Goal: Information Seeking & Learning: Understand process/instructions

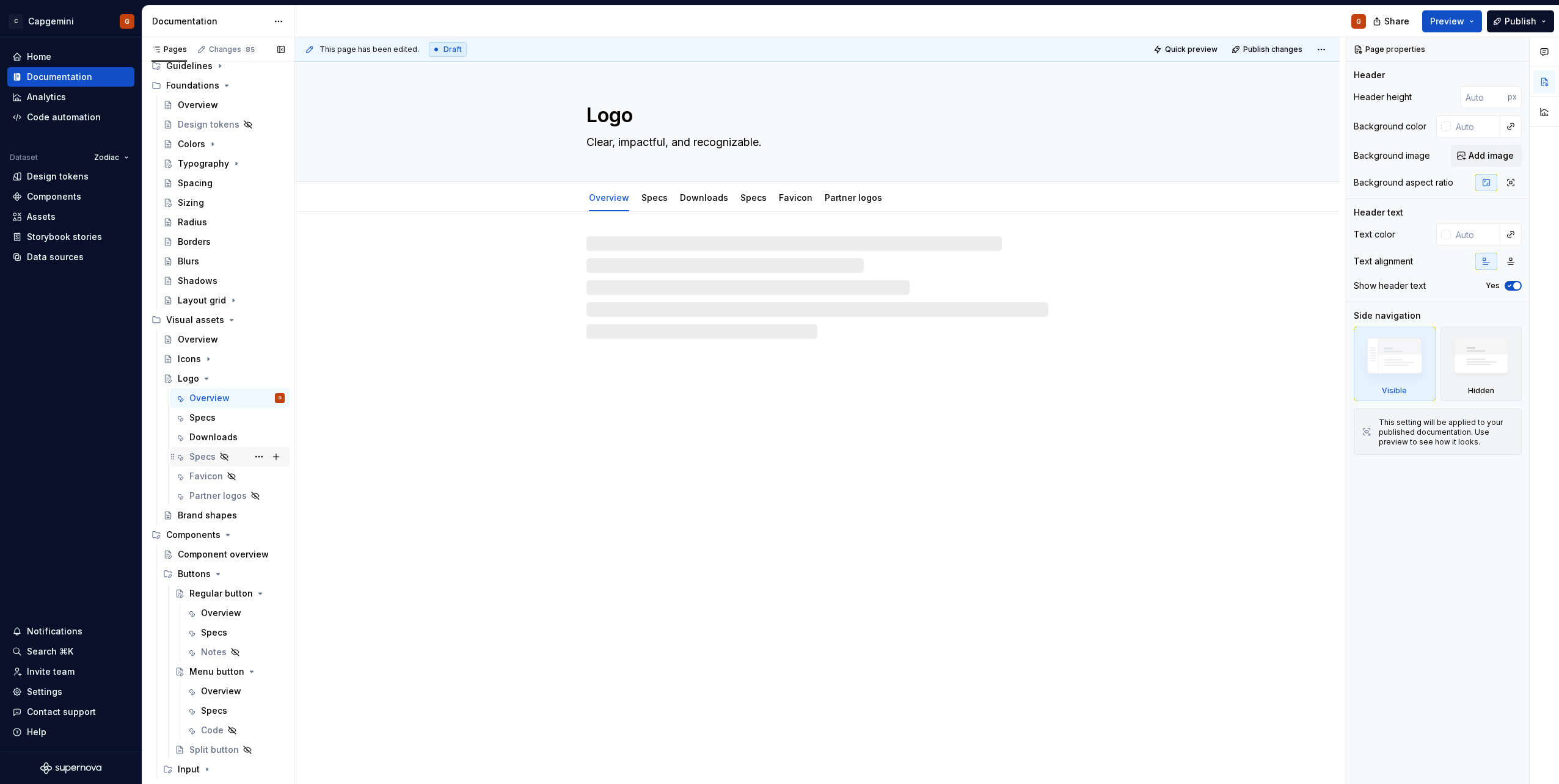
scroll to position [122, 0]
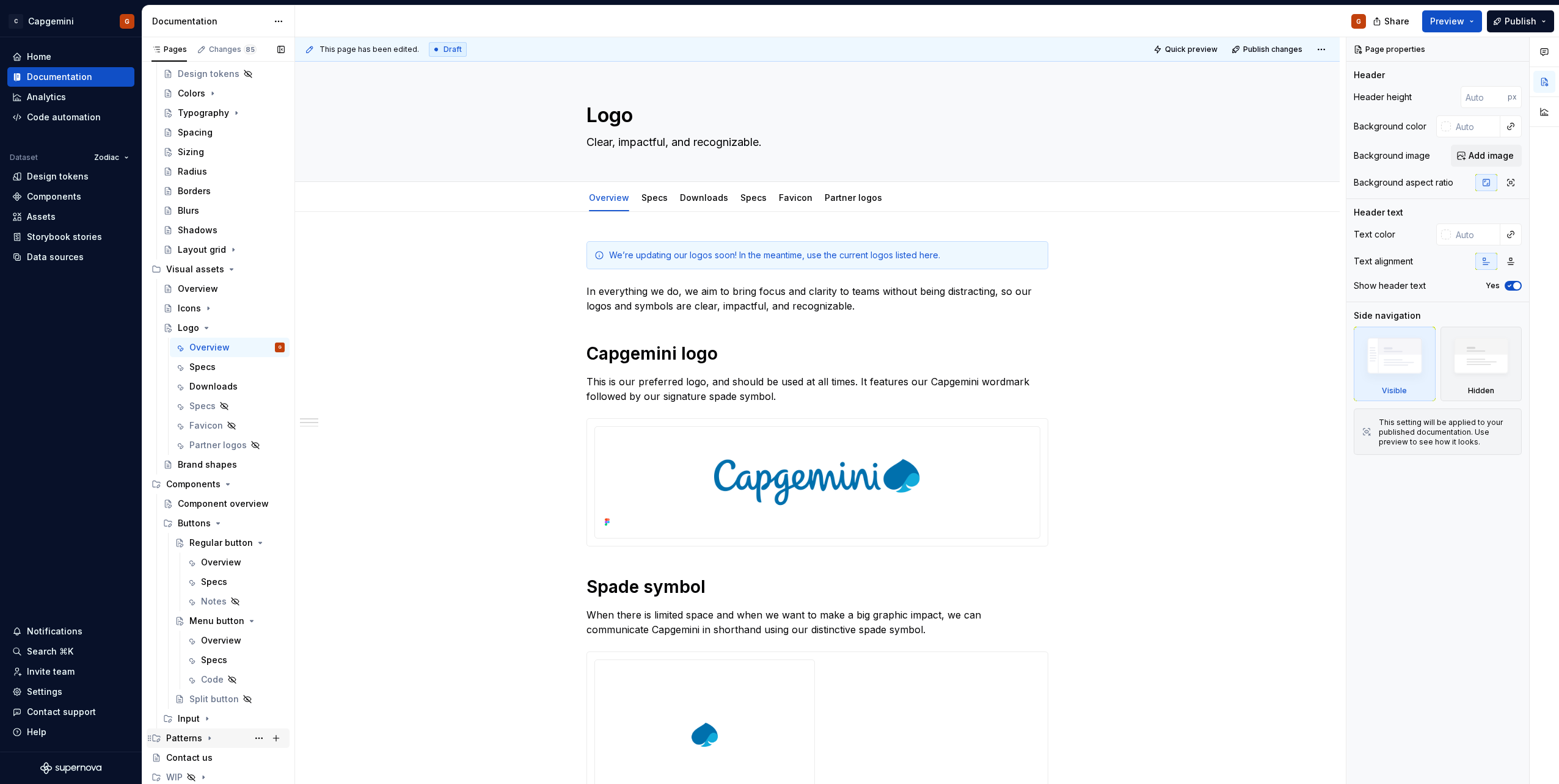
click at [209, 739] on icon "Page tree" at bounding box center [210, 739] width 1 height 3
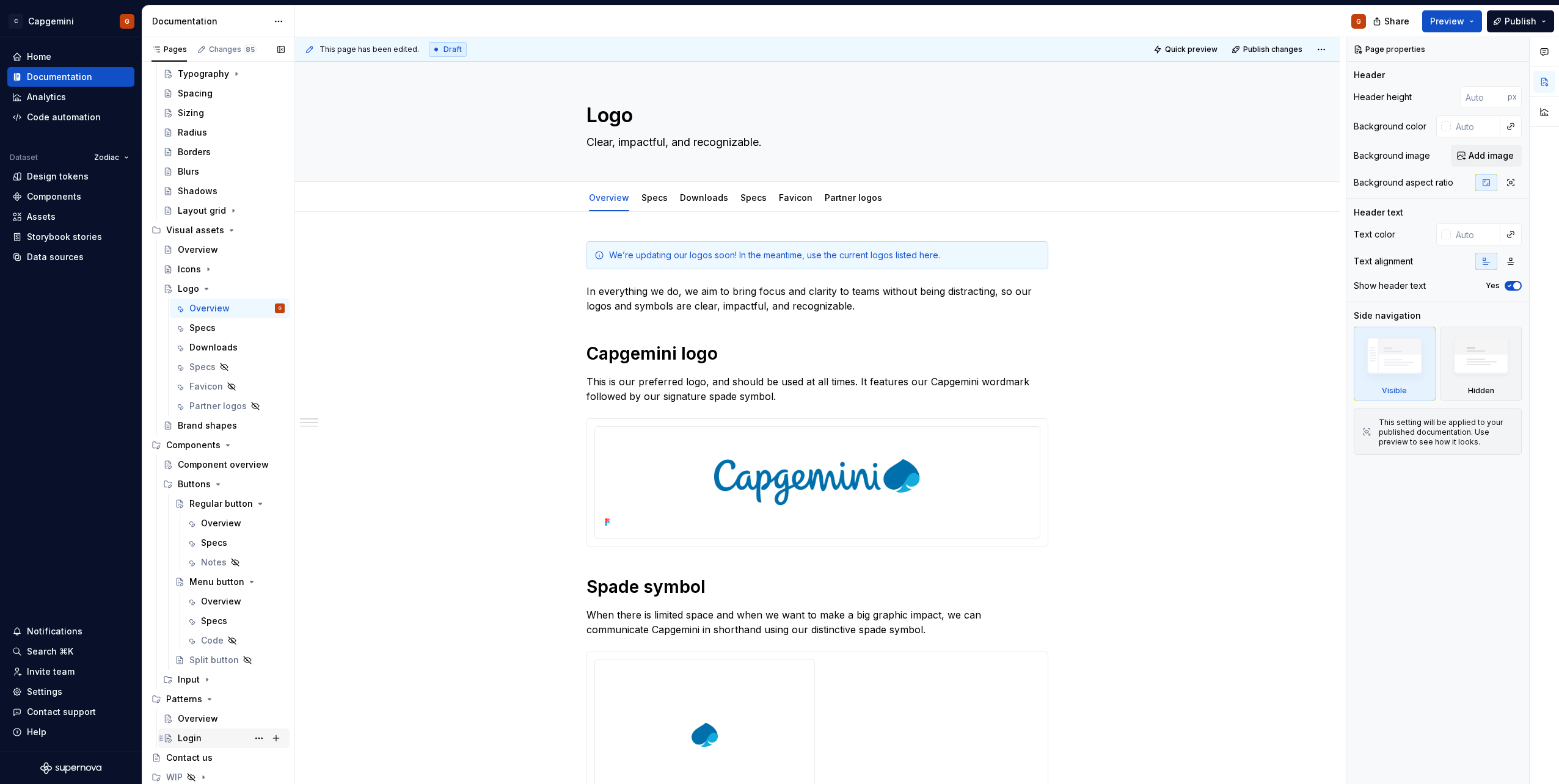
click at [190, 738] on div "Login" at bounding box center [190, 738] width 24 height 12
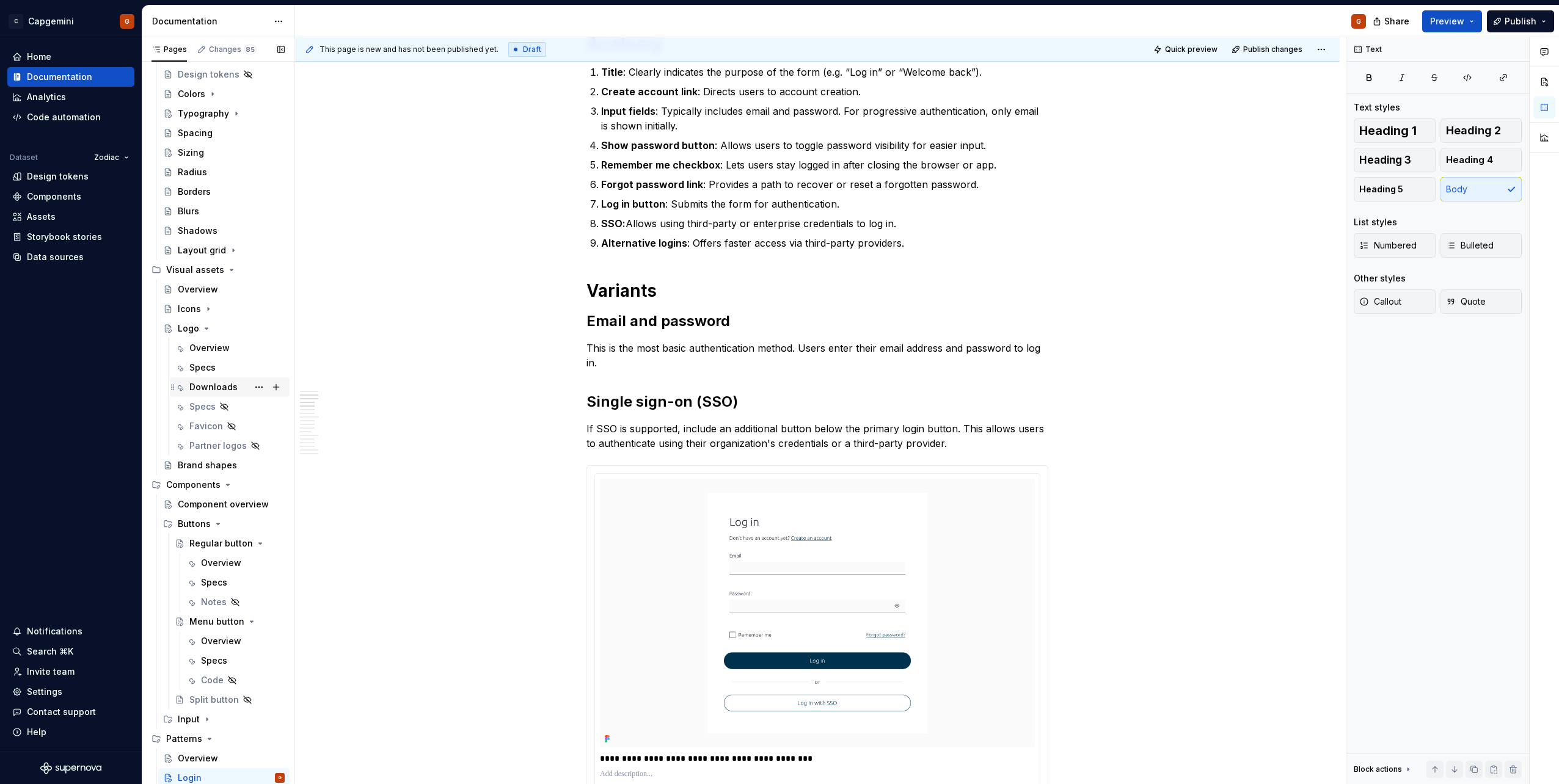
scroll to position [100, 0]
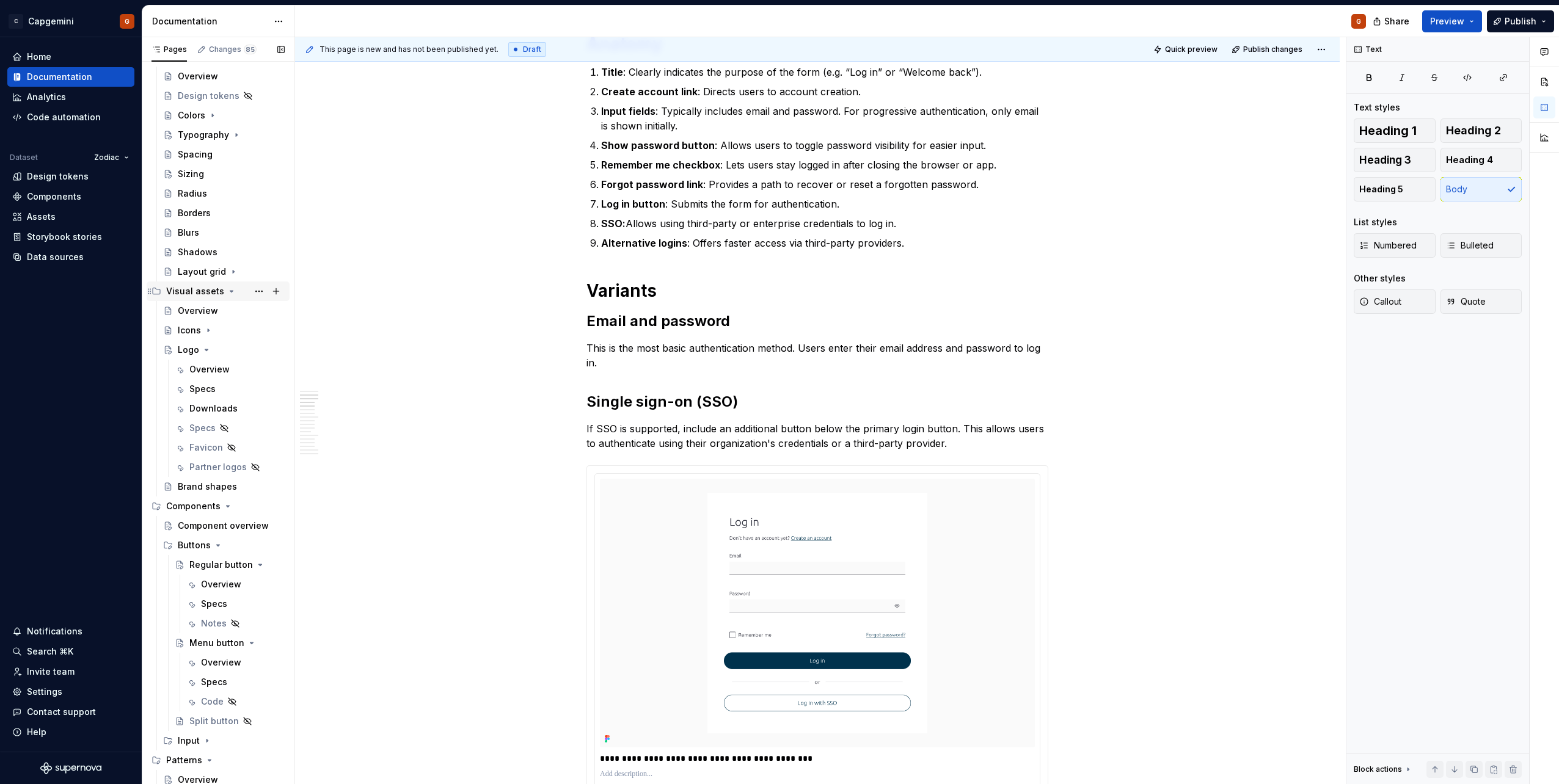
click at [226, 293] on icon "Page tree" at bounding box center [231, 291] width 10 height 10
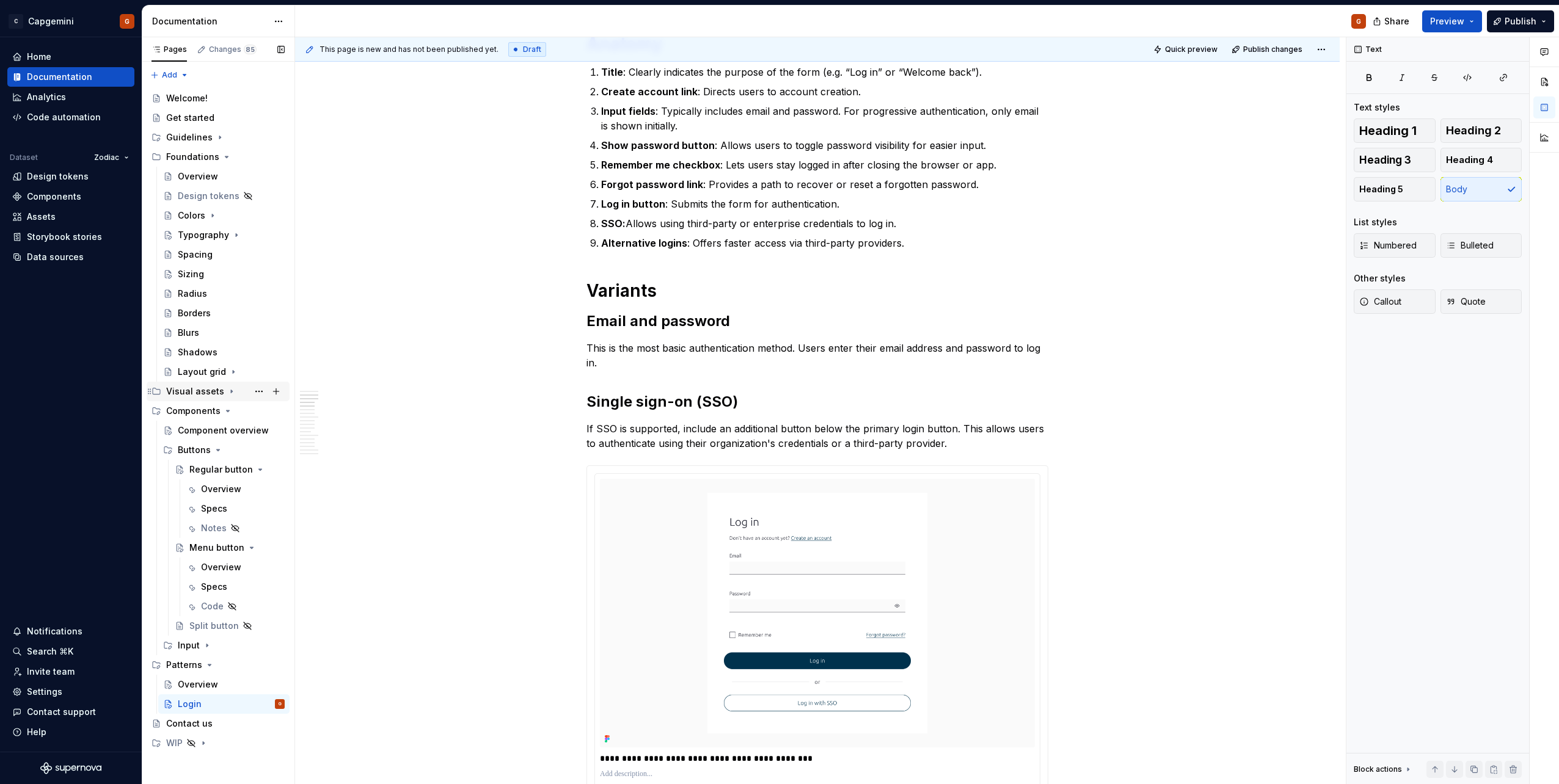
scroll to position [0, 0]
click at [206, 645] on icon "Page tree" at bounding box center [207, 646] width 1 height 3
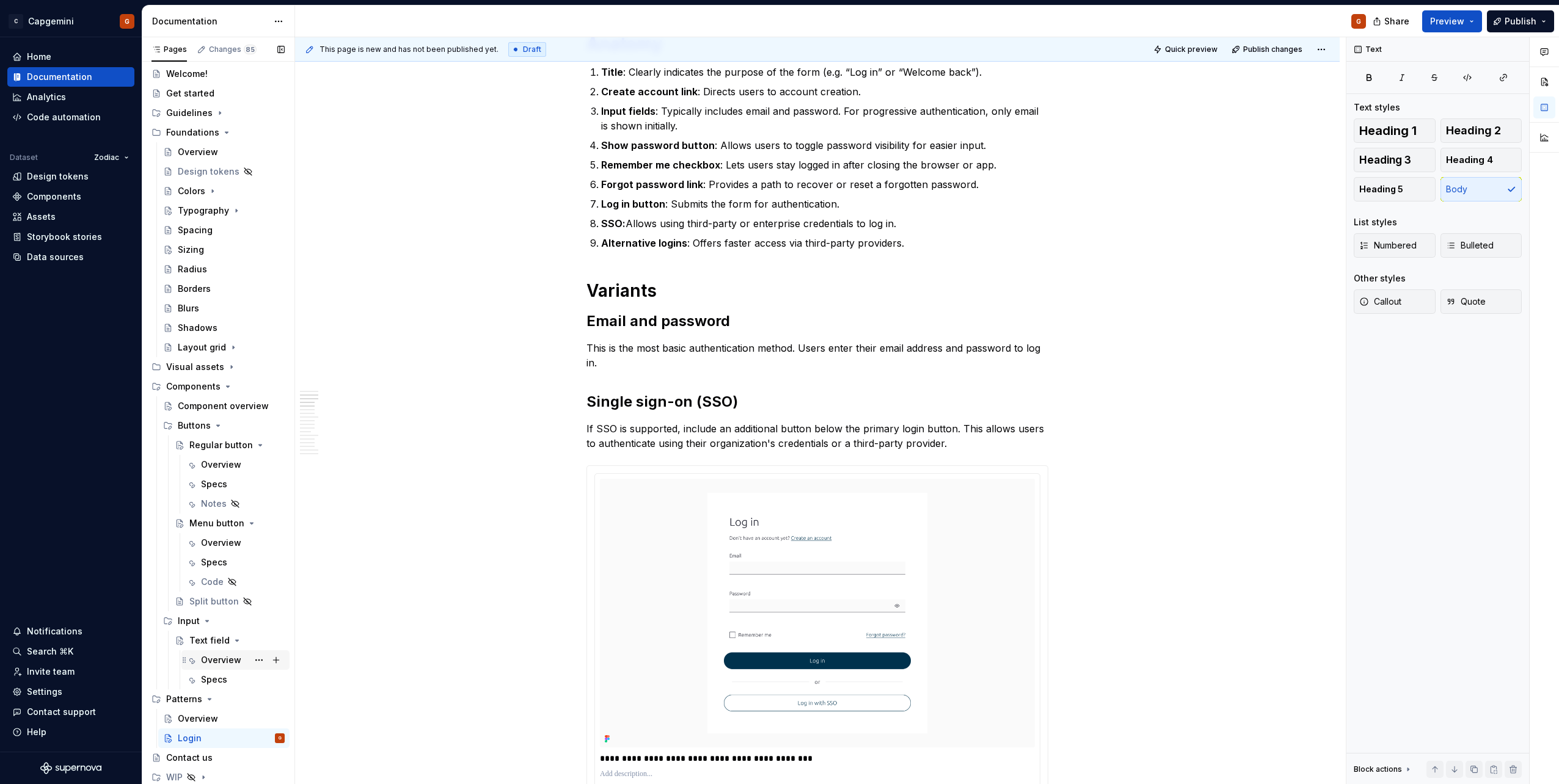
click at [212, 660] on div "Overview" at bounding box center [221, 660] width 41 height 12
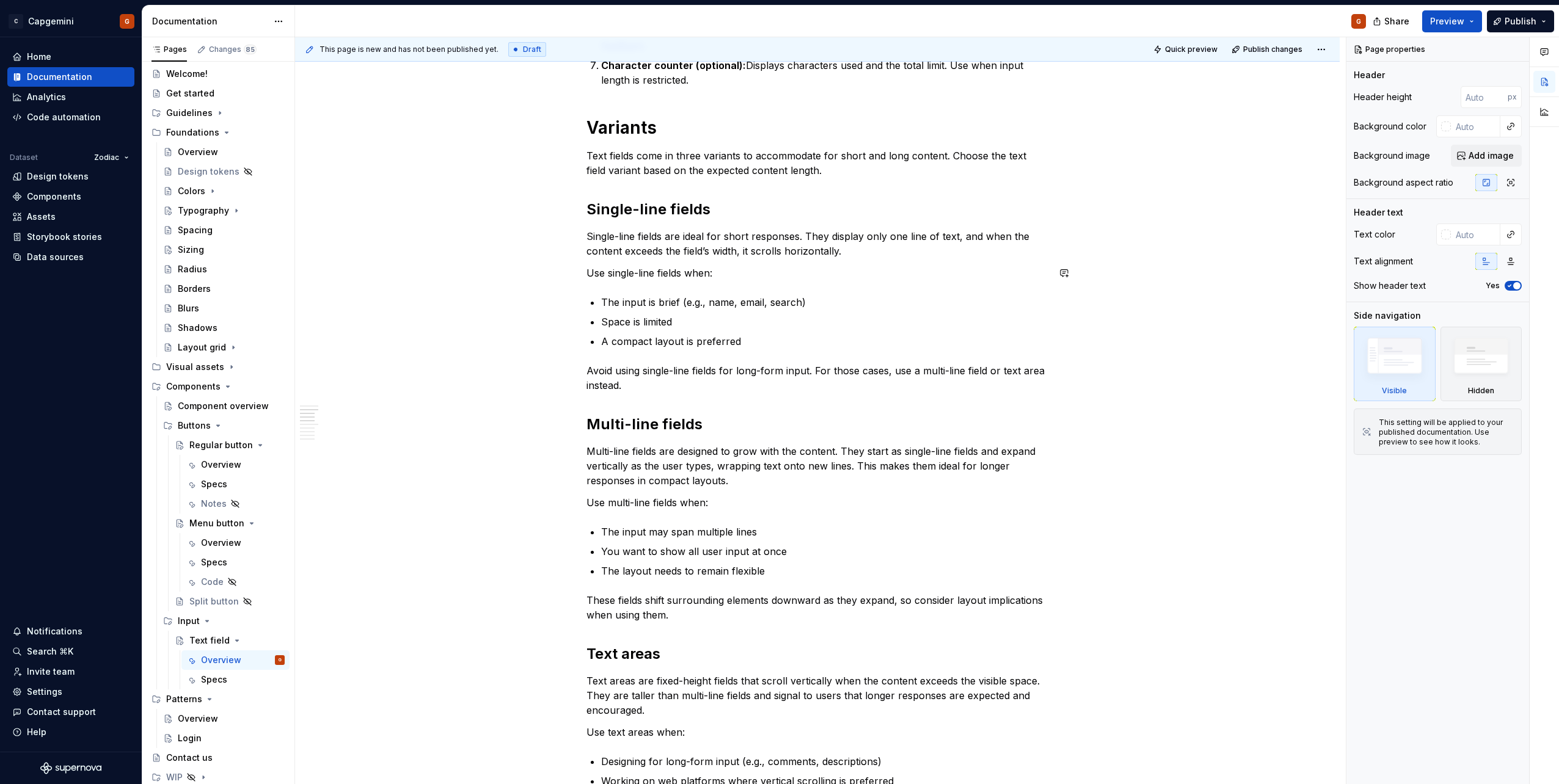
scroll to position [855, 0]
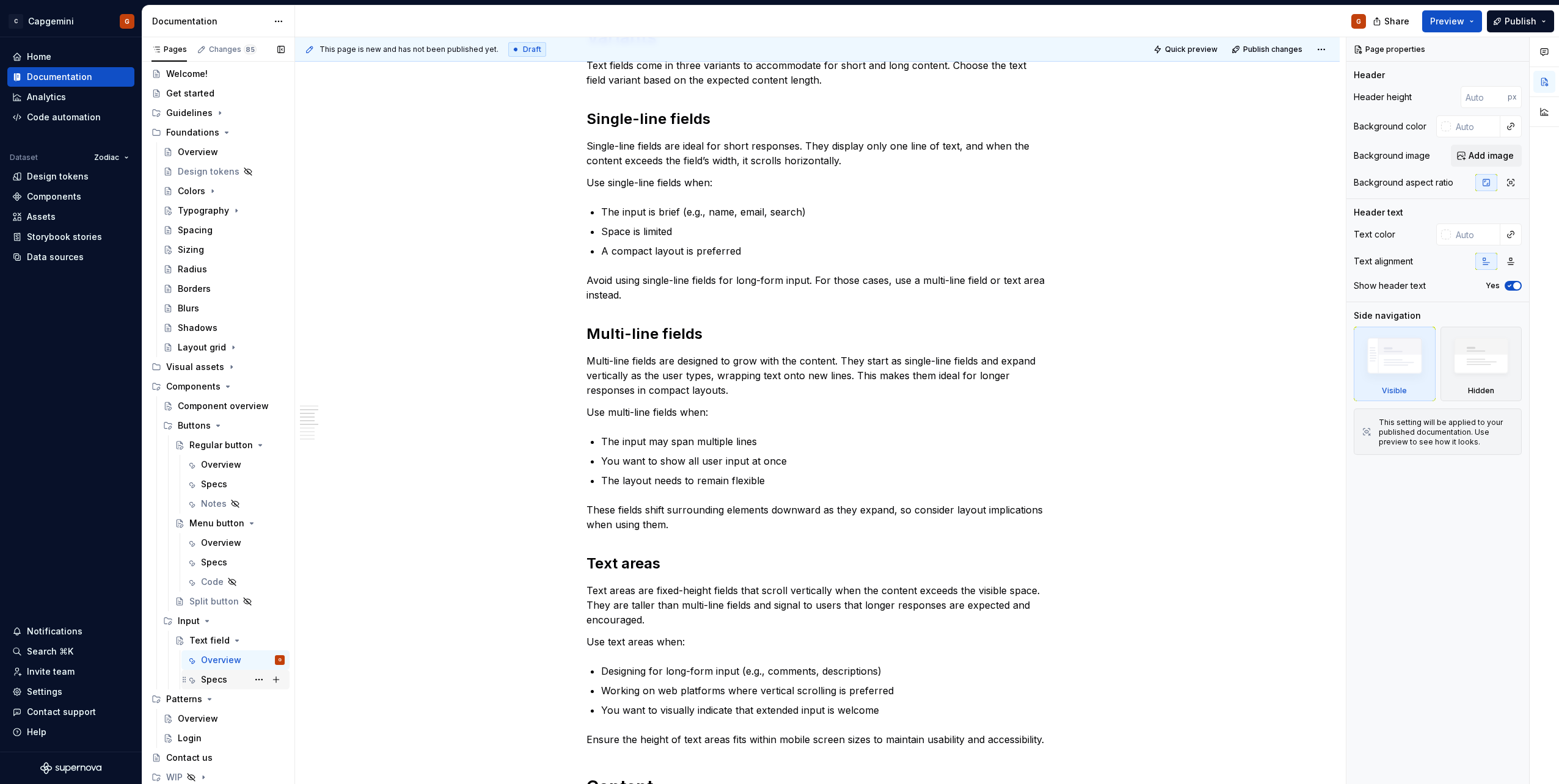
click at [212, 672] on div "Specs" at bounding box center [243, 680] width 84 height 17
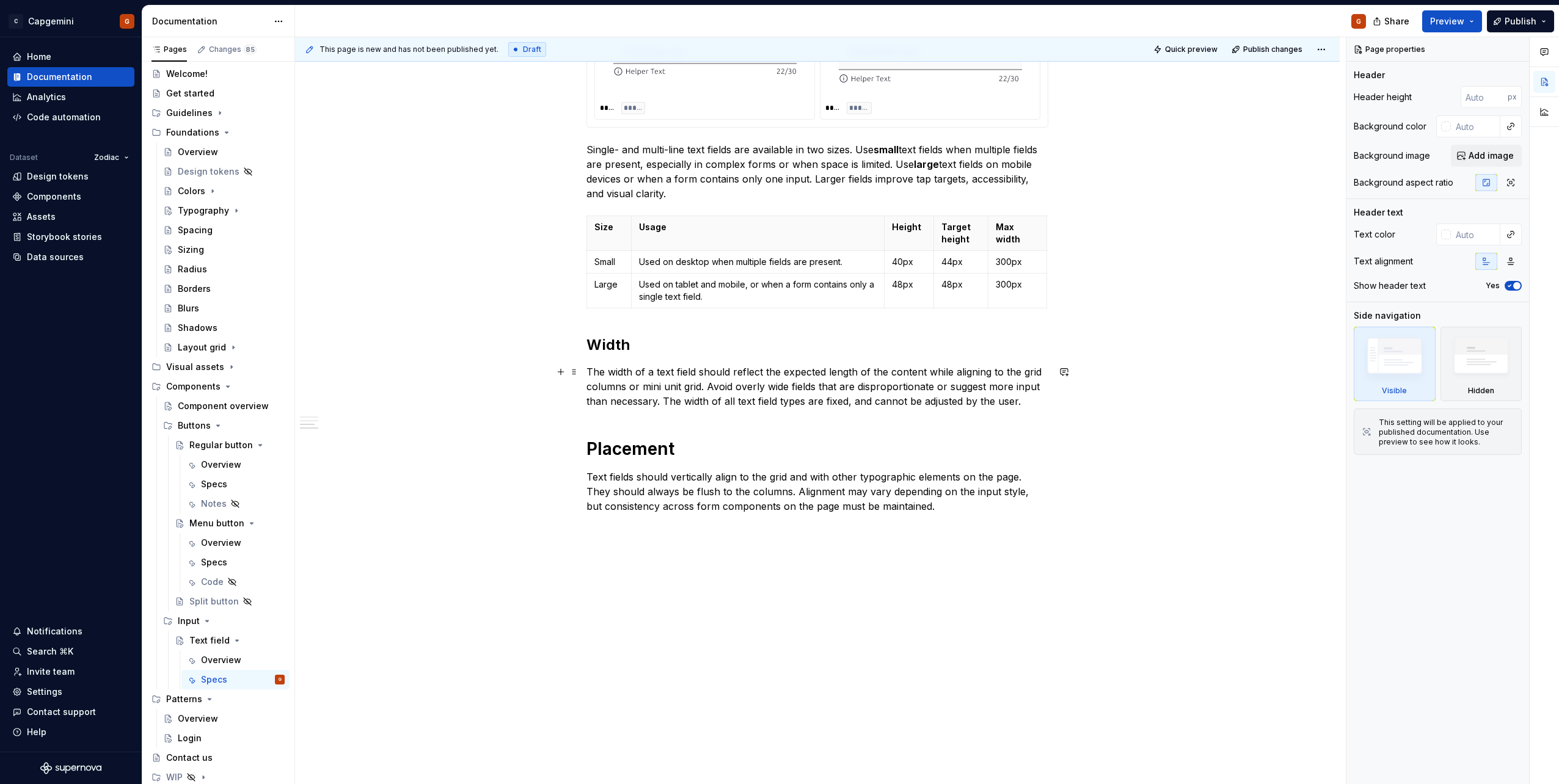
scroll to position [1030, 0]
type textarea "*"
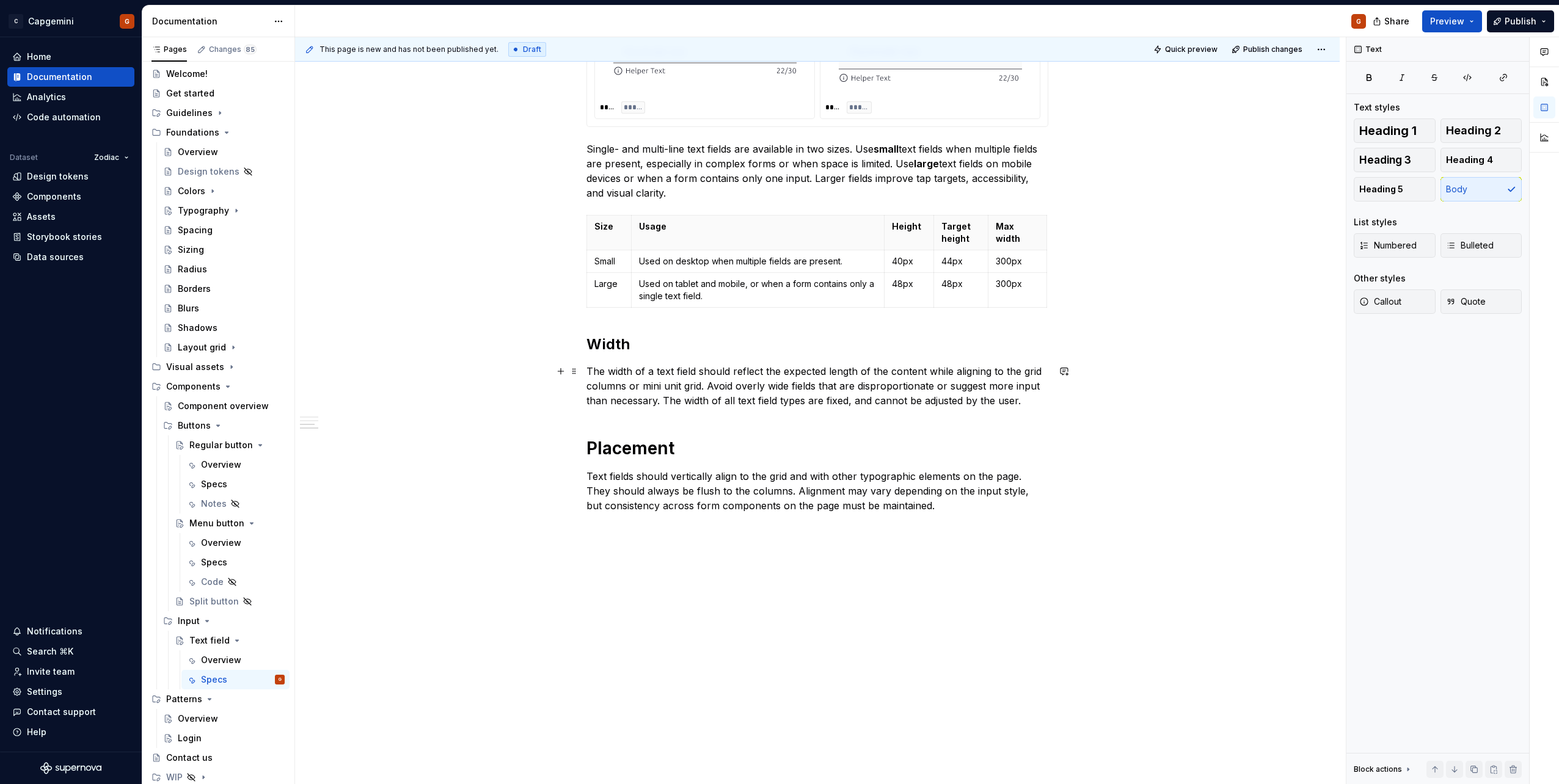
click at [586, 373] on p "The width of a text field should reflect the expected length of the content whi…" at bounding box center [817, 386] width 462 height 44
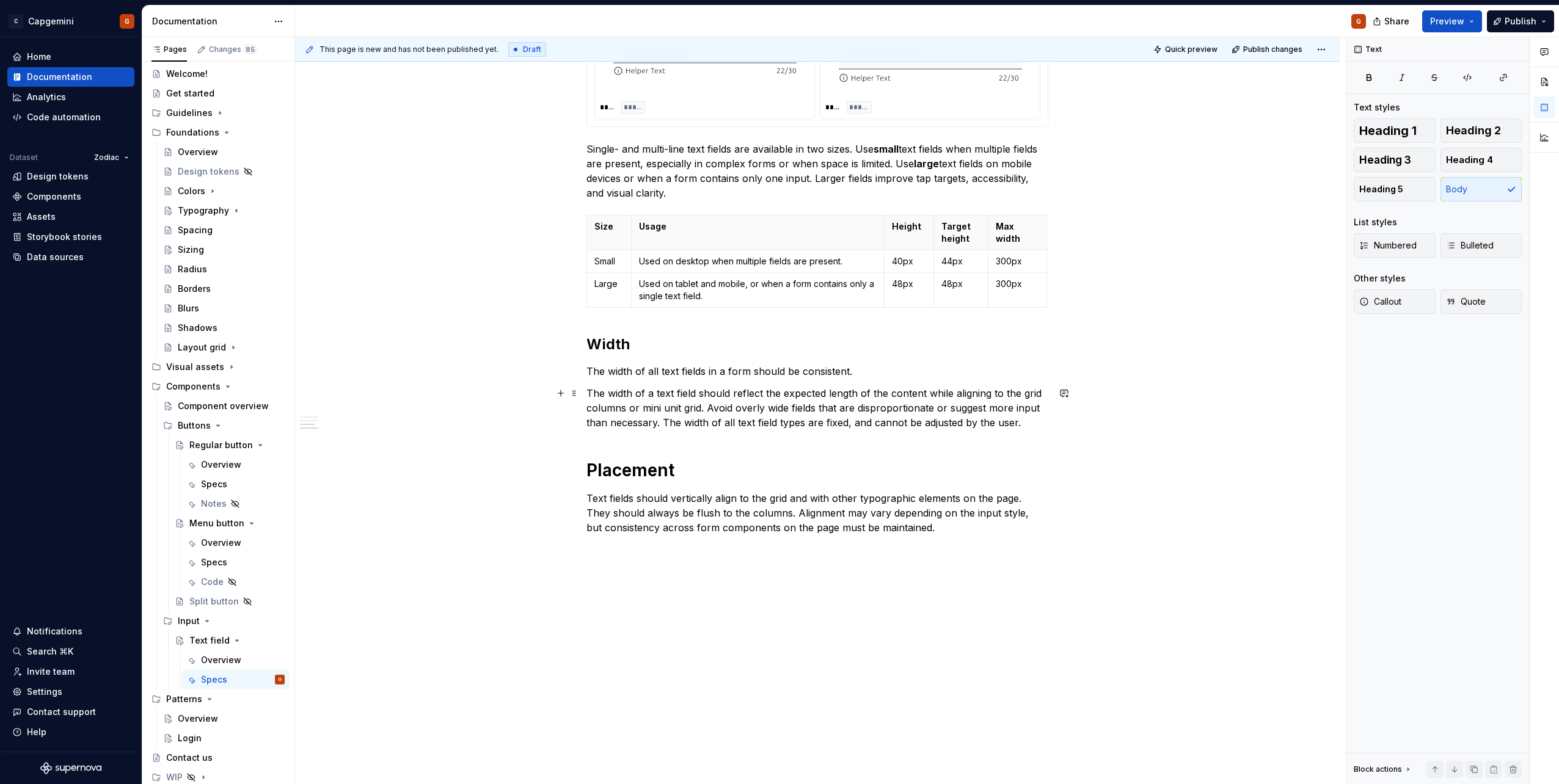
click at [724, 425] on p "The width of a text field should reflect the expected length of the content whi…" at bounding box center [817, 408] width 462 height 44
click at [805, 425] on p "The width of a text field should reflect the expected length of the content whi…" at bounding box center [817, 408] width 462 height 44
click at [666, 417] on p "The width of a text field should reflect the expected length of the content whi…" at bounding box center [817, 408] width 462 height 44
click at [1048, 426] on p "The width of a text field should reflect the expected length of the content whi…" at bounding box center [817, 408] width 462 height 44
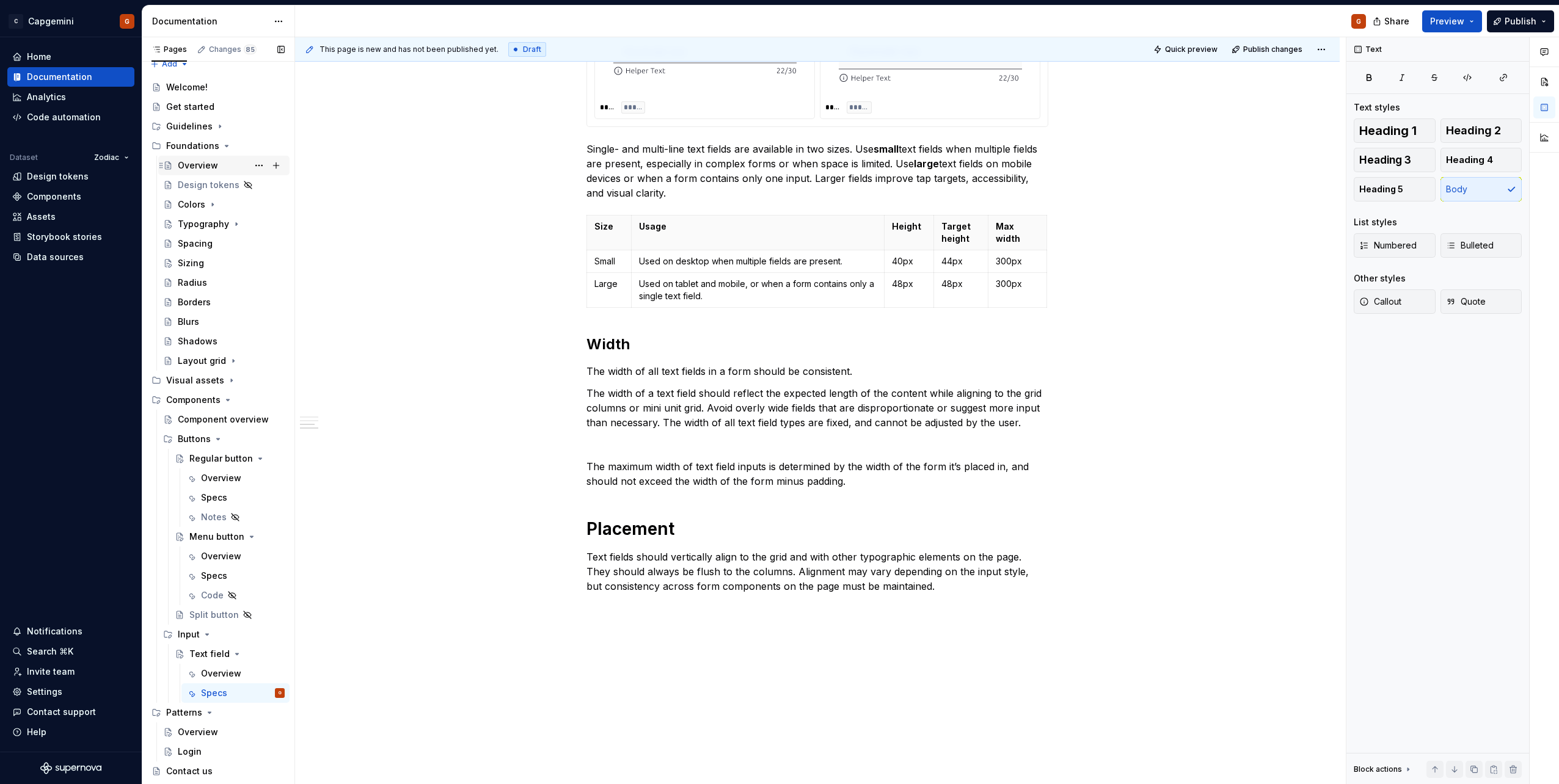
scroll to position [0, 0]
click at [783, 483] on p "The maximum width of text field inputs is determined by the width of the form i…" at bounding box center [817, 474] width 462 height 29
click at [800, 483] on p "The maximum width of text field inputs is determined by the width of the form i…" at bounding box center [817, 474] width 462 height 29
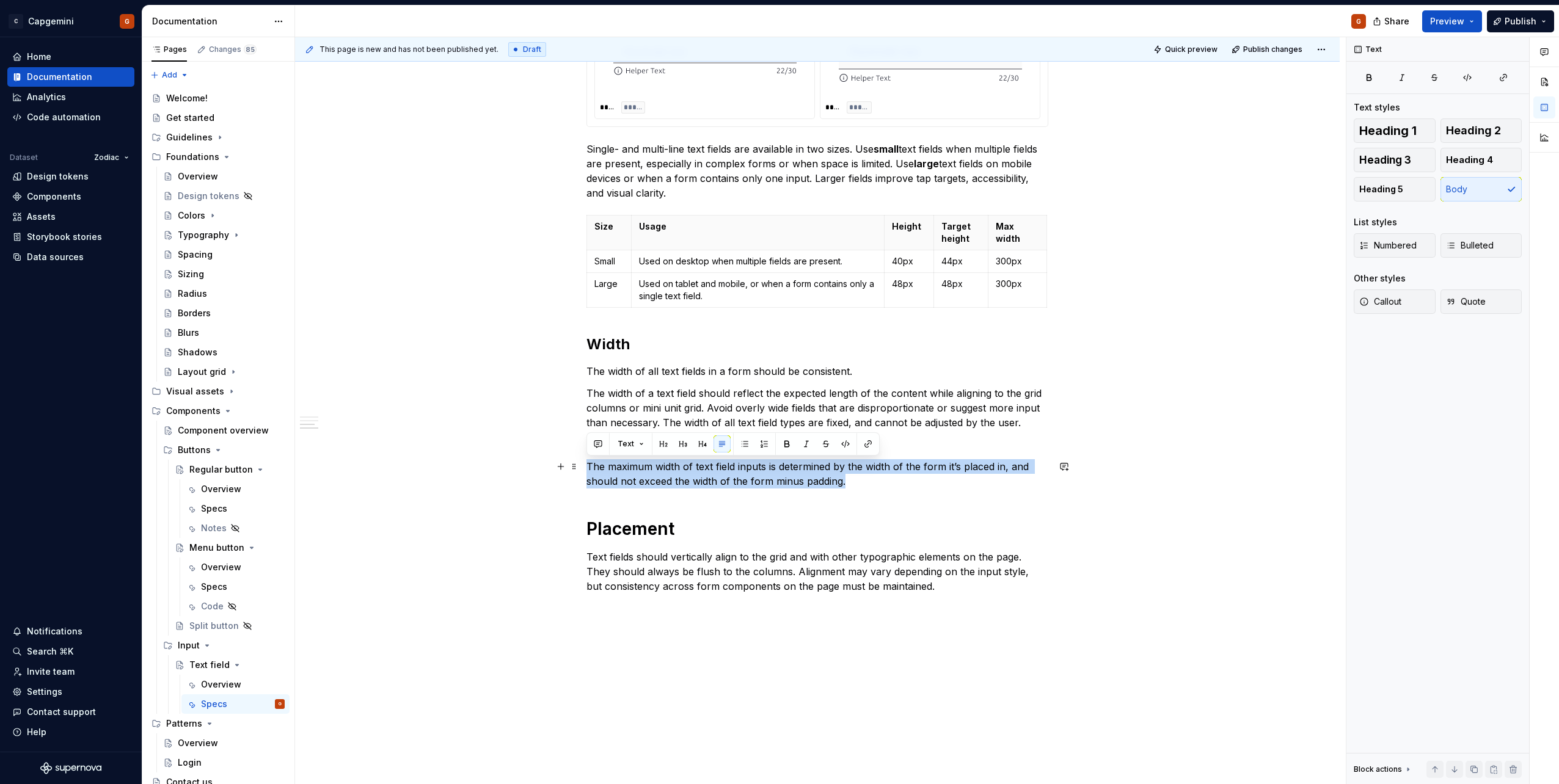
drag, startPoint x: 857, startPoint y: 485, endPoint x: 584, endPoint y: 470, distance: 273.4
click at [584, 470] on div "**********" at bounding box center [817, 23] width 1044 height 1684
click at [752, 479] on p "The maximum width of text field inputs is determined by the width of the form i…" at bounding box center [817, 474] width 462 height 29
click at [854, 486] on p "The maximum width of text field inputs is determined by the width of the form i…" at bounding box center [817, 474] width 462 height 29
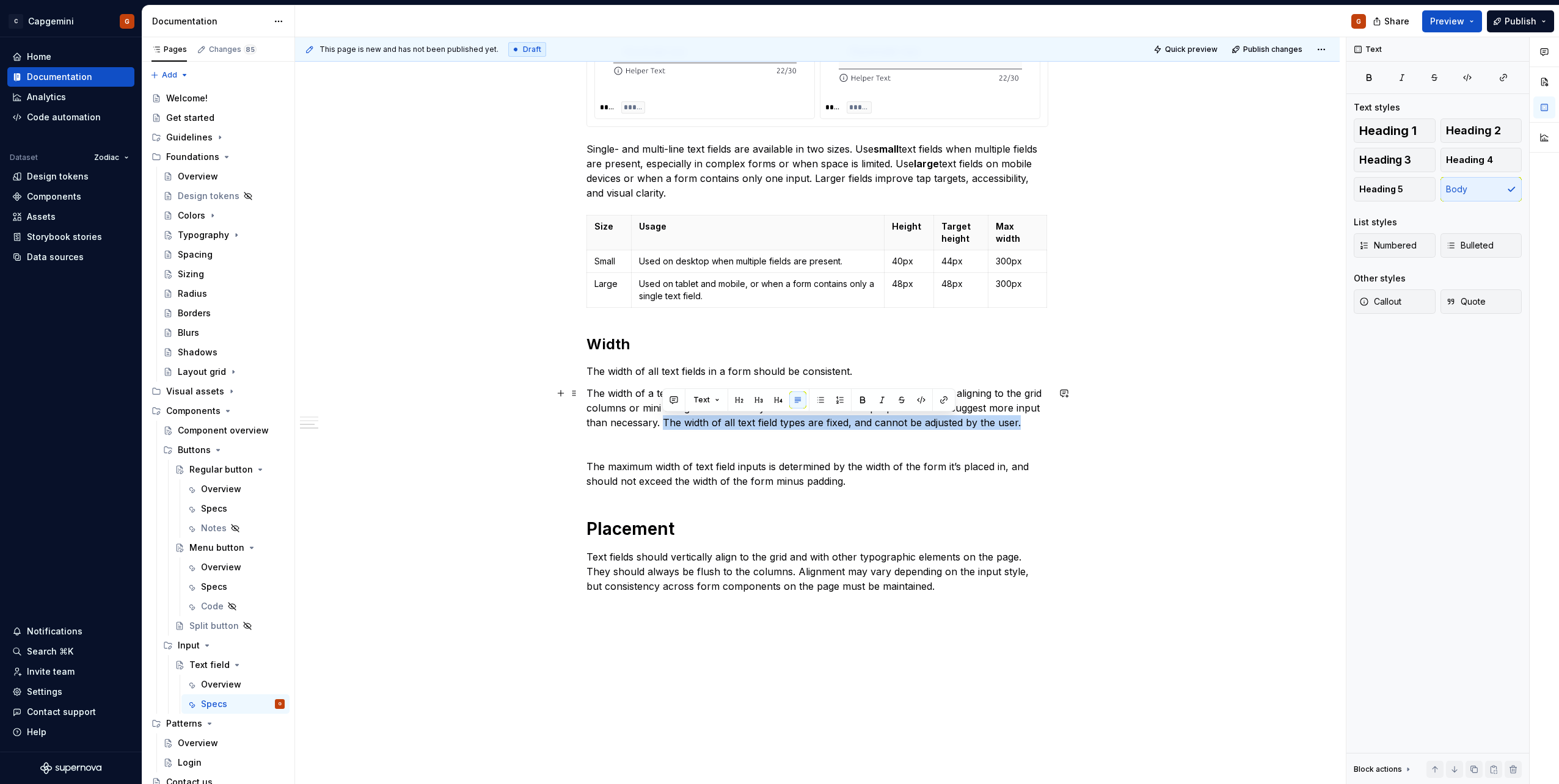
drag, startPoint x: 1018, startPoint y: 425, endPoint x: 664, endPoint y: 426, distance: 354.0
click at [664, 426] on p "The width of a text field should reflect the expected length of the content whi…" at bounding box center [817, 408] width 462 height 44
copy p "The width of all text field types are fixed, and cannot be adjusted by the user."
click at [850, 481] on p "The maximum width of text field inputs is determined by the width of the form i…" at bounding box center [817, 474] width 462 height 29
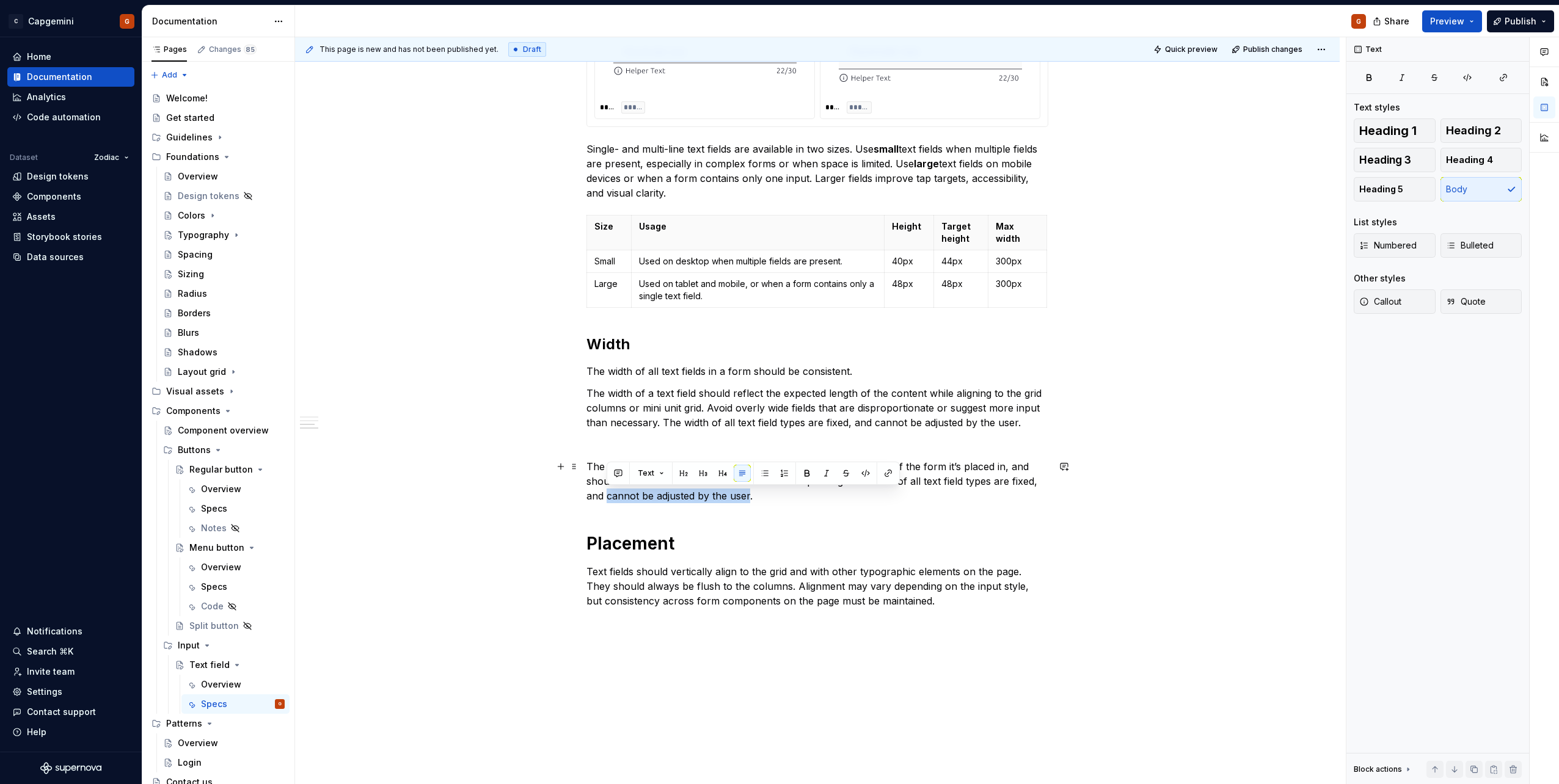
drag, startPoint x: 607, startPoint y: 499, endPoint x: 750, endPoint y: 497, distance: 143.0
click at [750, 497] on p "The maximum width of text field inputs is determined by the width of the form i…" at bounding box center [817, 481] width 462 height 44
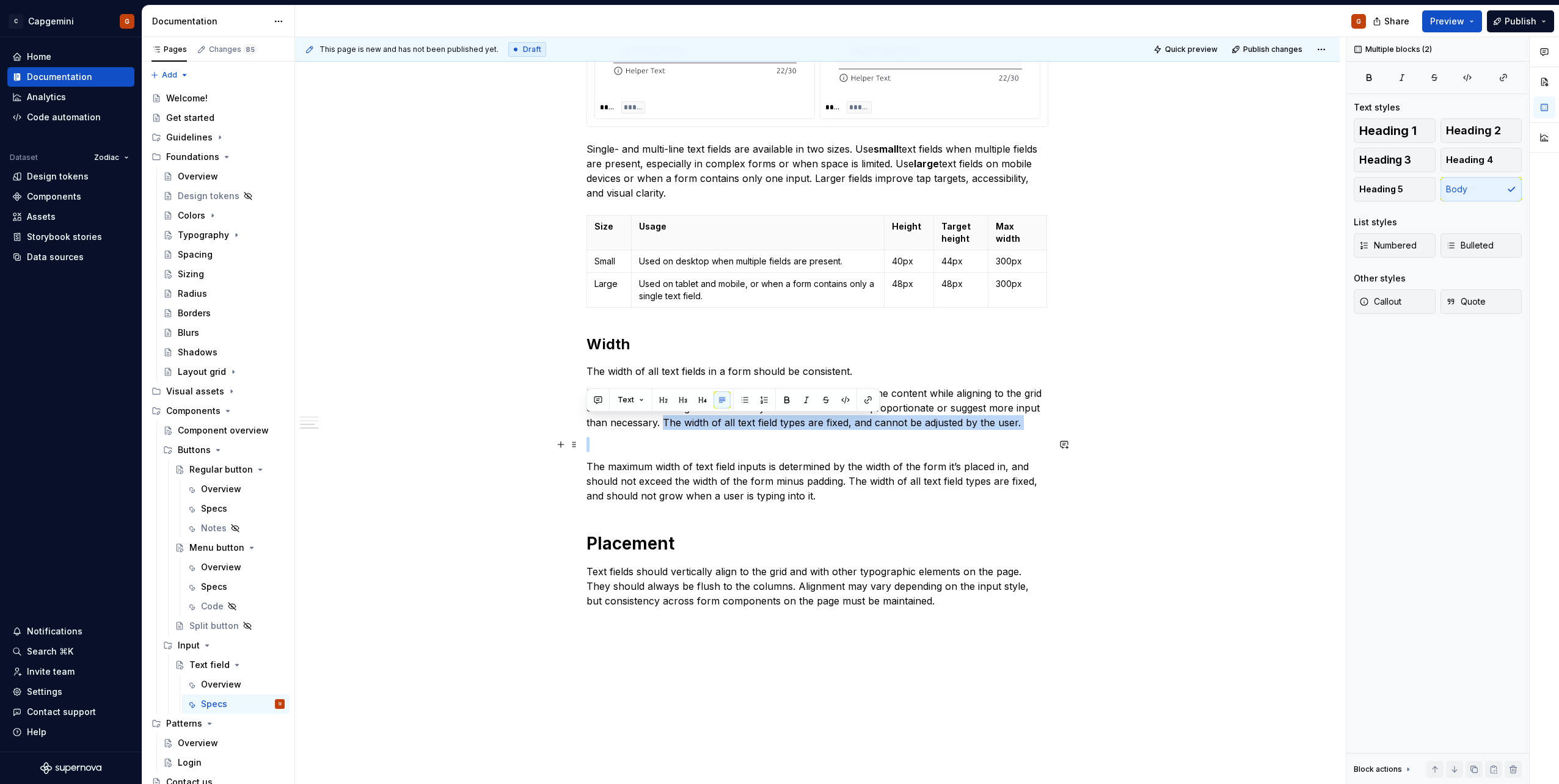
drag, startPoint x: 665, startPoint y: 423, endPoint x: 1007, endPoint y: 442, distance: 342.5
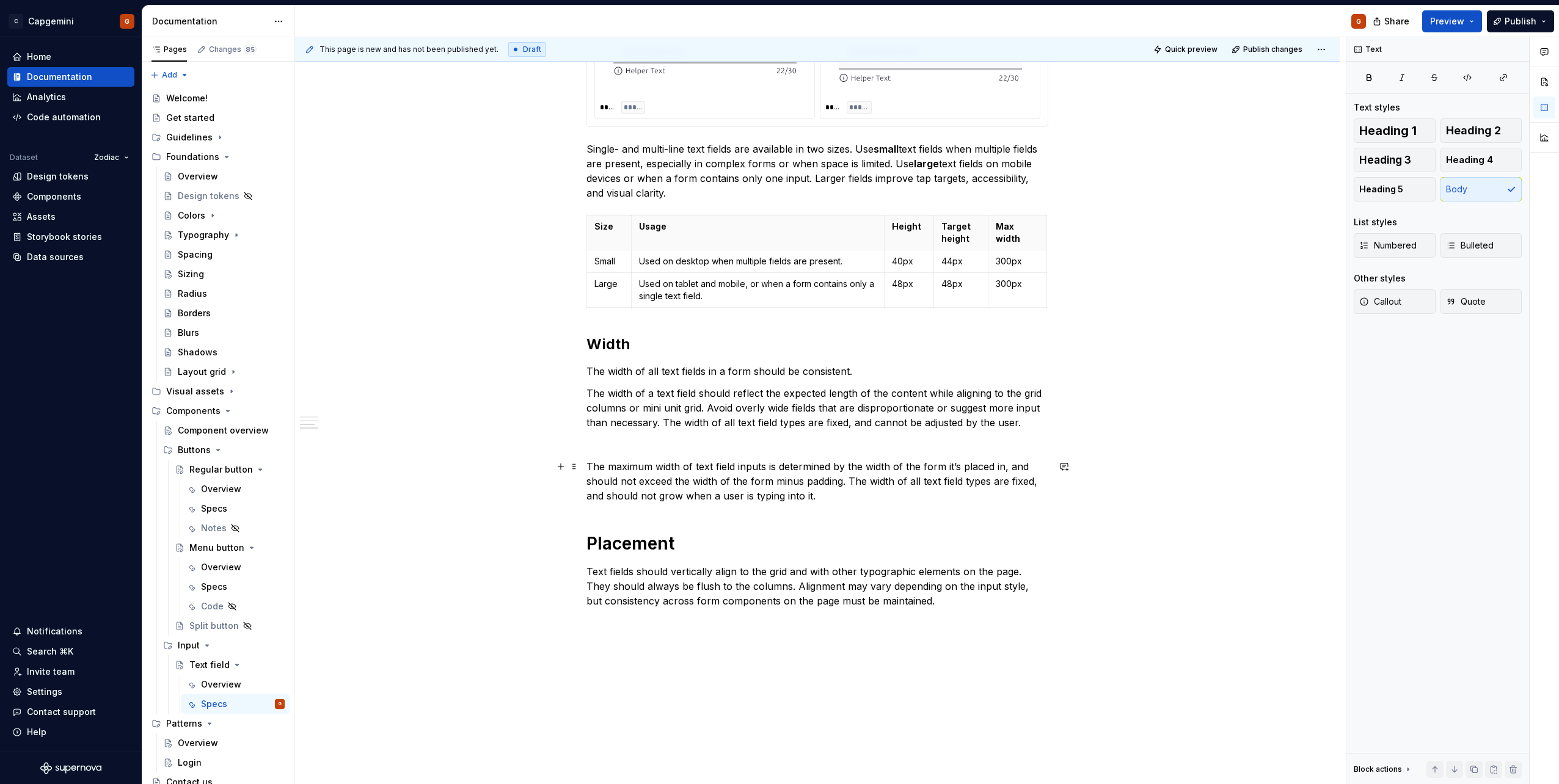
click at [689, 475] on p "The maximum width of text field inputs is determined by the width of the form i…" at bounding box center [817, 481] width 462 height 44
click at [858, 369] on p "The width of all text fields in a form should be consistent." at bounding box center [817, 371] width 462 height 15
click at [587, 369] on p "The width of all text fields in a form should be consistent." at bounding box center [817, 371] width 462 height 15
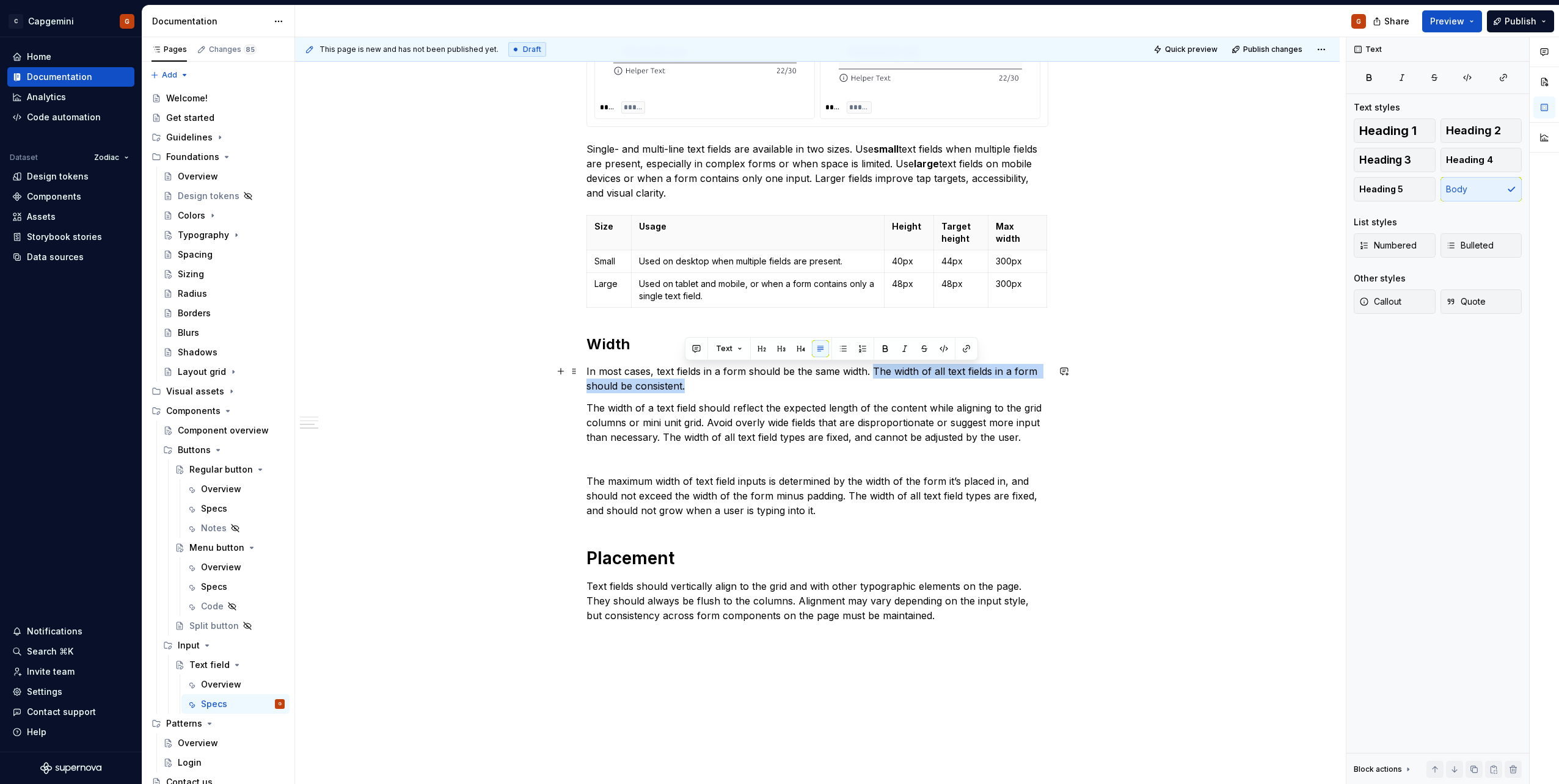
drag, startPoint x: 704, startPoint y: 384, endPoint x: 873, endPoint y: 371, distance: 169.5
click at [873, 371] on p "In most cases, text fields in a form should be the same width. The width of all…" at bounding box center [817, 379] width 462 height 29
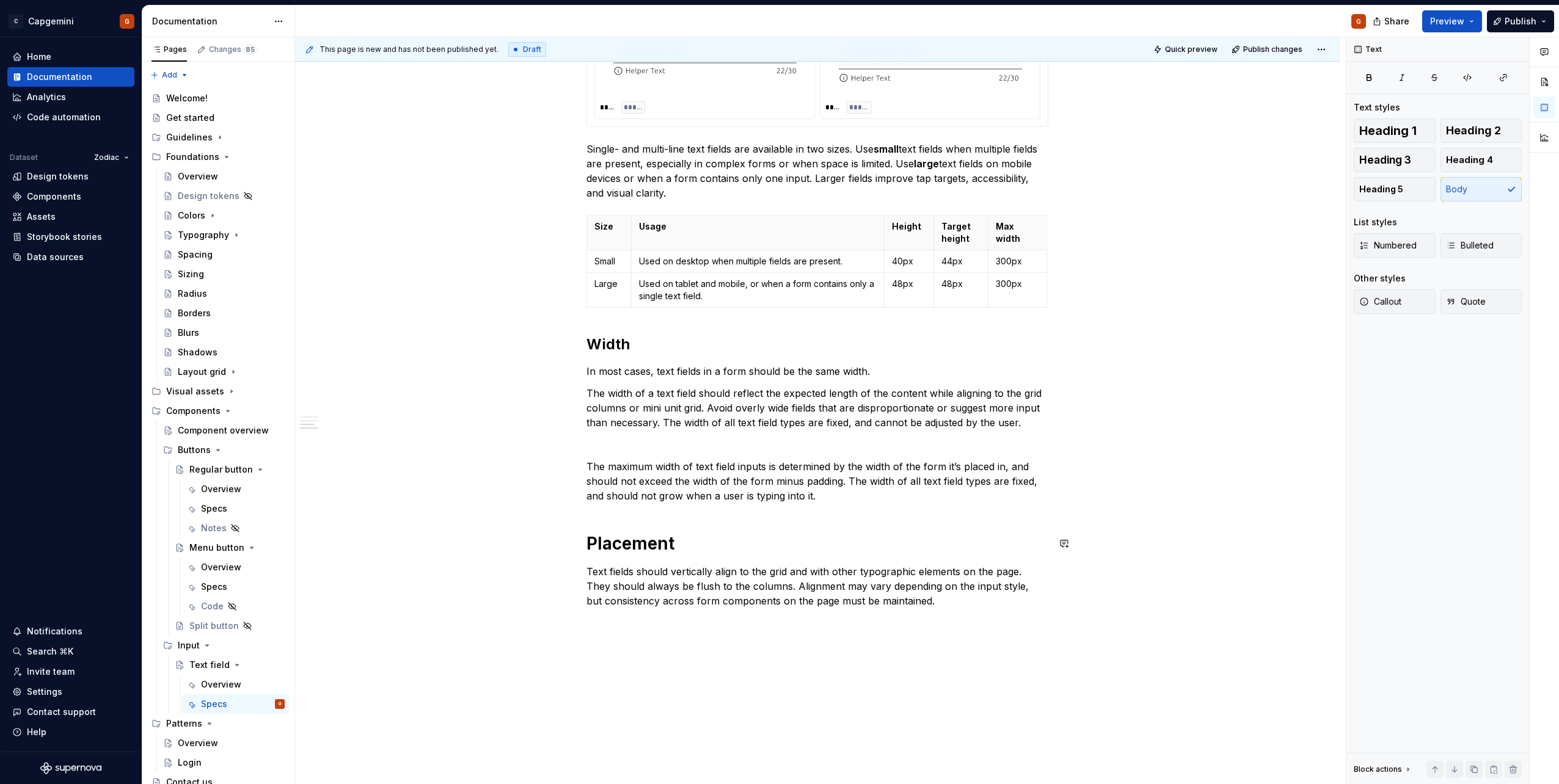
click at [833, 501] on p "The maximum width of text field inputs is determined by the width of the form i…" at bounding box center [817, 481] width 462 height 44
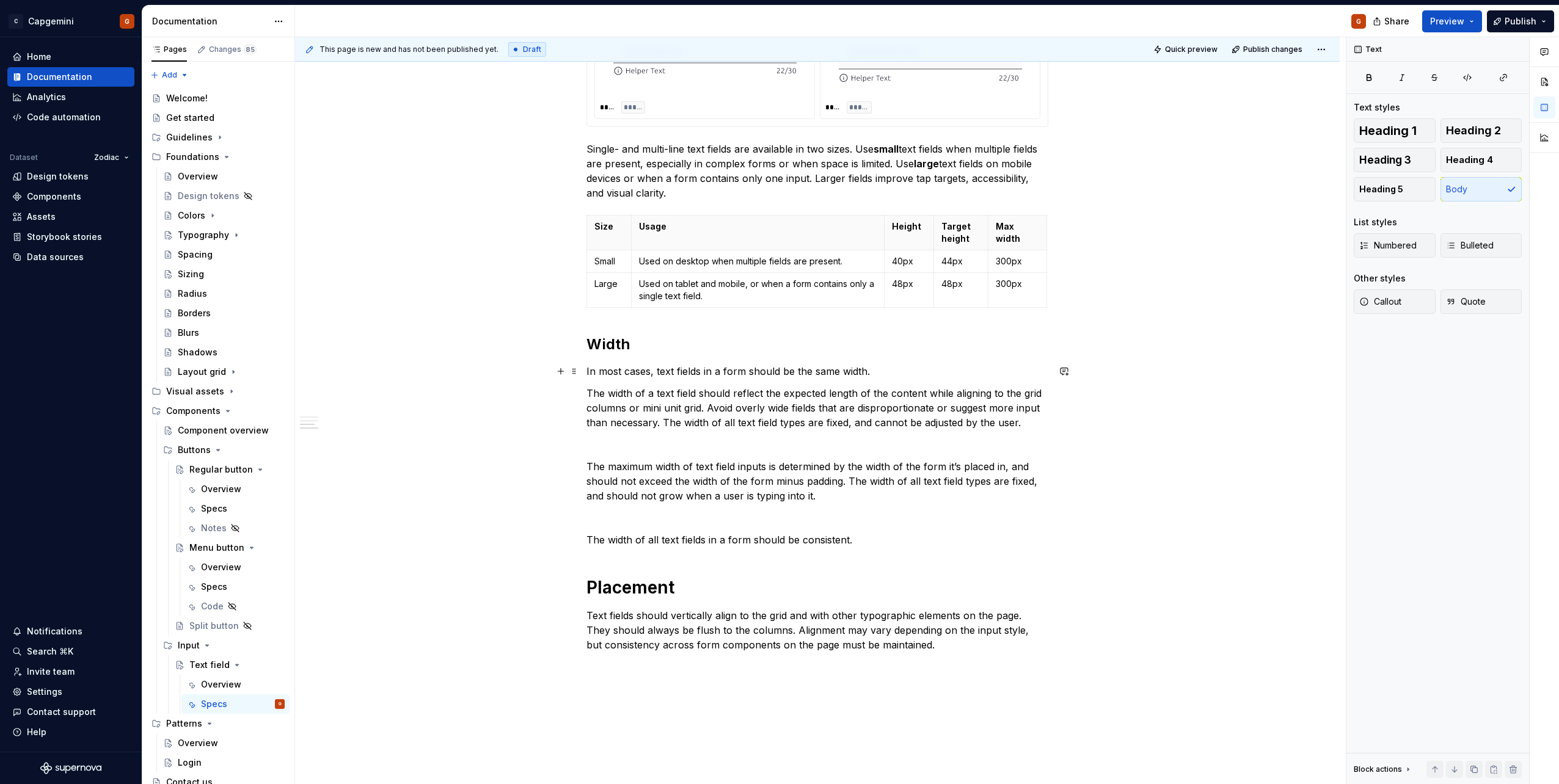
click at [896, 368] on p "In most cases, text fields in a form should be the same width." at bounding box center [817, 371] width 462 height 15
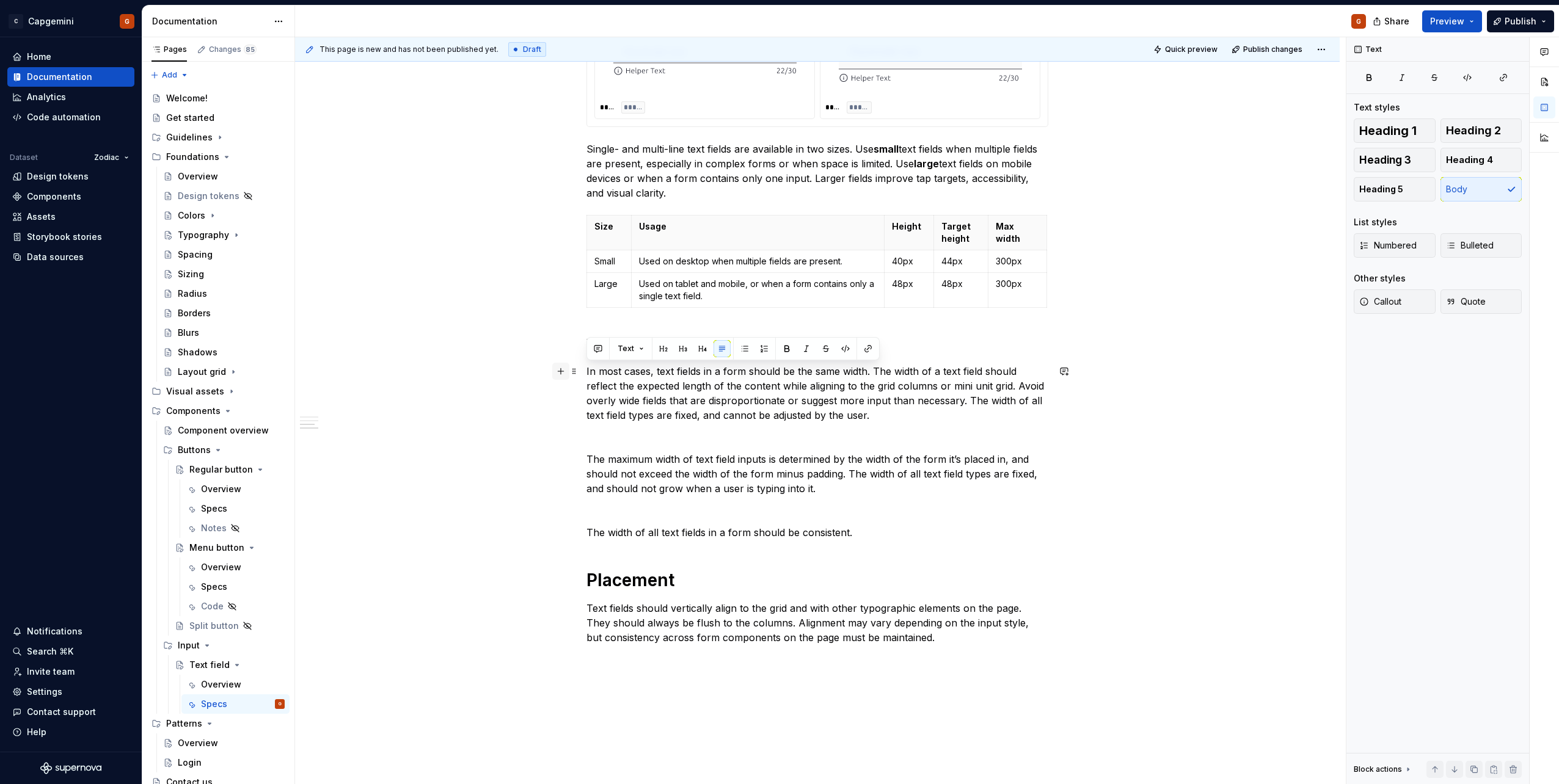
drag, startPoint x: 900, startPoint y: 422, endPoint x: 560, endPoint y: 372, distance: 343.7
copy p "In most cases, text fields in a form should be the same width. The width of a t…"
drag, startPoint x: 893, startPoint y: 416, endPoint x: 969, endPoint y: 402, distance: 77.3
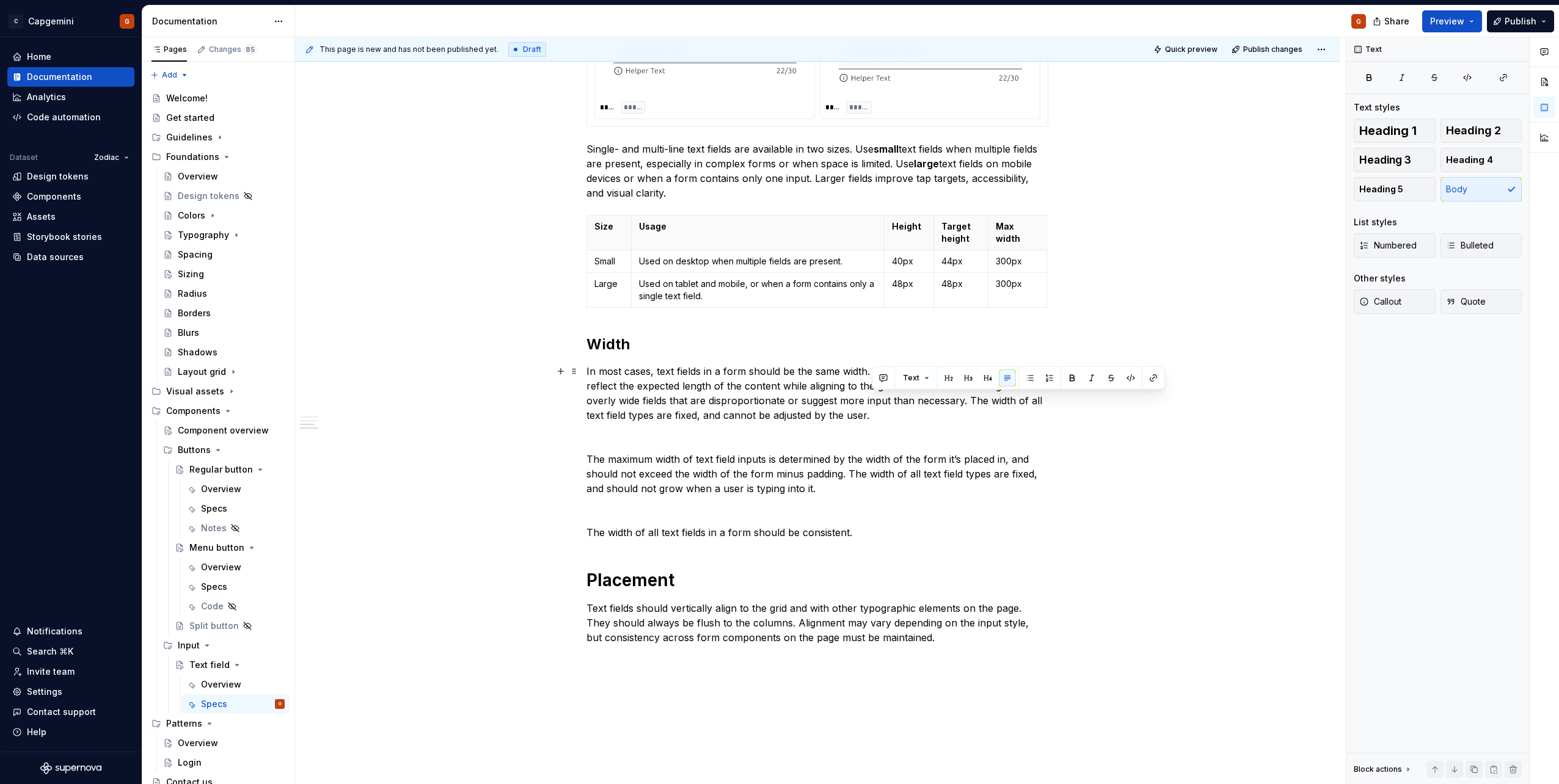
click at [969, 402] on p "In most cases, text fields in a form should be the same width. The width of a t…" at bounding box center [817, 393] width 462 height 59
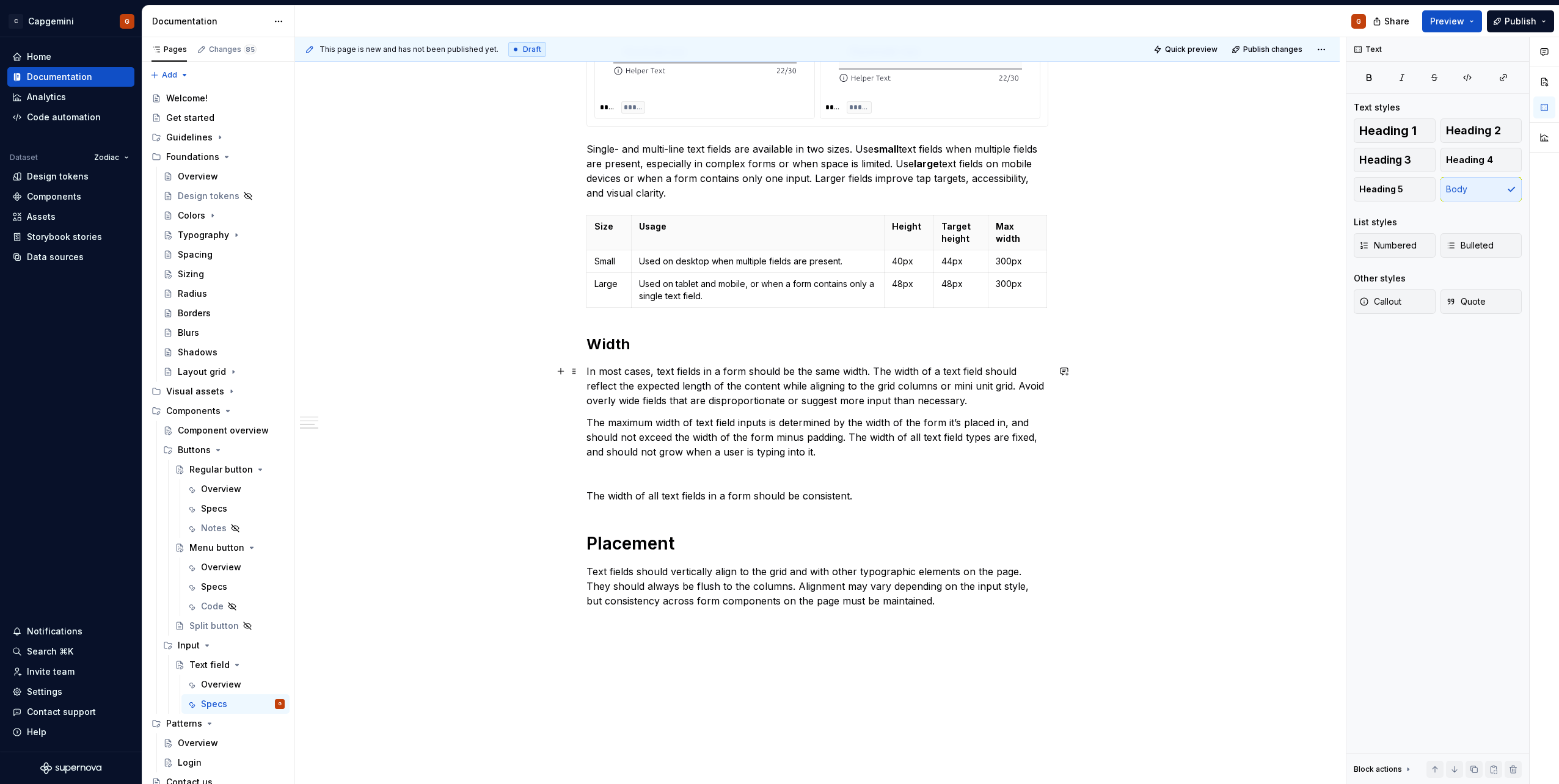
click at [652, 371] on p "In most cases, text fields in a form should be the same width. The width of a t…" at bounding box center [817, 386] width 462 height 44
click at [681, 381] on p "In most cases, all text fields in a form should be the same width. The width of…" at bounding box center [817, 386] width 462 height 44
click at [607, 371] on p "In most cases, all text fields in a form should be the same width. The width of…" at bounding box center [817, 386] width 462 height 44
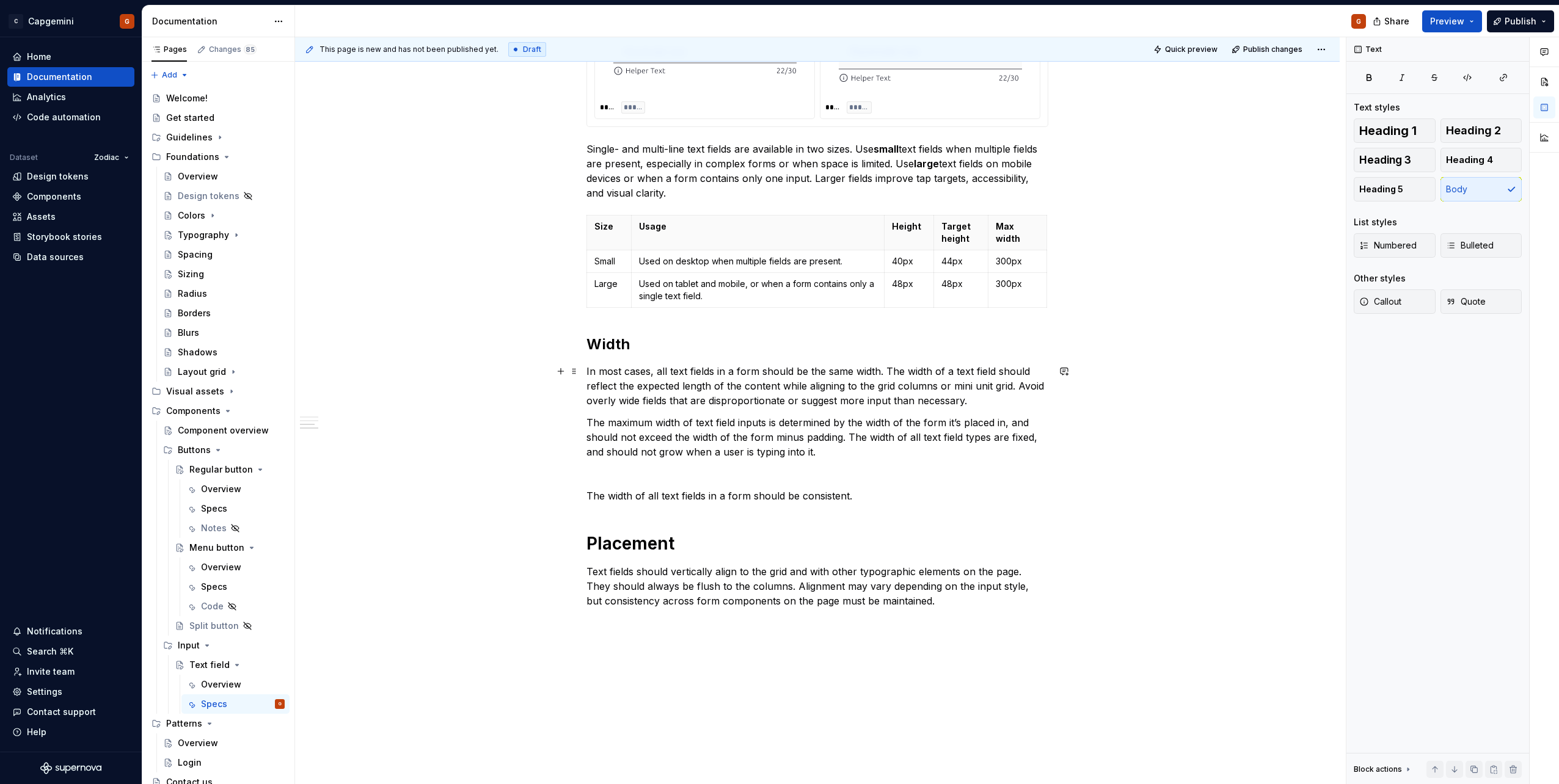
click at [587, 365] on p "In most cases, all text fields in a form should be the same width. The width of…" at bounding box center [817, 386] width 462 height 44
click at [1011, 405] on p "In most cases, all text fields in a form should be the same width. The width of…" at bounding box center [817, 386] width 462 height 44
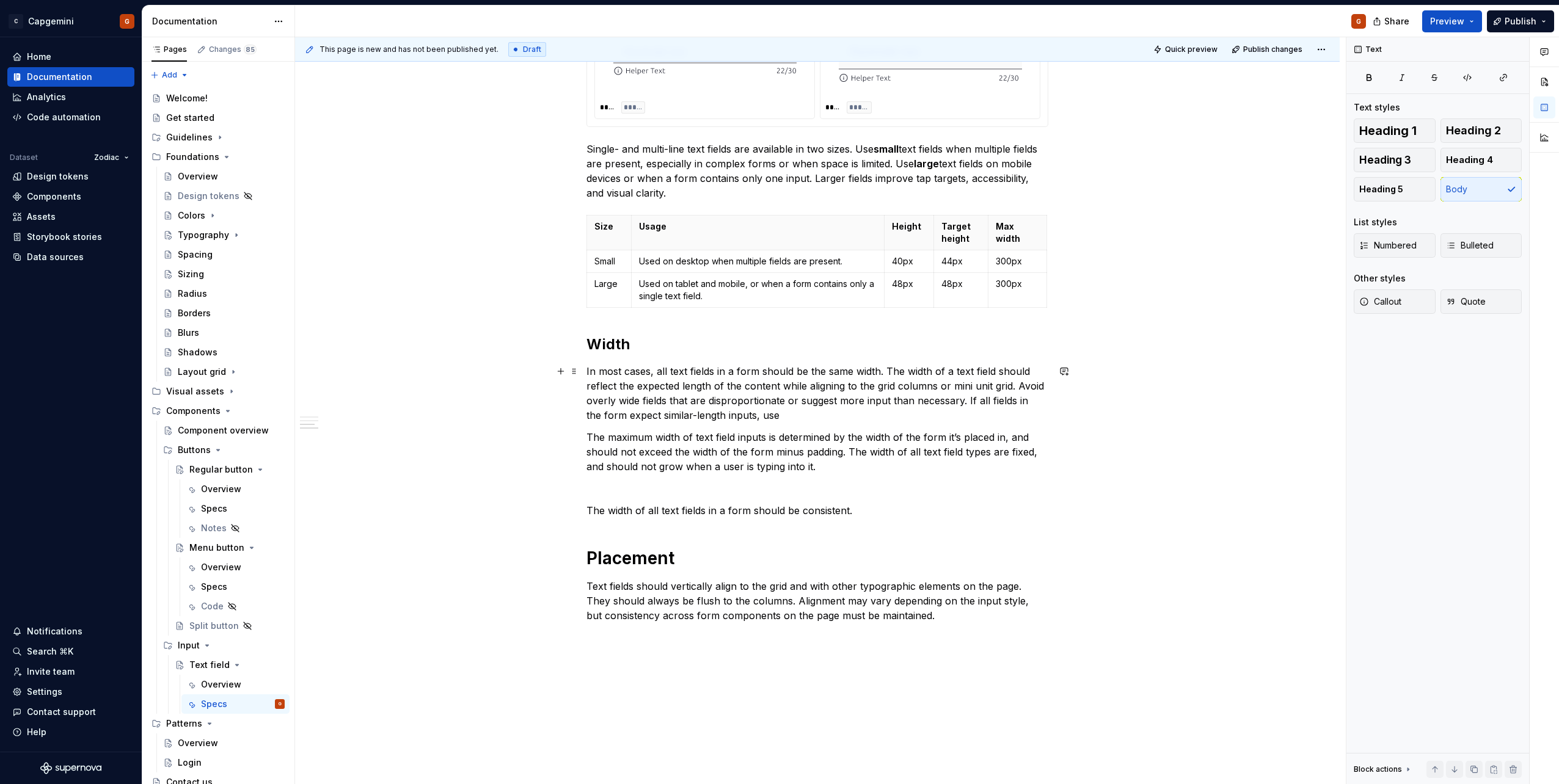
click at [983, 401] on p "In most cases, all text fields in a form should be the same width. The width of…" at bounding box center [817, 393] width 462 height 59
click at [830, 463] on p "The maximum width of text field inputs is determined by the width of the form i…" at bounding box center [817, 452] width 462 height 44
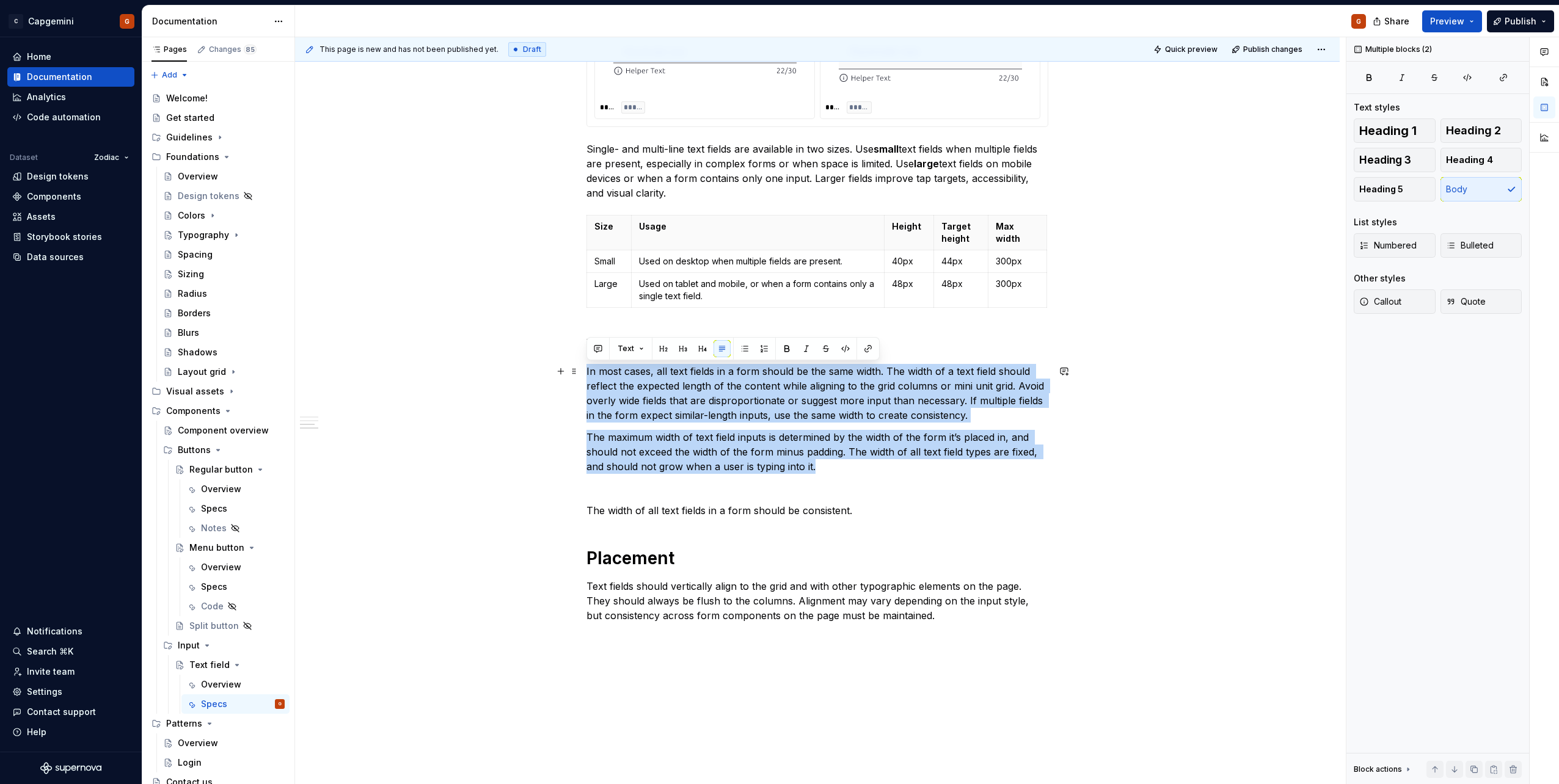
drag, startPoint x: 841, startPoint y: 467, endPoint x: 582, endPoint y: 373, distance: 275.5
click at [582, 373] on div "**********" at bounding box center [817, 38] width 1044 height 1713
click at [674, 377] on p "In most cases, all text fields in a form should be the same width. The width of…" at bounding box center [817, 393] width 462 height 59
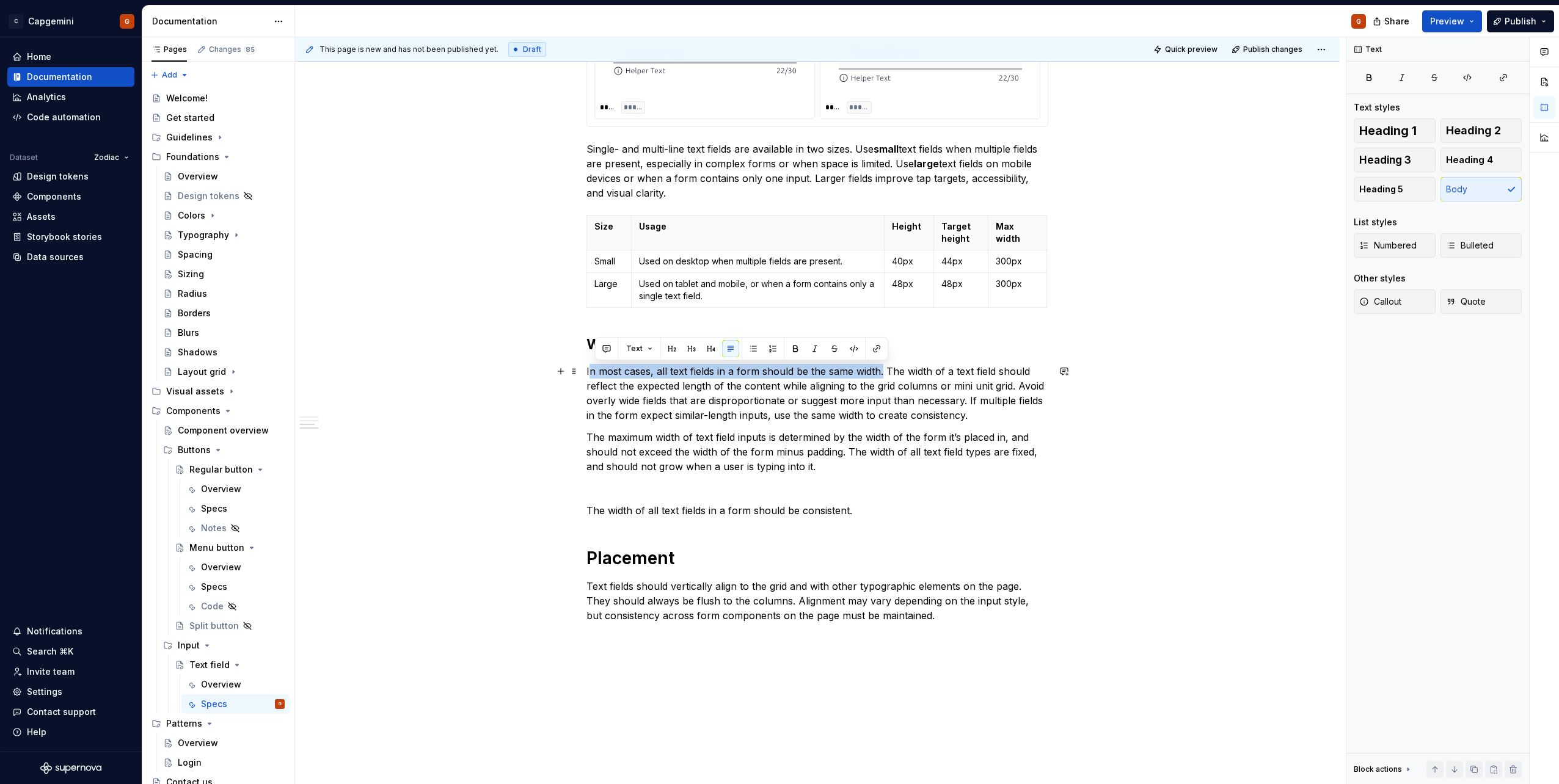
drag, startPoint x: 883, startPoint y: 369, endPoint x: 589, endPoint y: 371, distance: 294.0
click at [589, 371] on p "In most cases, all text fields in a form should be the same width. The width of…" at bounding box center [817, 393] width 462 height 59
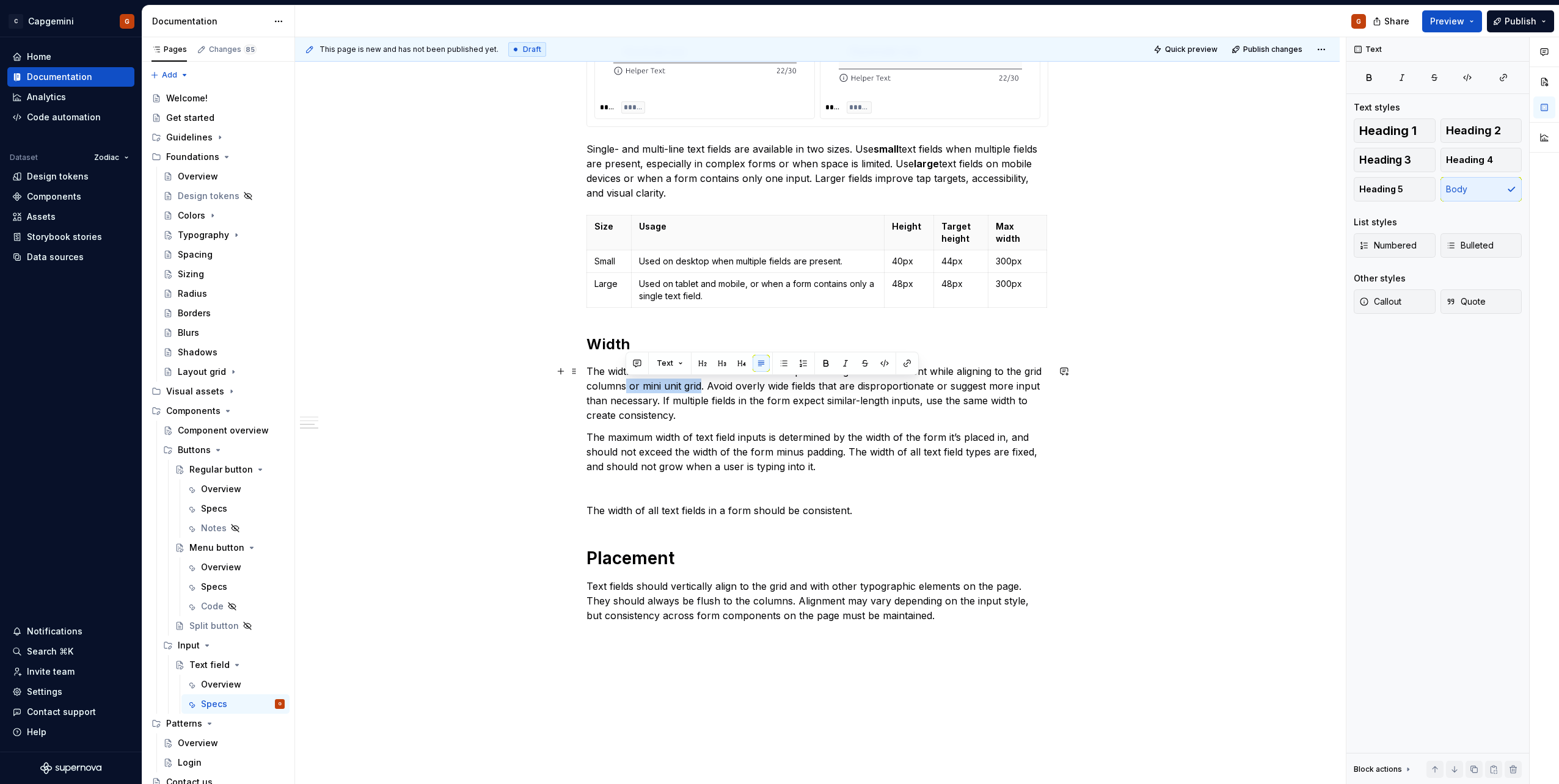
drag, startPoint x: 700, startPoint y: 388, endPoint x: 626, endPoint y: 381, distance: 74.3
click at [626, 381] on p "The width of a text field should reflect the expected length of the content whi…" at bounding box center [817, 393] width 462 height 59
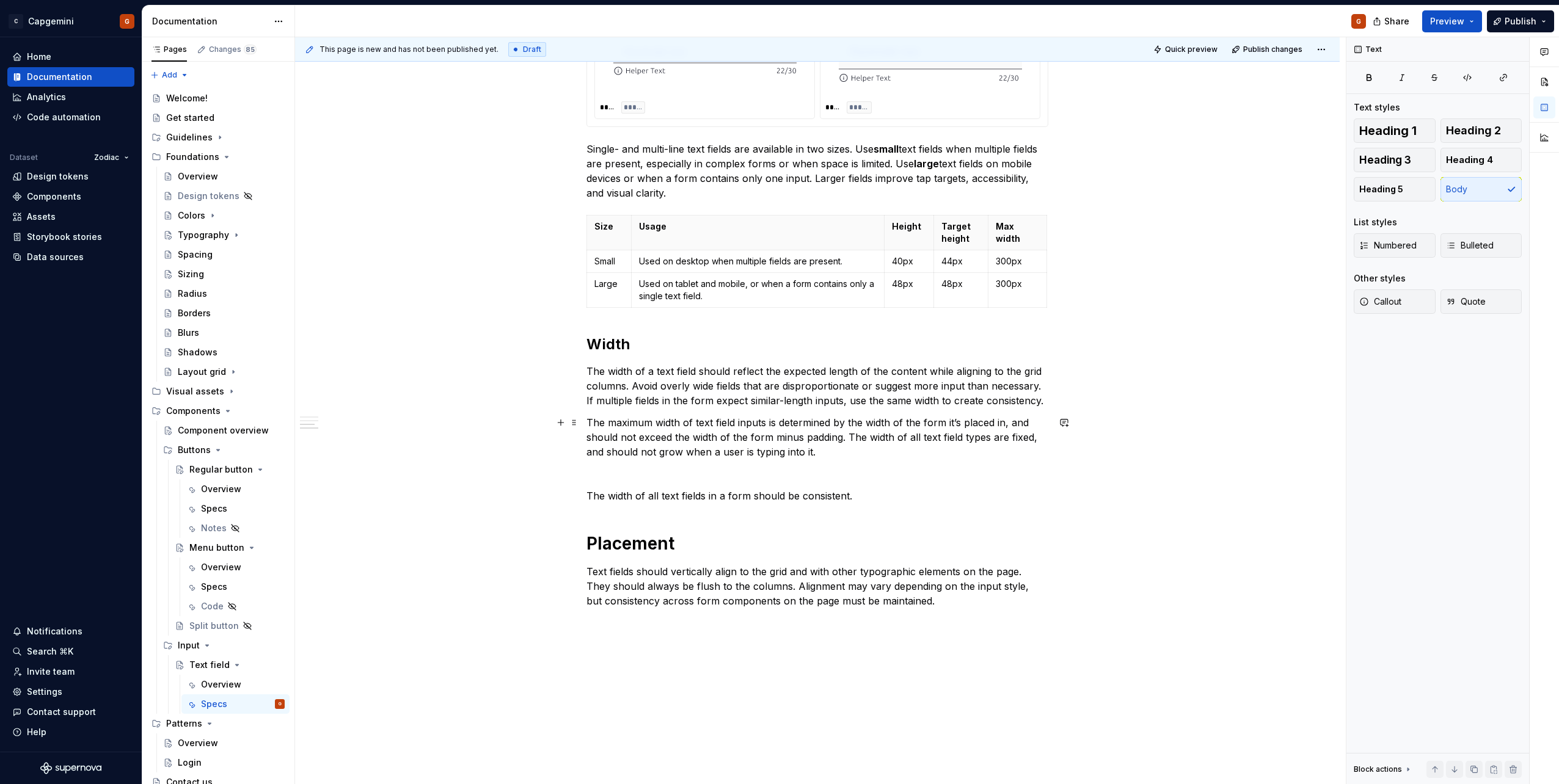
drag, startPoint x: 851, startPoint y: 455, endPoint x: 838, endPoint y: 455, distance: 13.0
click at [838, 455] on p "The maximum width of text field inputs is determined by the width of the form i…" at bounding box center [817, 437] width 462 height 44
drag, startPoint x: 951, startPoint y: 401, endPoint x: 1039, endPoint y: 398, distance: 88.1
click at [1039, 398] on p "The width of a text field should reflect the expected length of the content whi…" at bounding box center [817, 386] width 462 height 44
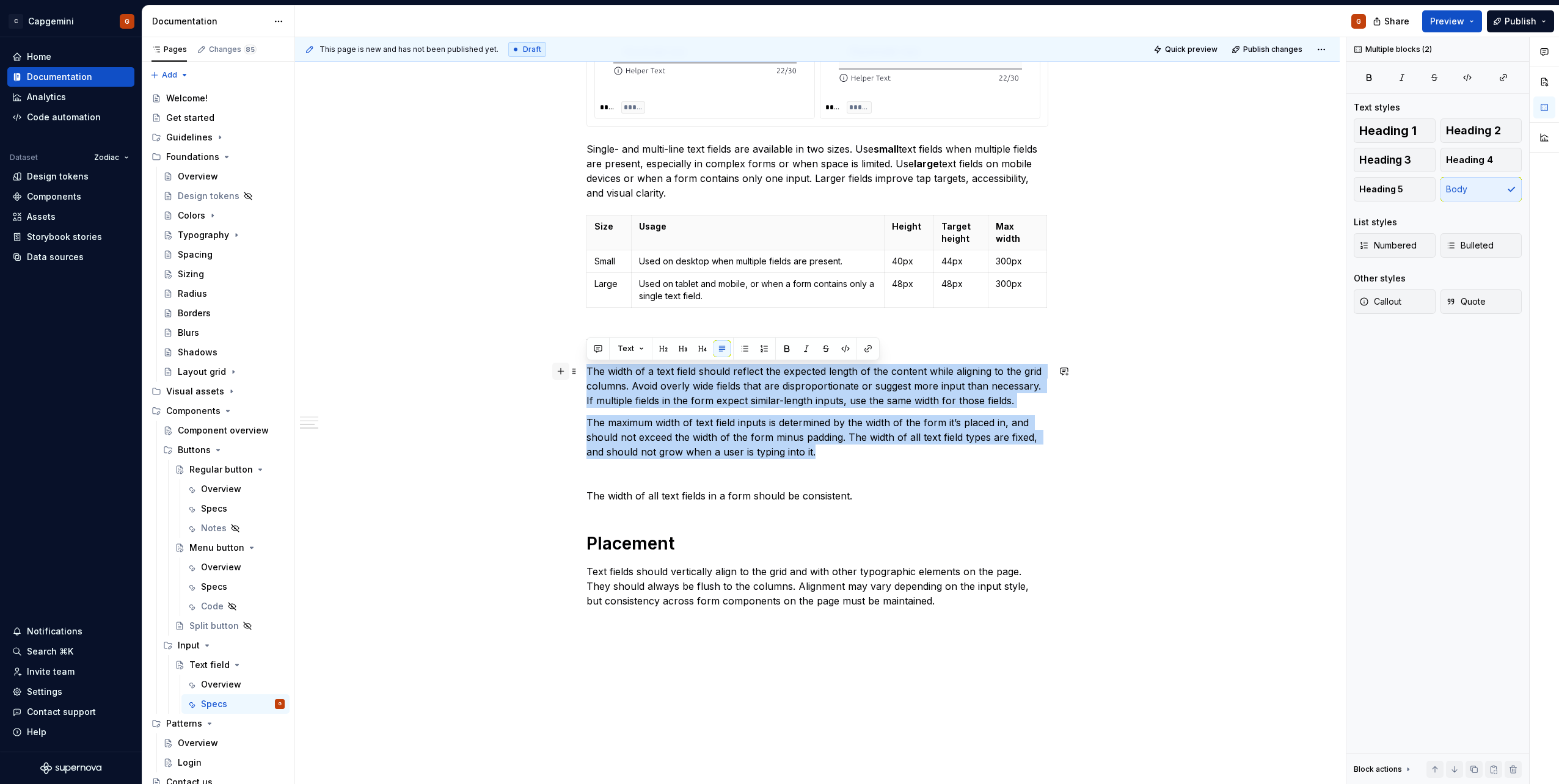
drag, startPoint x: 891, startPoint y: 449, endPoint x: 560, endPoint y: 372, distance: 339.8
click at [560, 372] on div "**********" at bounding box center [817, 31] width 1044 height 1698
copy div "The width of a text field should reflect the expected length of the content whi…"
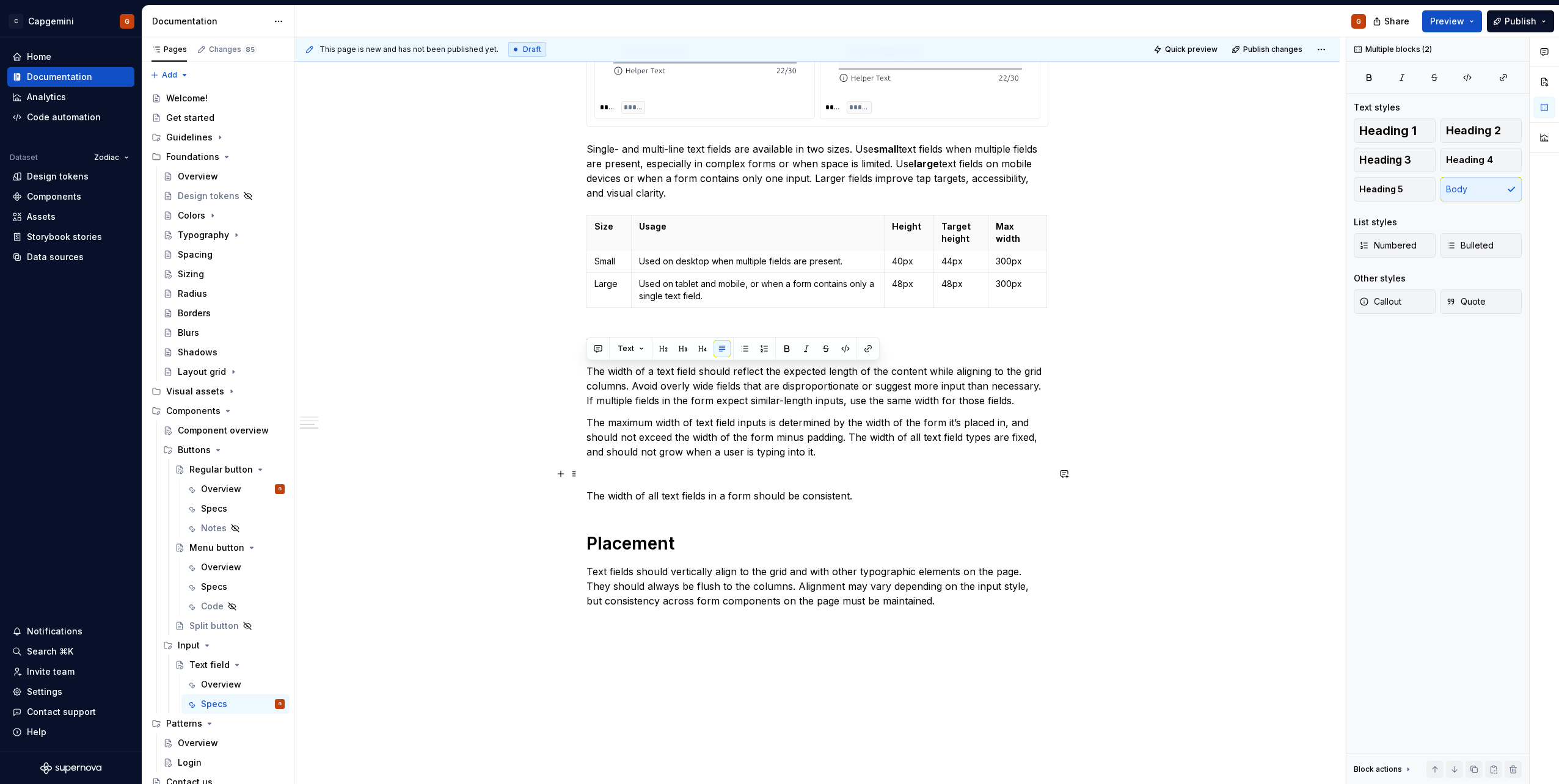
click at [870, 475] on p at bounding box center [817, 474] width 462 height 15
click at [897, 498] on p "The width of all text fields in a form should be consistent." at bounding box center [817, 496] width 462 height 15
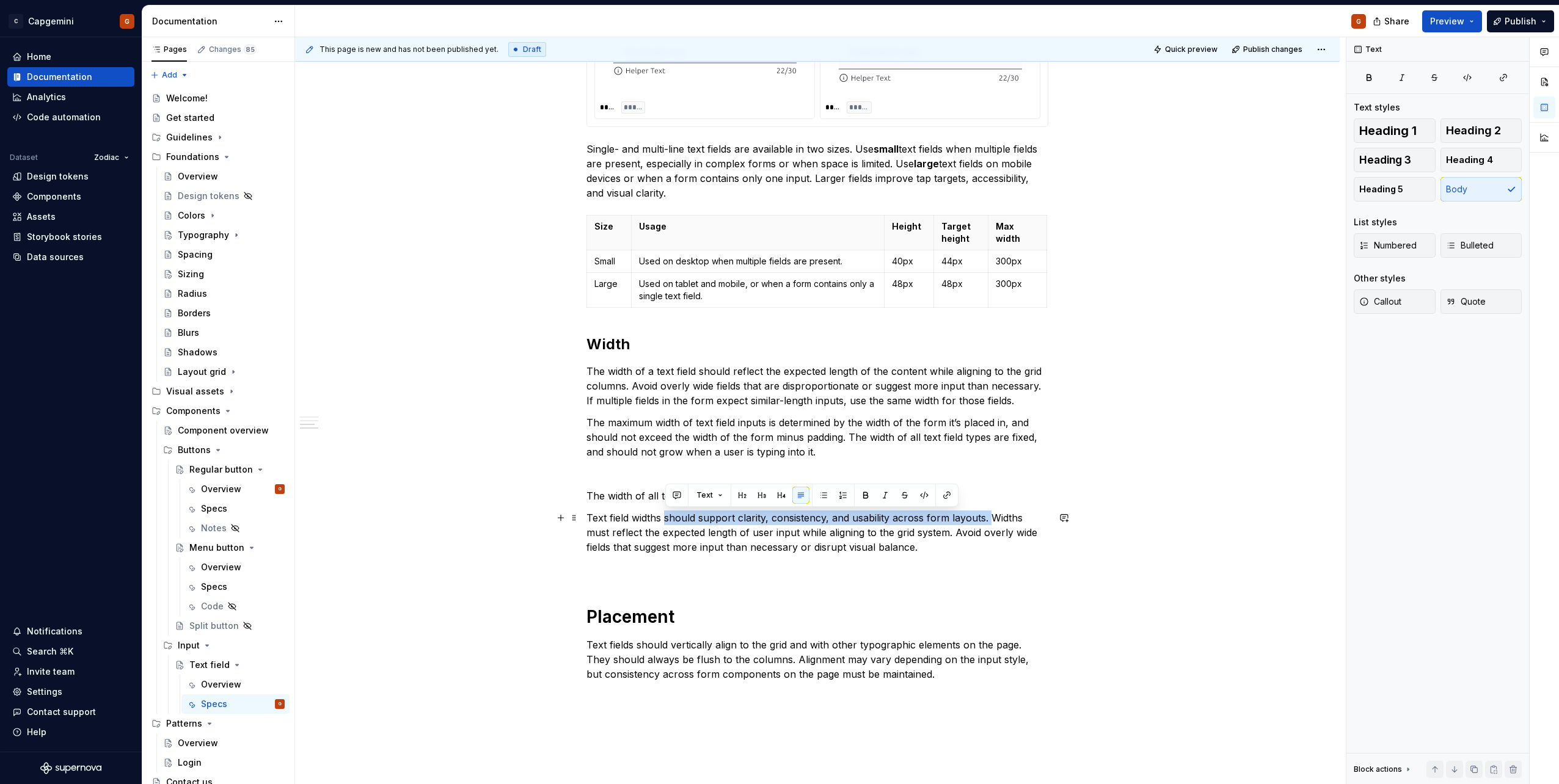
drag, startPoint x: 990, startPoint y: 520, endPoint x: 664, endPoint y: 514, distance: 326.1
click at [664, 514] on p "Text field widths should support clarity, consistency, and usability across for…" at bounding box center [817, 532] width 462 height 44
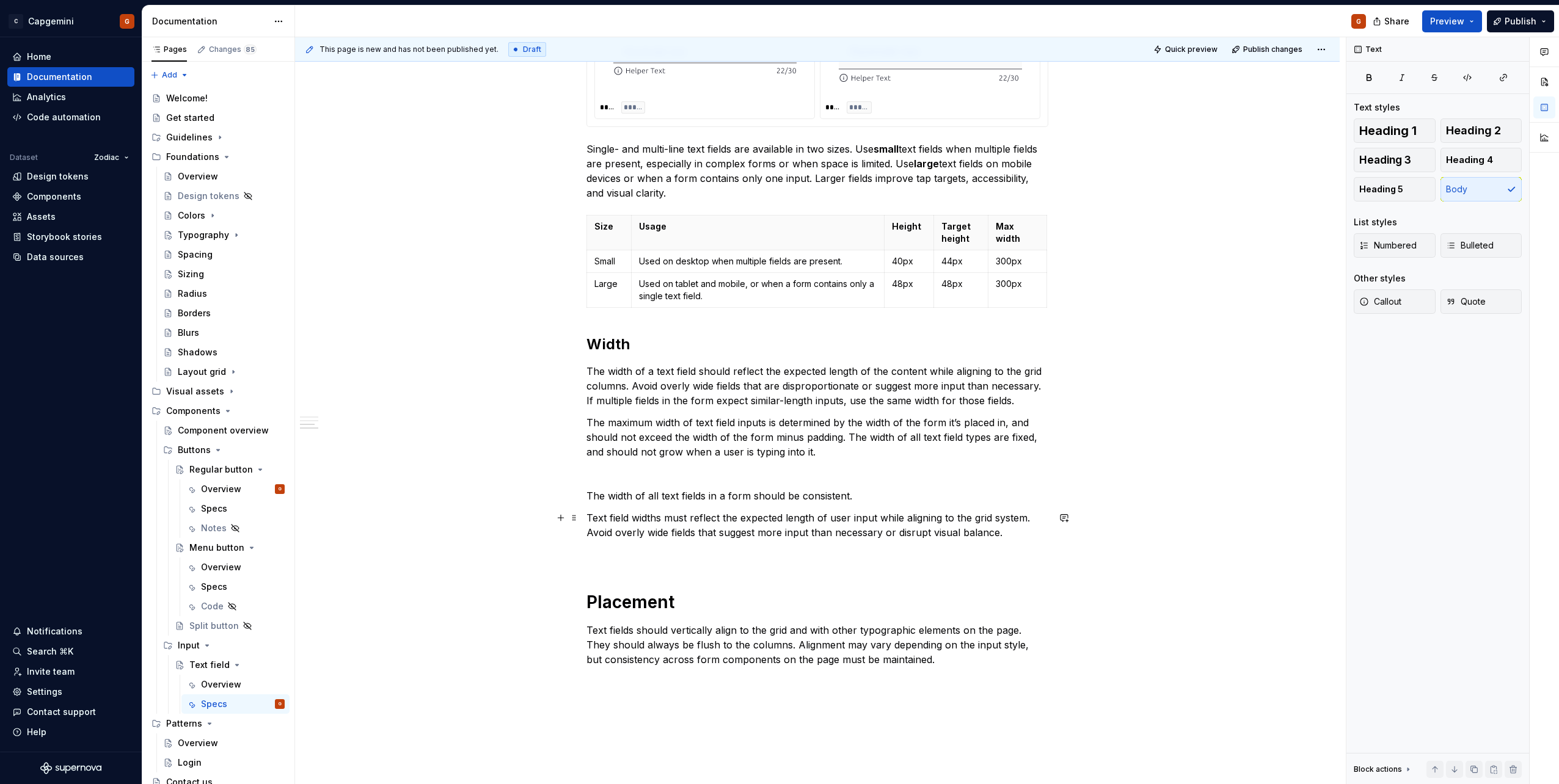
click at [1021, 534] on p "Text field widths must reflect the expected length of user input while aligning…" at bounding box center [817, 525] width 462 height 29
click at [1010, 518] on p "Text field widths must reflect the expected length of user input while aligning…" at bounding box center [817, 525] width 462 height 29
click at [1010, 519] on p "Text field widths must reflect the expected length of user input while aligning…" at bounding box center [817, 525] width 462 height 29
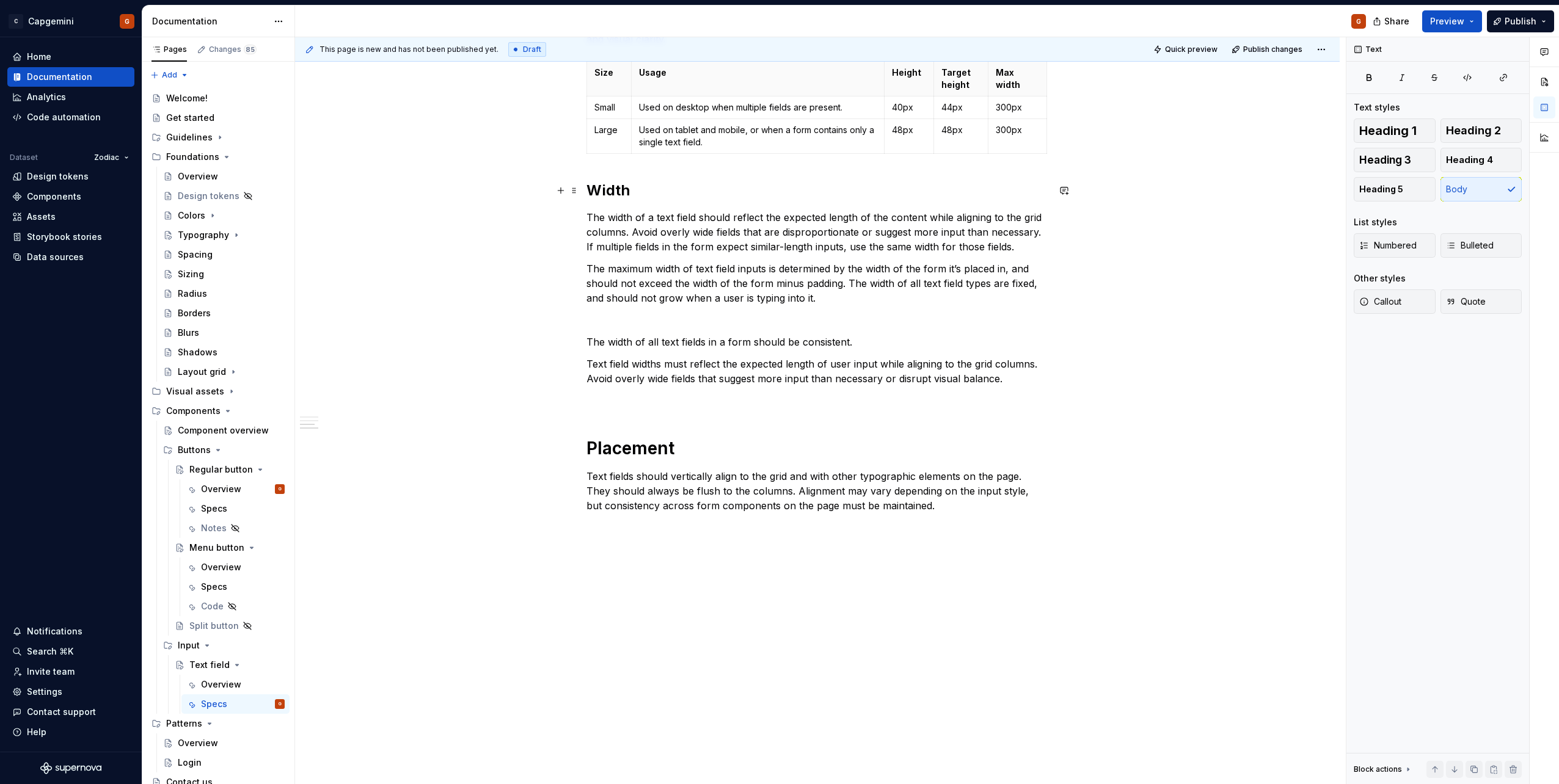
click at [595, 190] on h2 "Width" at bounding box center [817, 190] width 462 height 19
click at [590, 190] on h2 "Width" at bounding box center [817, 190] width 462 height 19
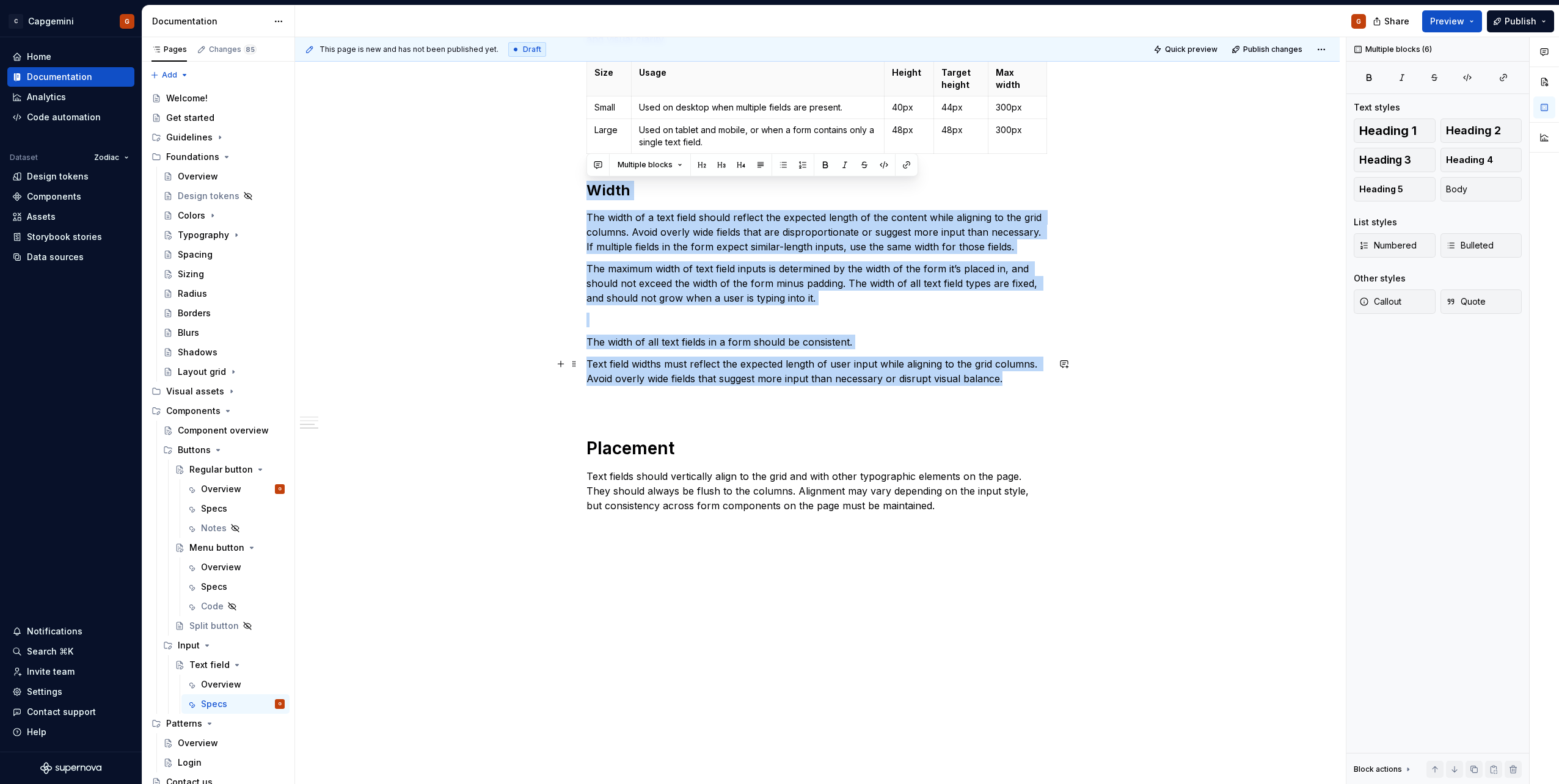
drag, startPoint x: 589, startPoint y: 191, endPoint x: 1022, endPoint y: 381, distance: 472.9
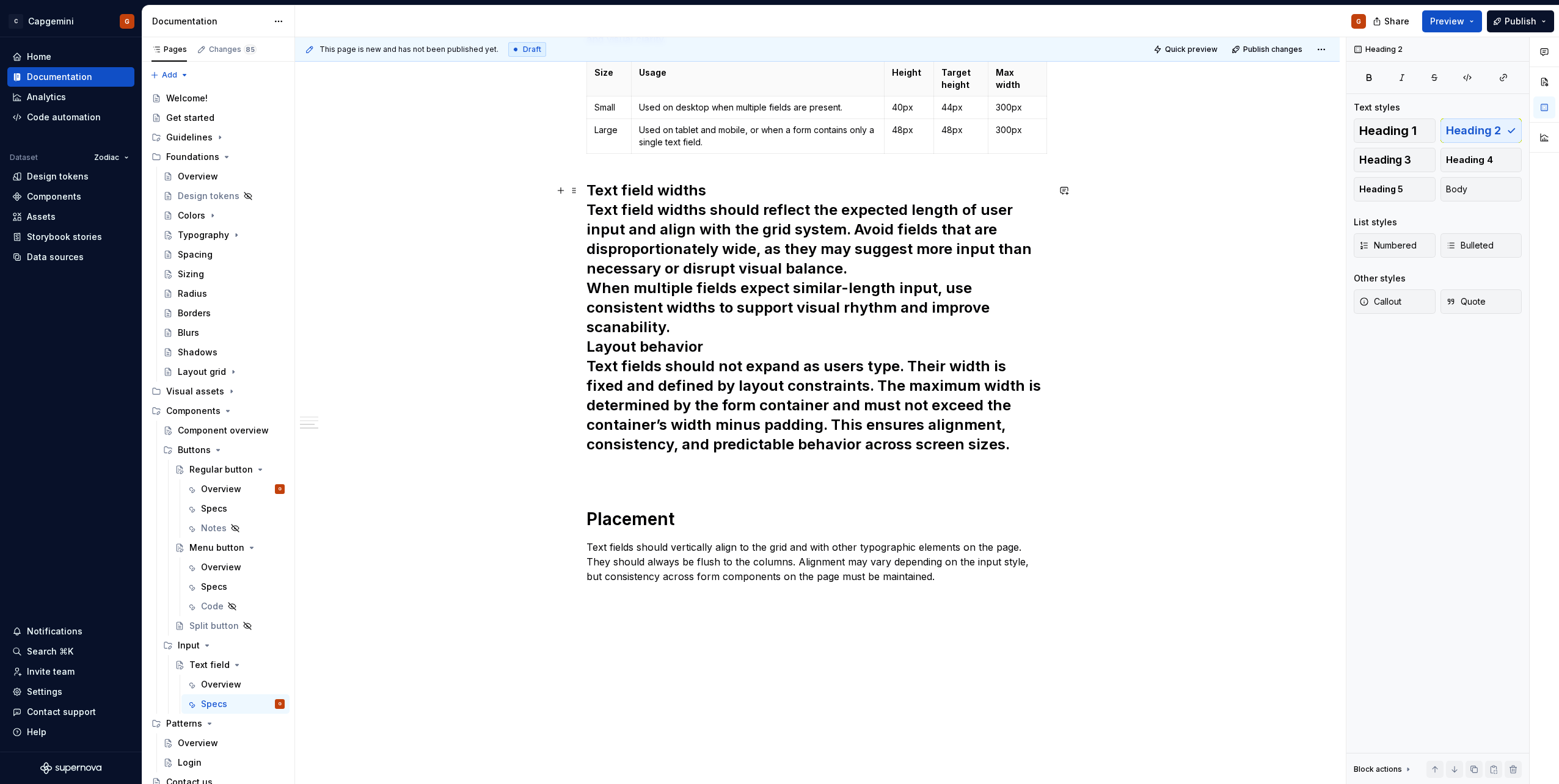
click at [798, 280] on h2 "Text field widths Text field widths should reflect the expected length of user …" at bounding box center [817, 317] width 462 height 274
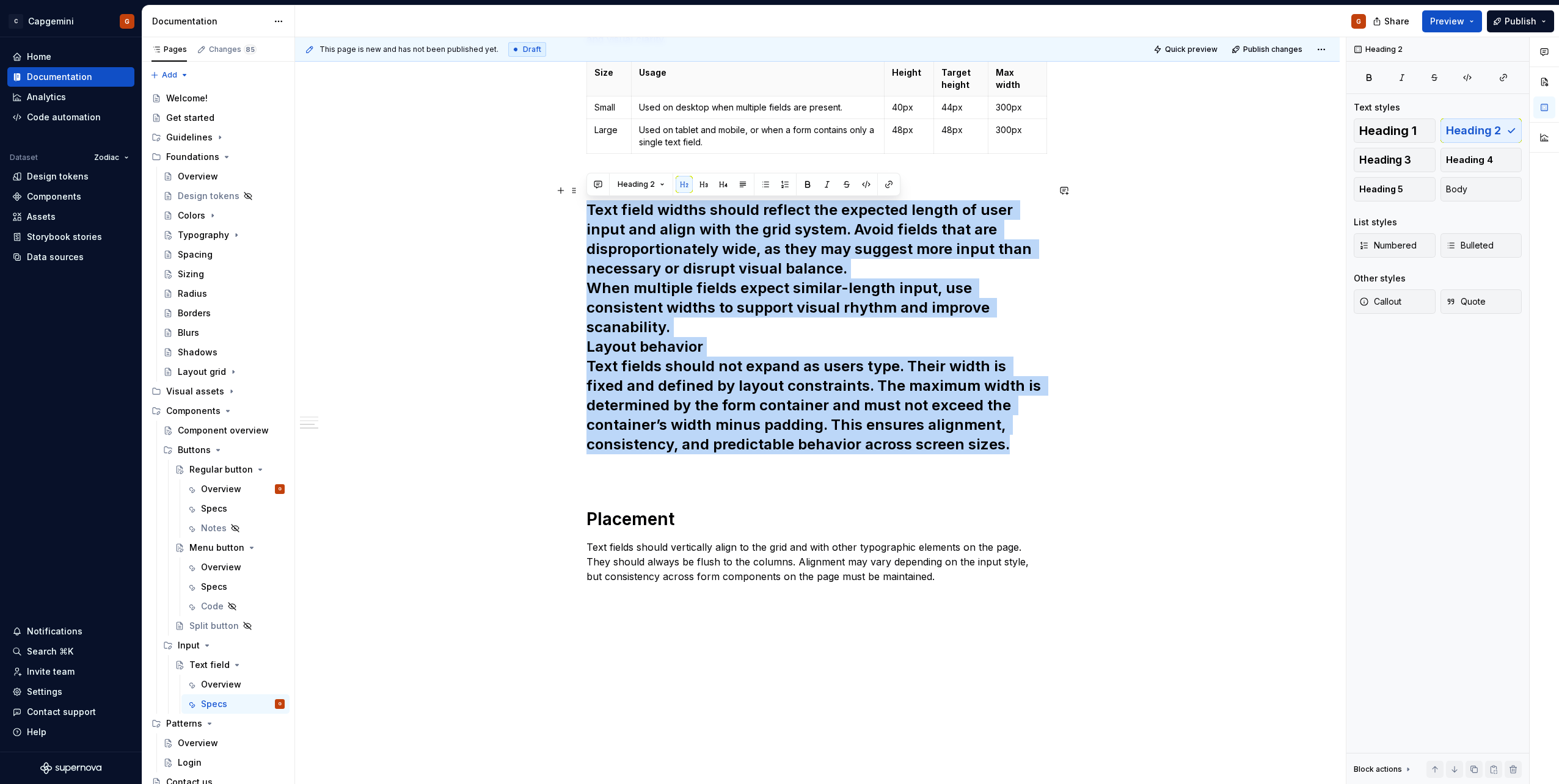
drag, startPoint x: 1013, startPoint y: 423, endPoint x: 572, endPoint y: 204, distance: 492.4
click at [1477, 189] on button "Body" at bounding box center [1481, 189] width 82 height 25
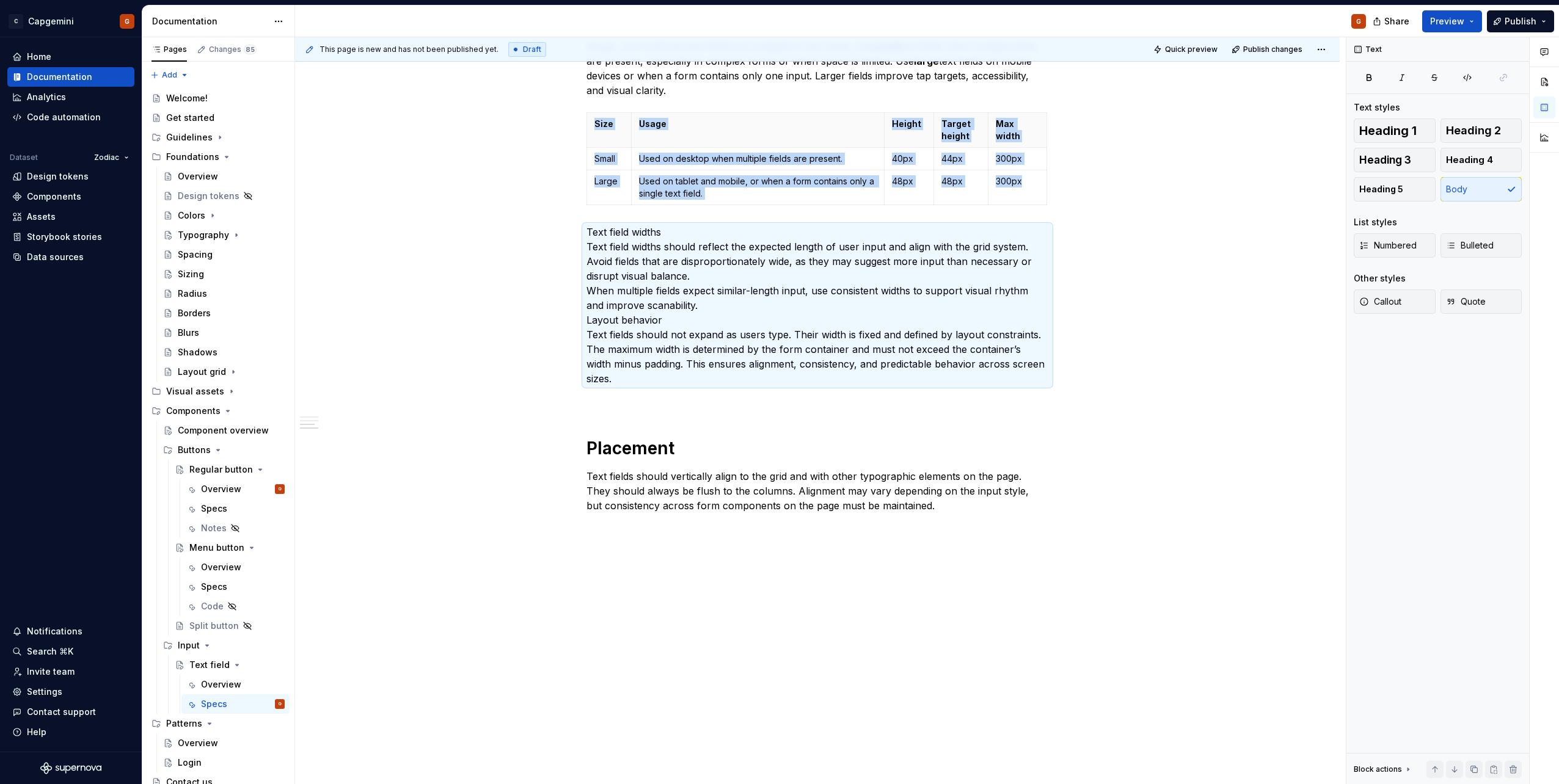
scroll to position [1133, 0]
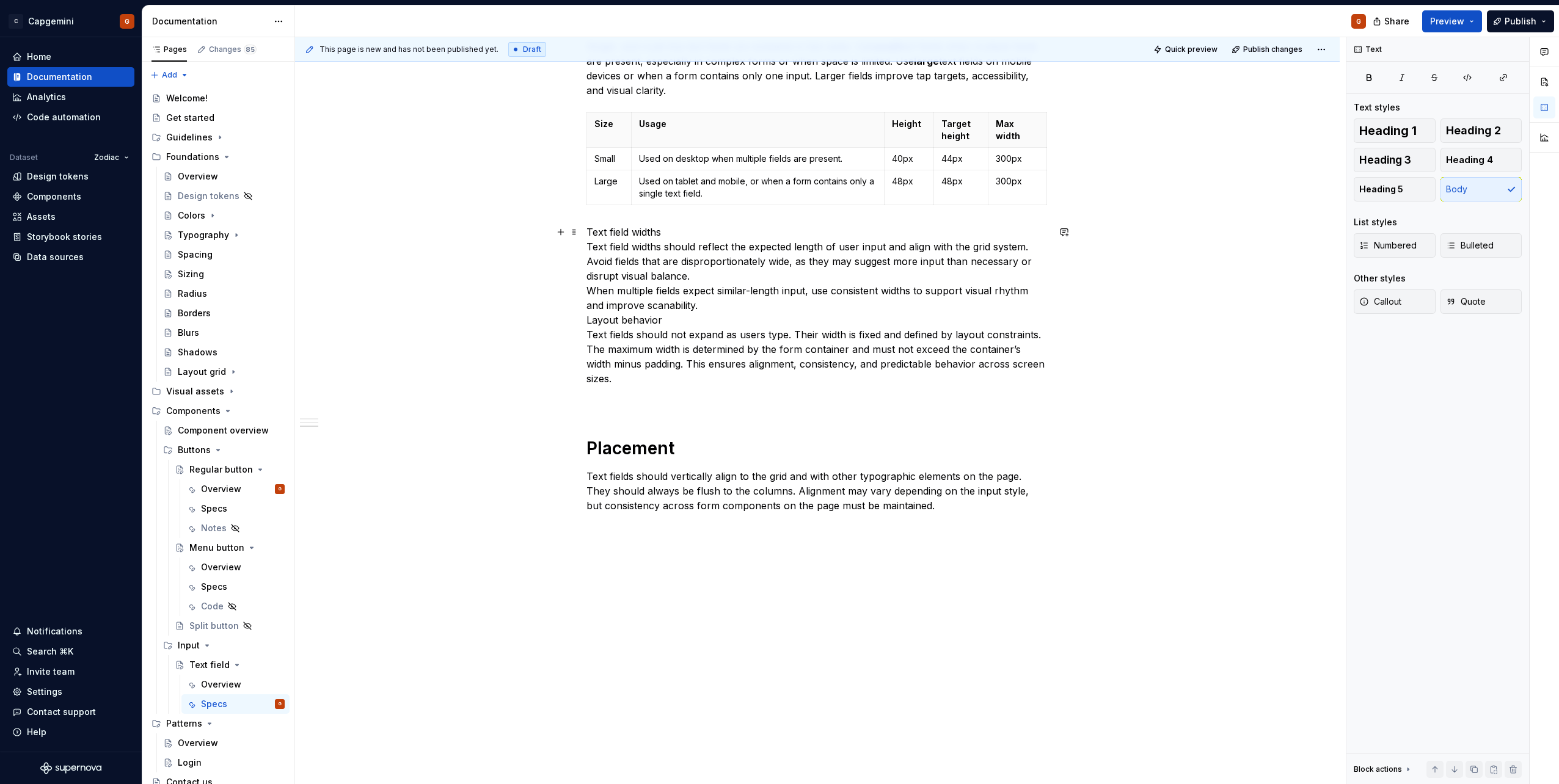
click at [698, 226] on p "Text field widths Text field widths should reflect the expected length of user …" at bounding box center [817, 305] width 462 height 161
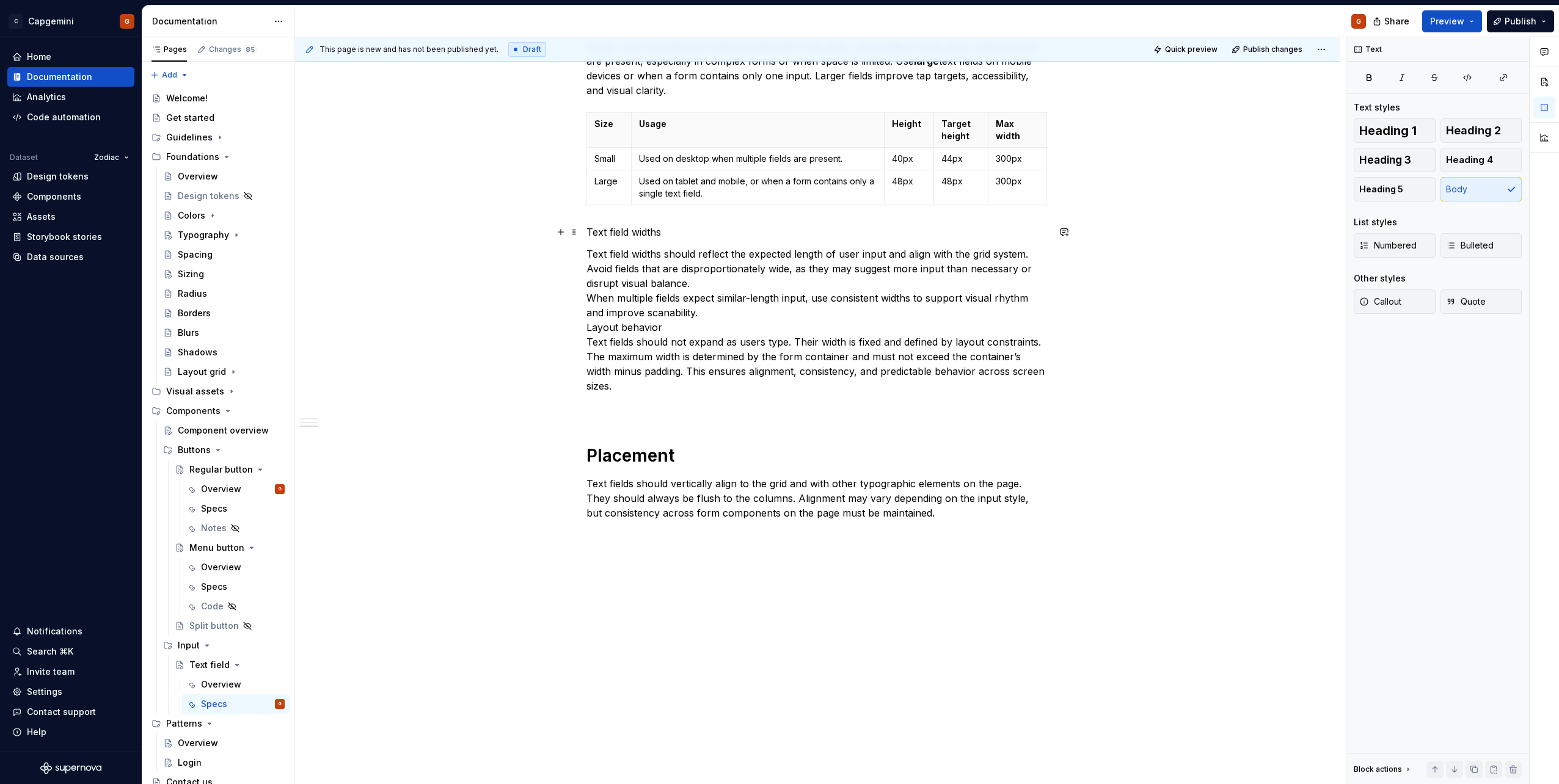
click at [624, 229] on p "Text field widths" at bounding box center [817, 232] width 462 height 15
click at [1381, 134] on span "Heading 1" at bounding box center [1388, 130] width 57 height 12
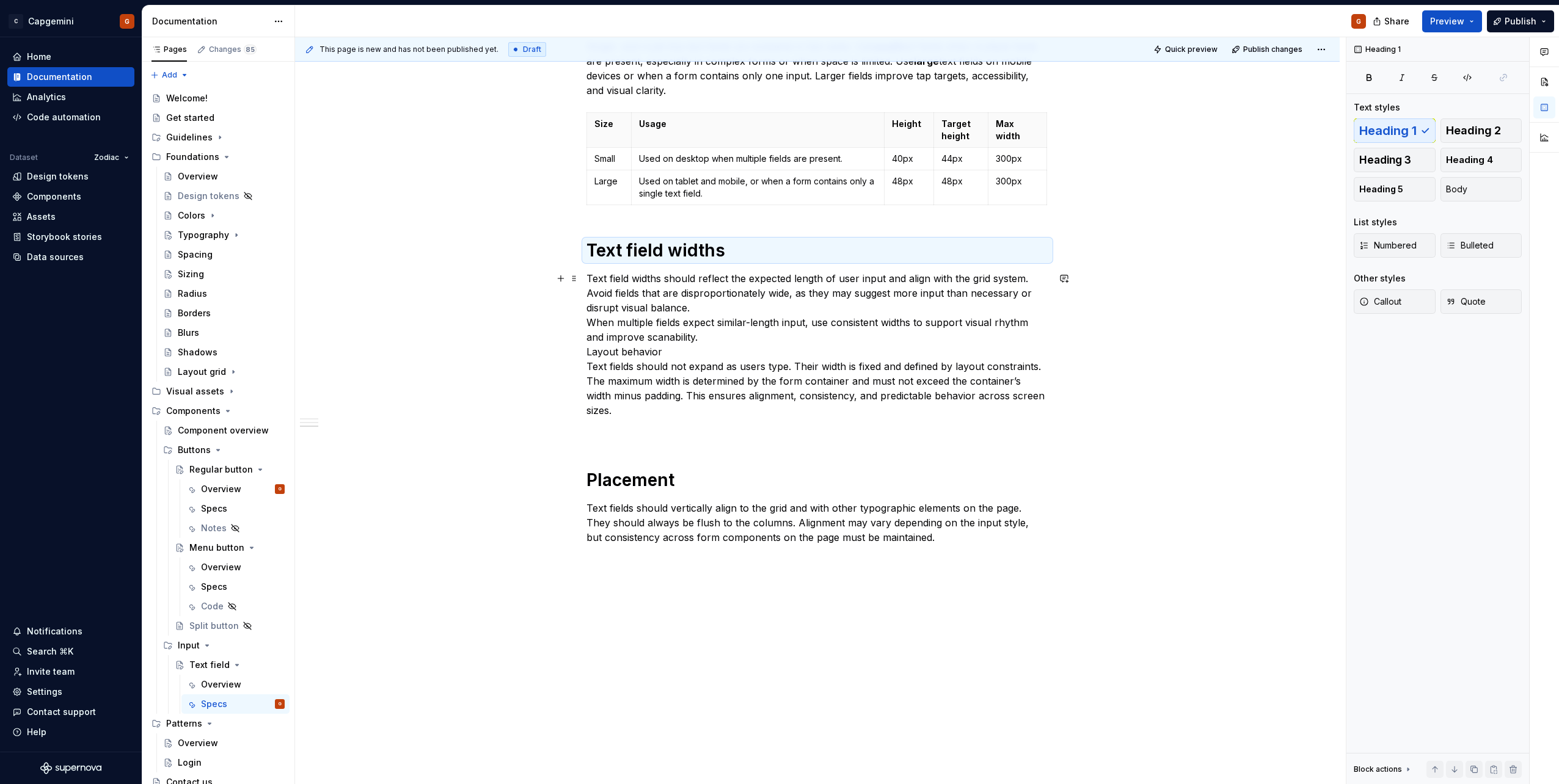
click at [627, 301] on p "Text field widths should reflect the expected length of user input and align wi…" at bounding box center [817, 344] width 462 height 146
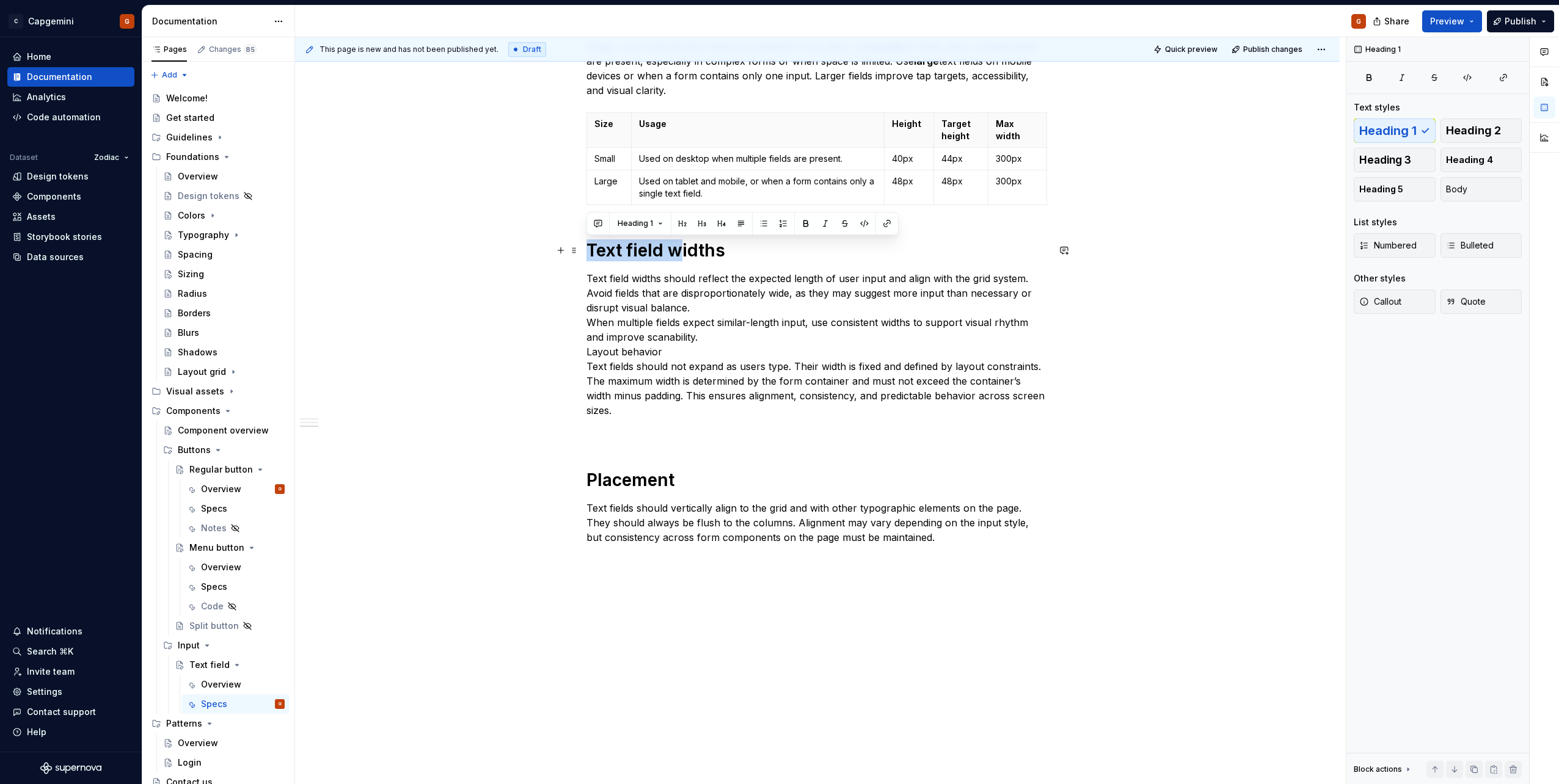
drag, startPoint x: 678, startPoint y: 247, endPoint x: 590, endPoint y: 254, distance: 88.3
click at [590, 254] on h1 "Text field widths" at bounding box center [817, 250] width 462 height 22
click at [629, 274] on p "Text field widths should reflect the expected length of user input and align wi…" at bounding box center [817, 344] width 462 height 146
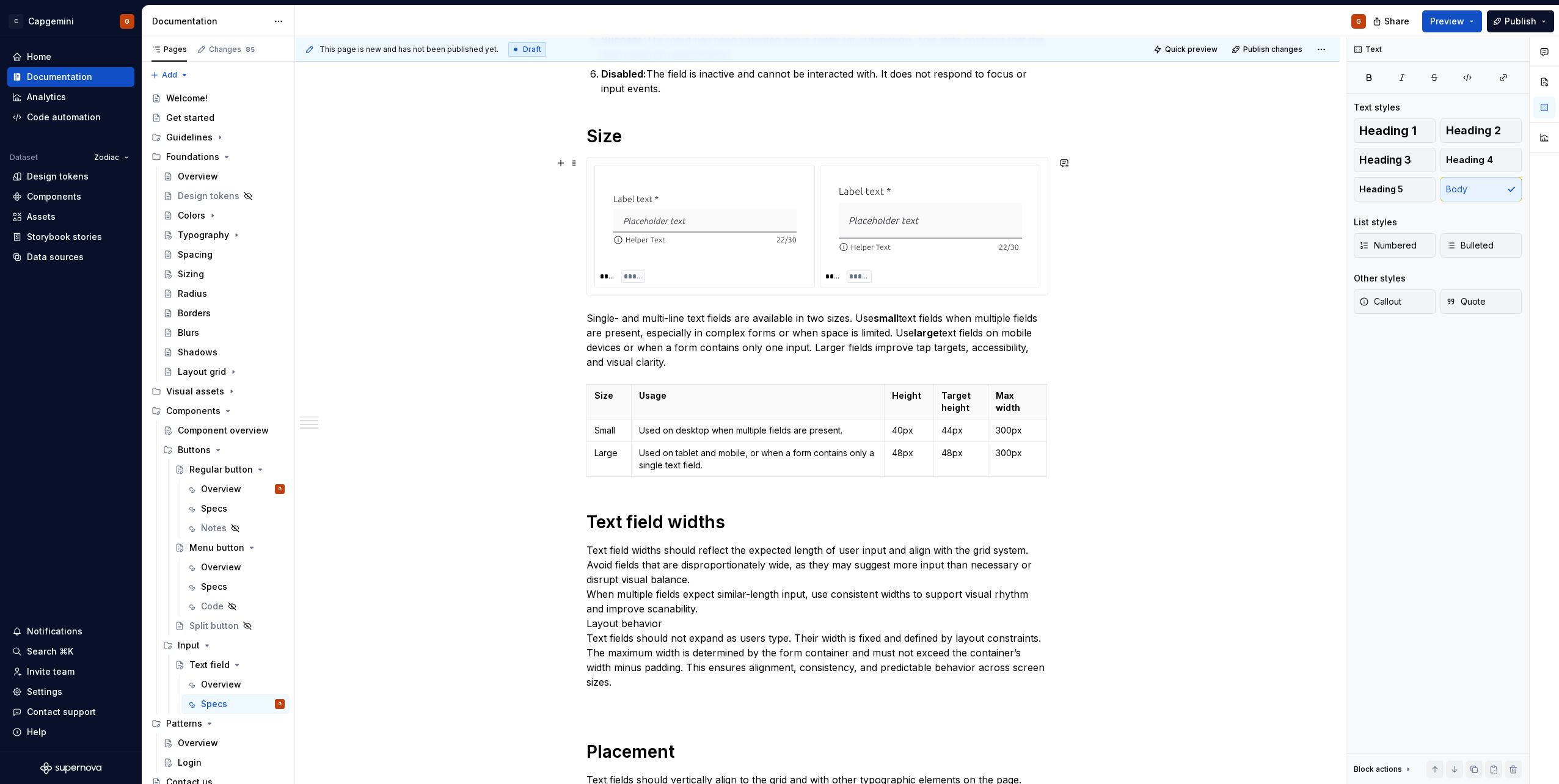
scroll to position [950, 0]
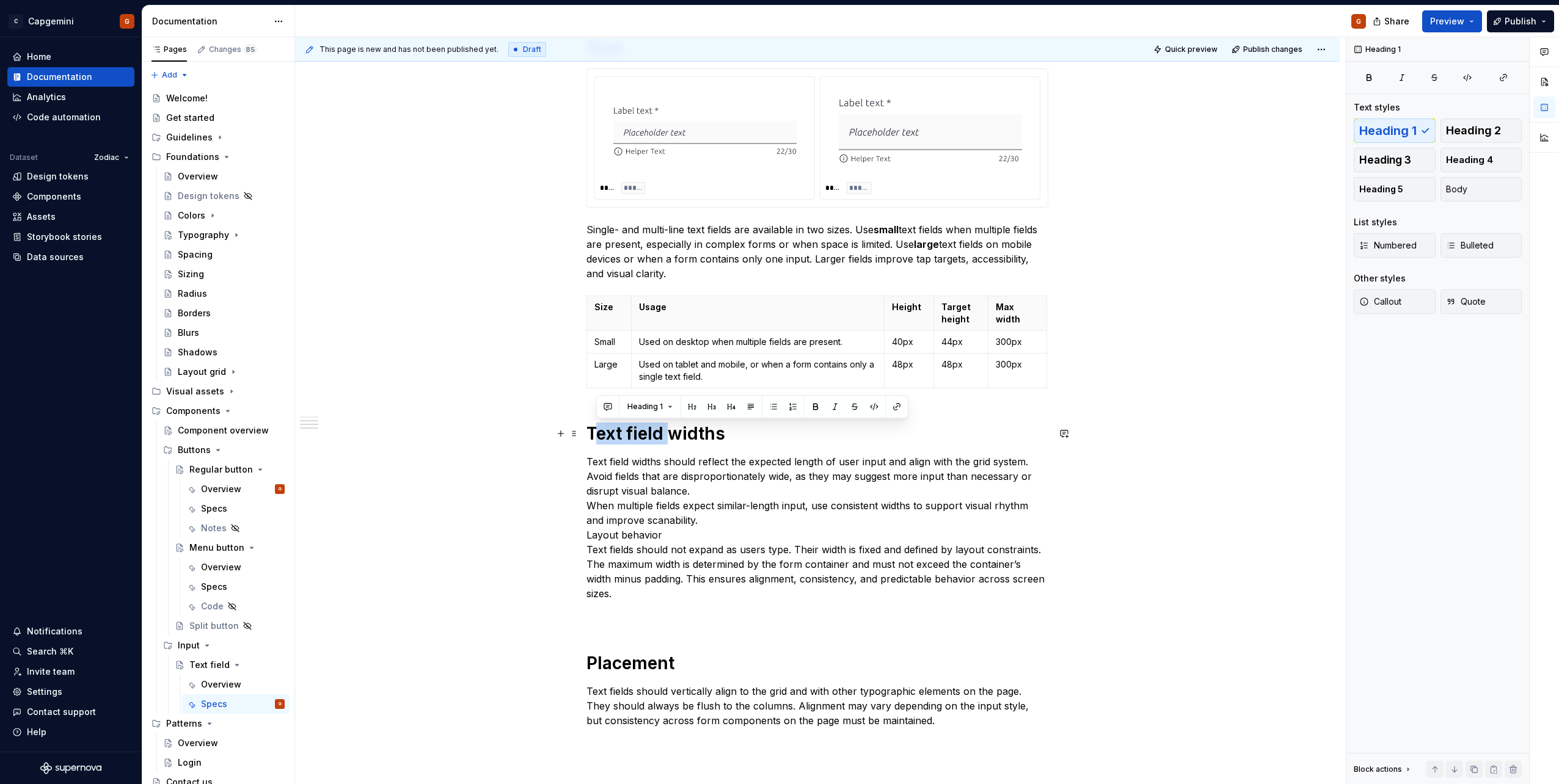
drag, startPoint x: 672, startPoint y: 433, endPoint x: 594, endPoint y: 427, distance: 78.2
click at [594, 427] on h1 "Text field widths" at bounding box center [817, 433] width 462 height 22
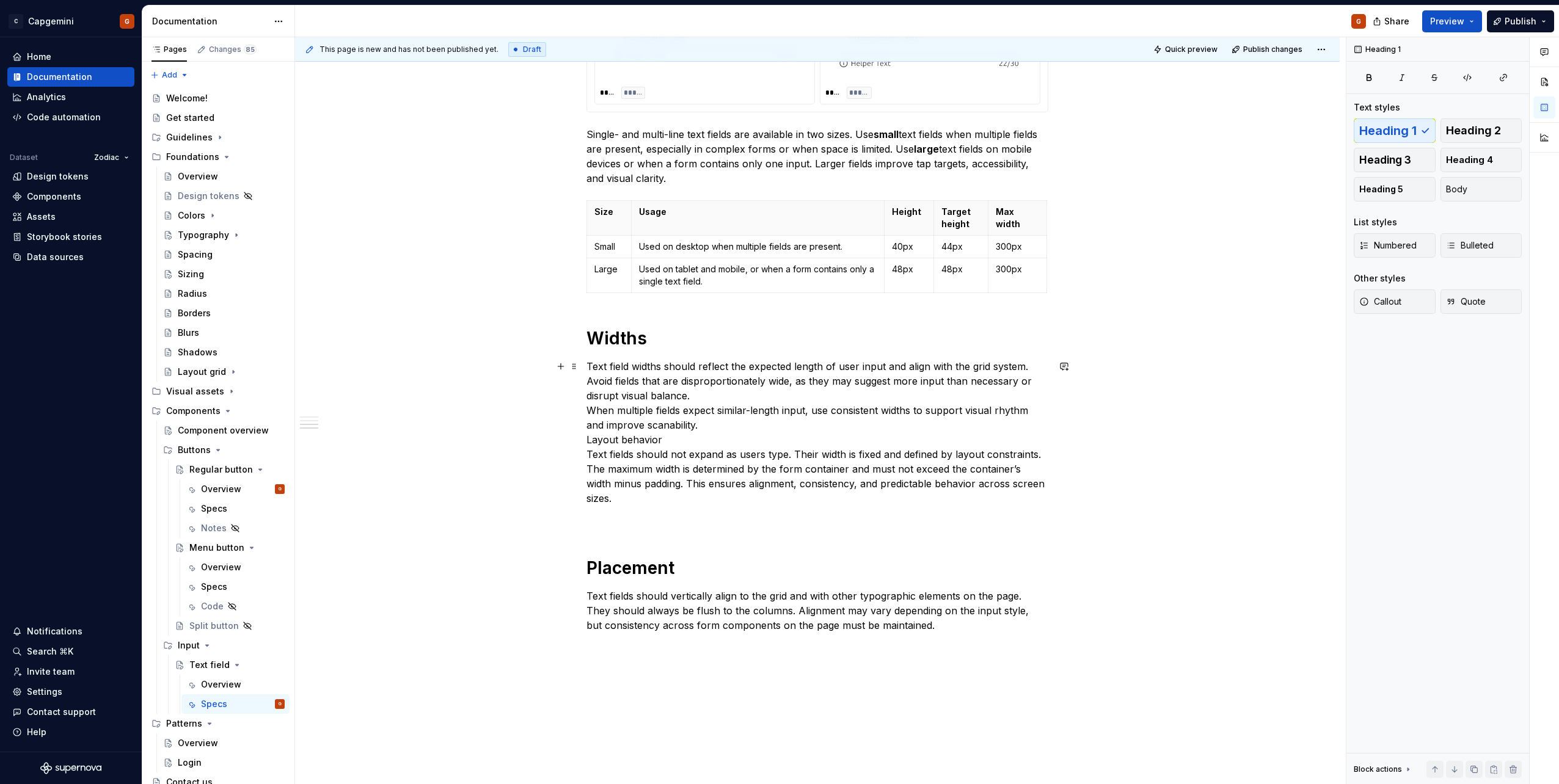
scroll to position [1072, 0]
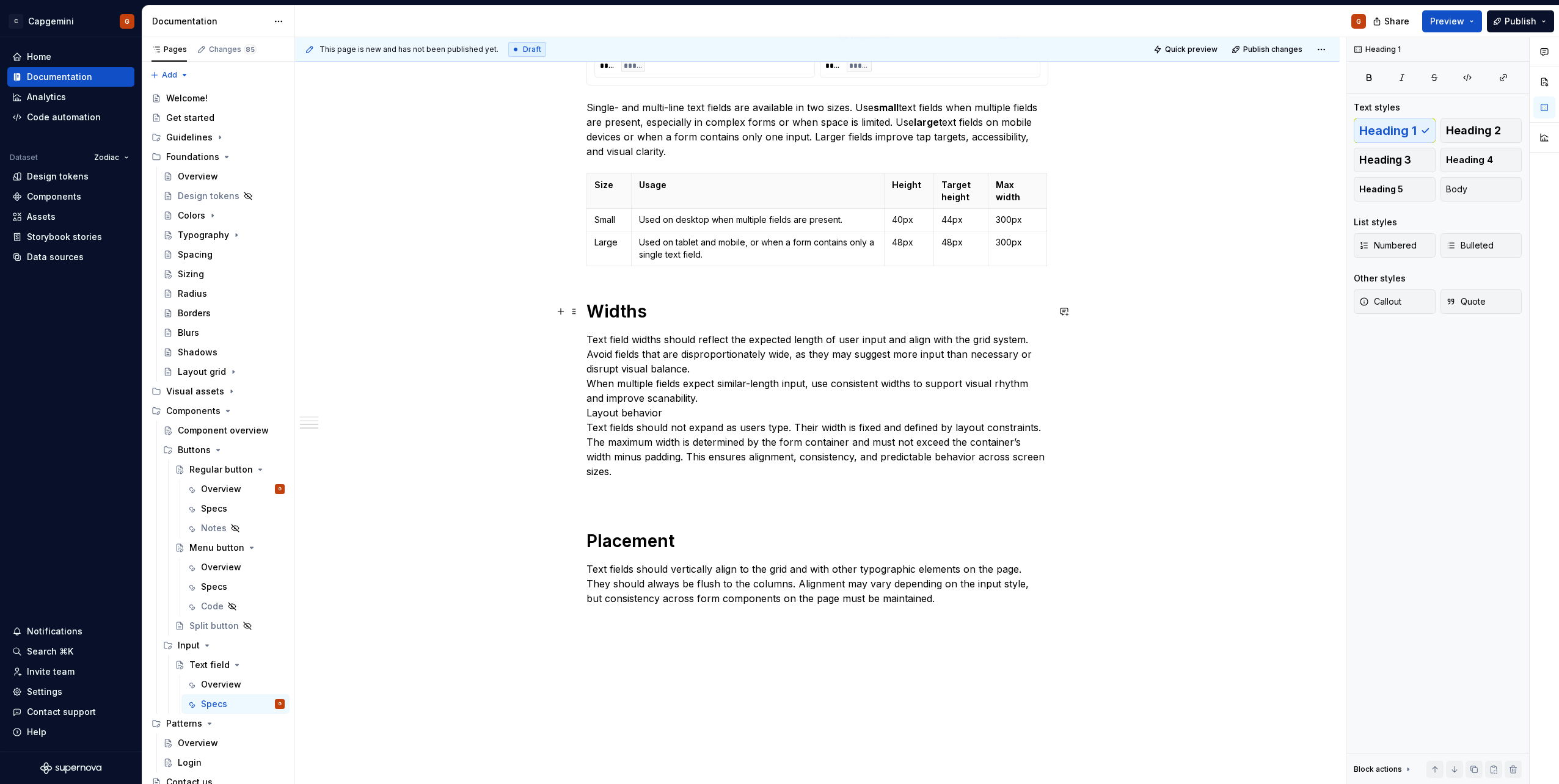
click at [674, 316] on h1 "Widths" at bounding box center [817, 311] width 462 height 22
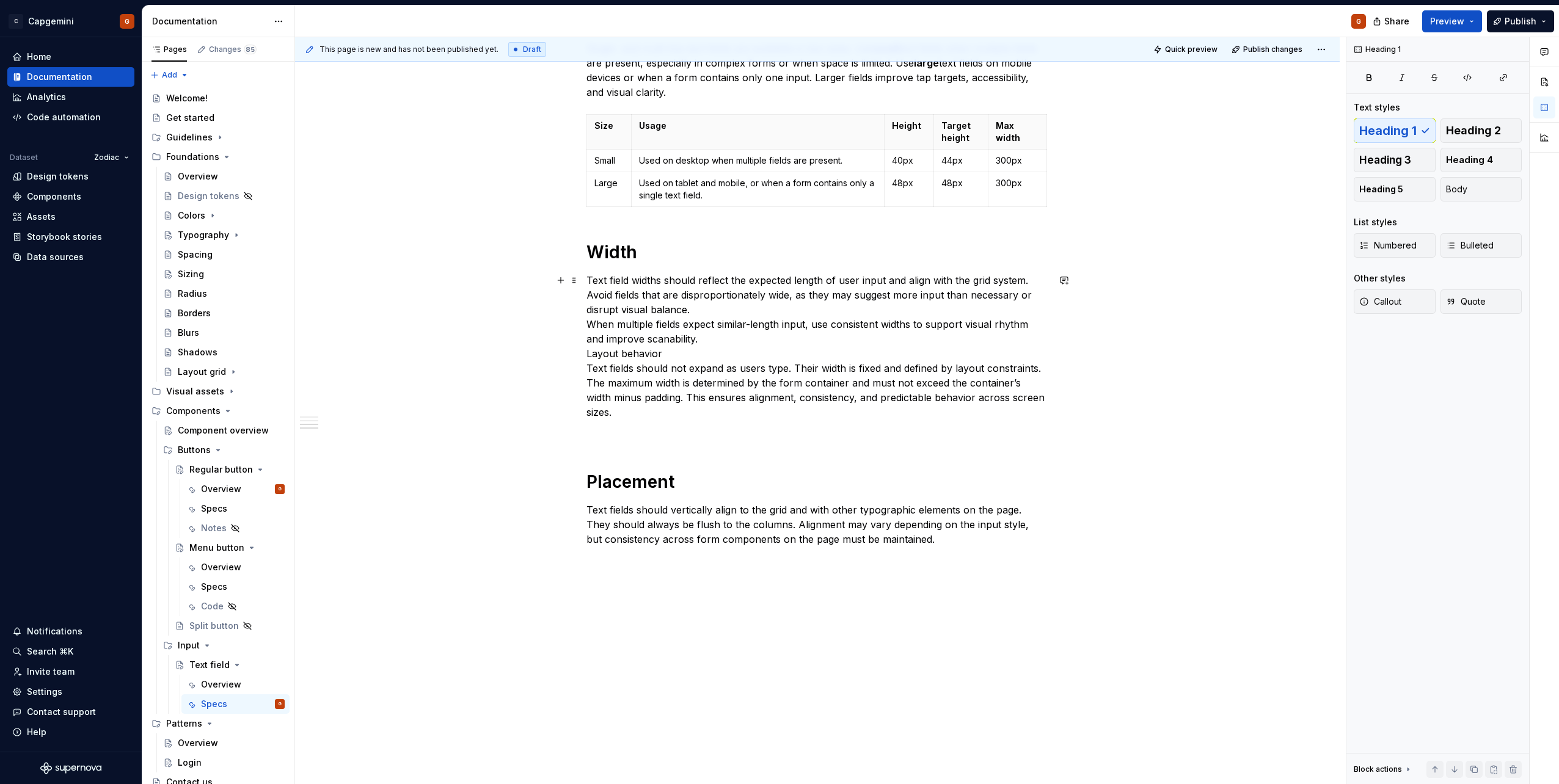
scroll to position [1165, 0]
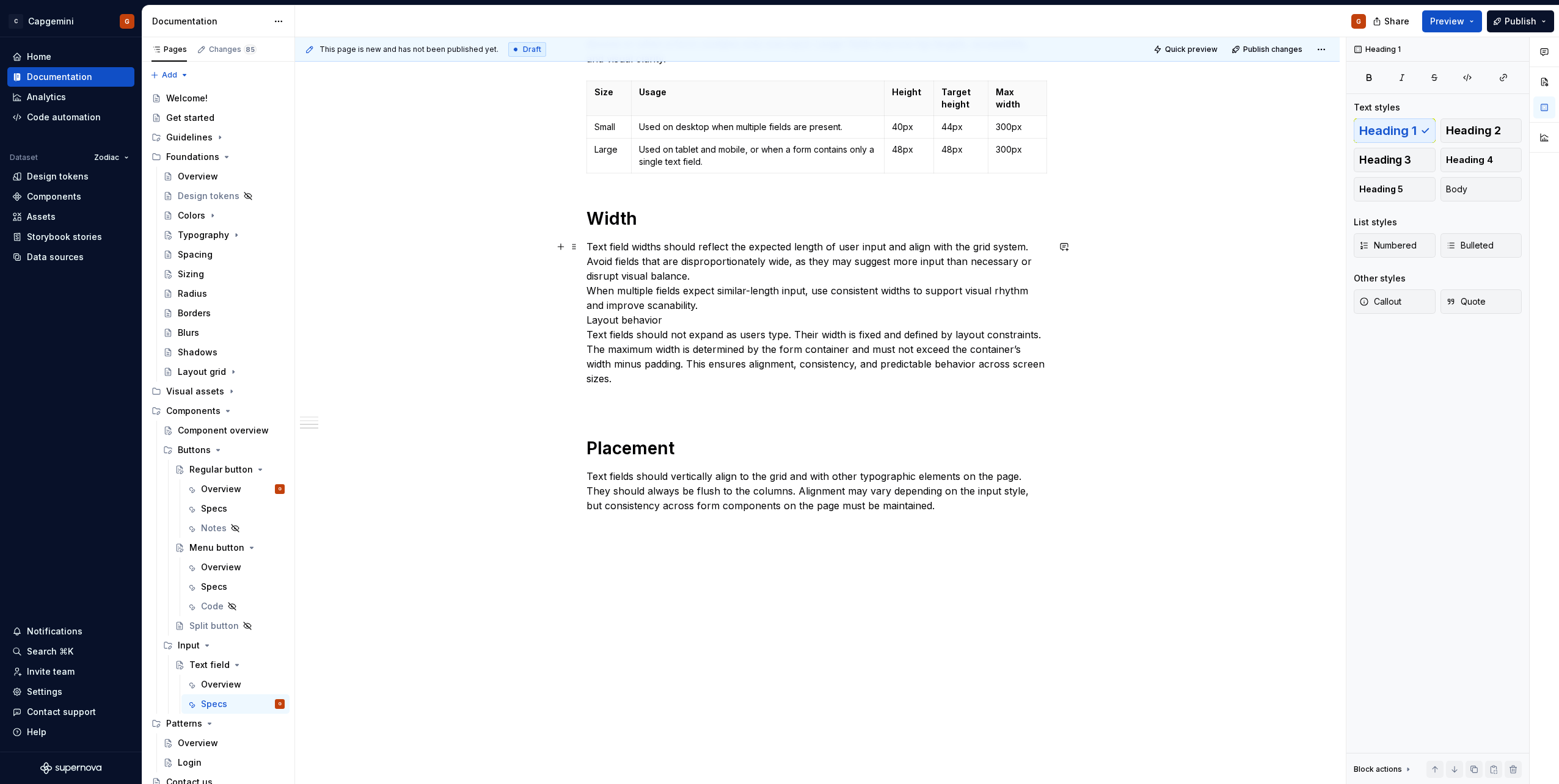
click at [732, 278] on p "Text field widths should reflect the expected length of user input and align wi…" at bounding box center [817, 313] width 462 height 146
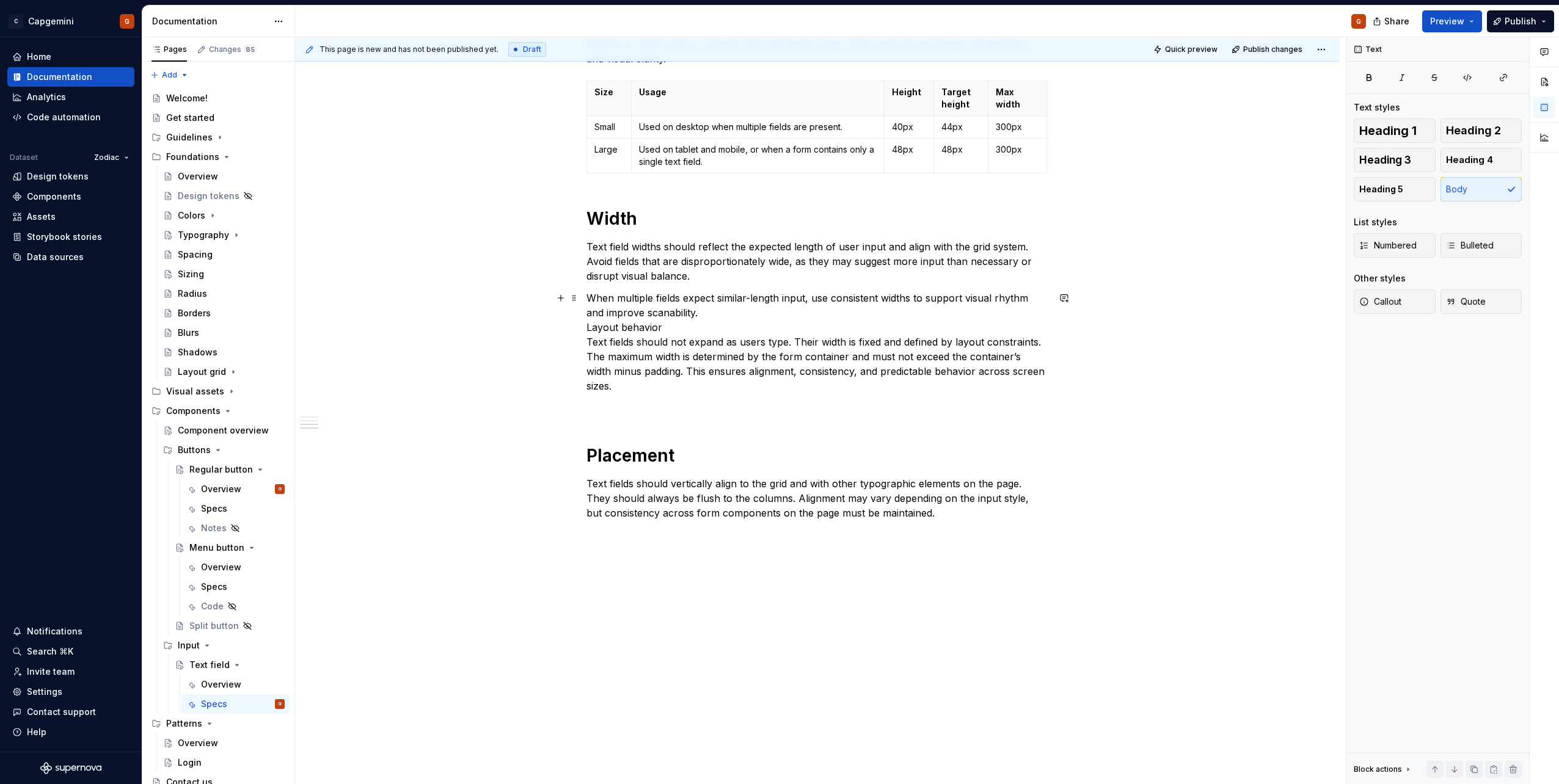
click at [720, 310] on p "When multiple fields expect similar-length input, use consistent widths to supp…" at bounding box center [817, 342] width 462 height 102
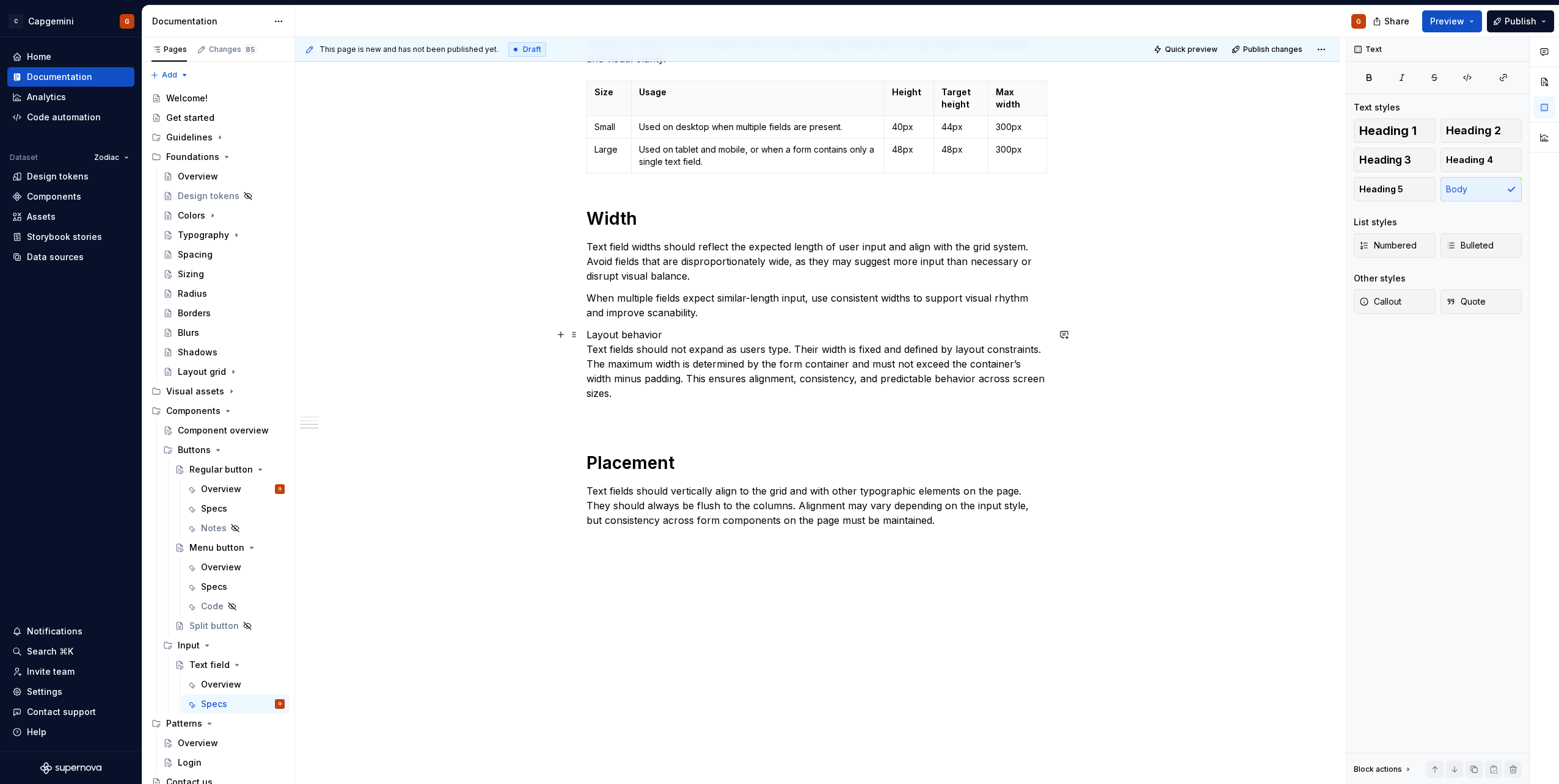
click at [704, 335] on p "Layout behavior Text fields should not expand as users type. Their width is fix…" at bounding box center [817, 364] width 462 height 73
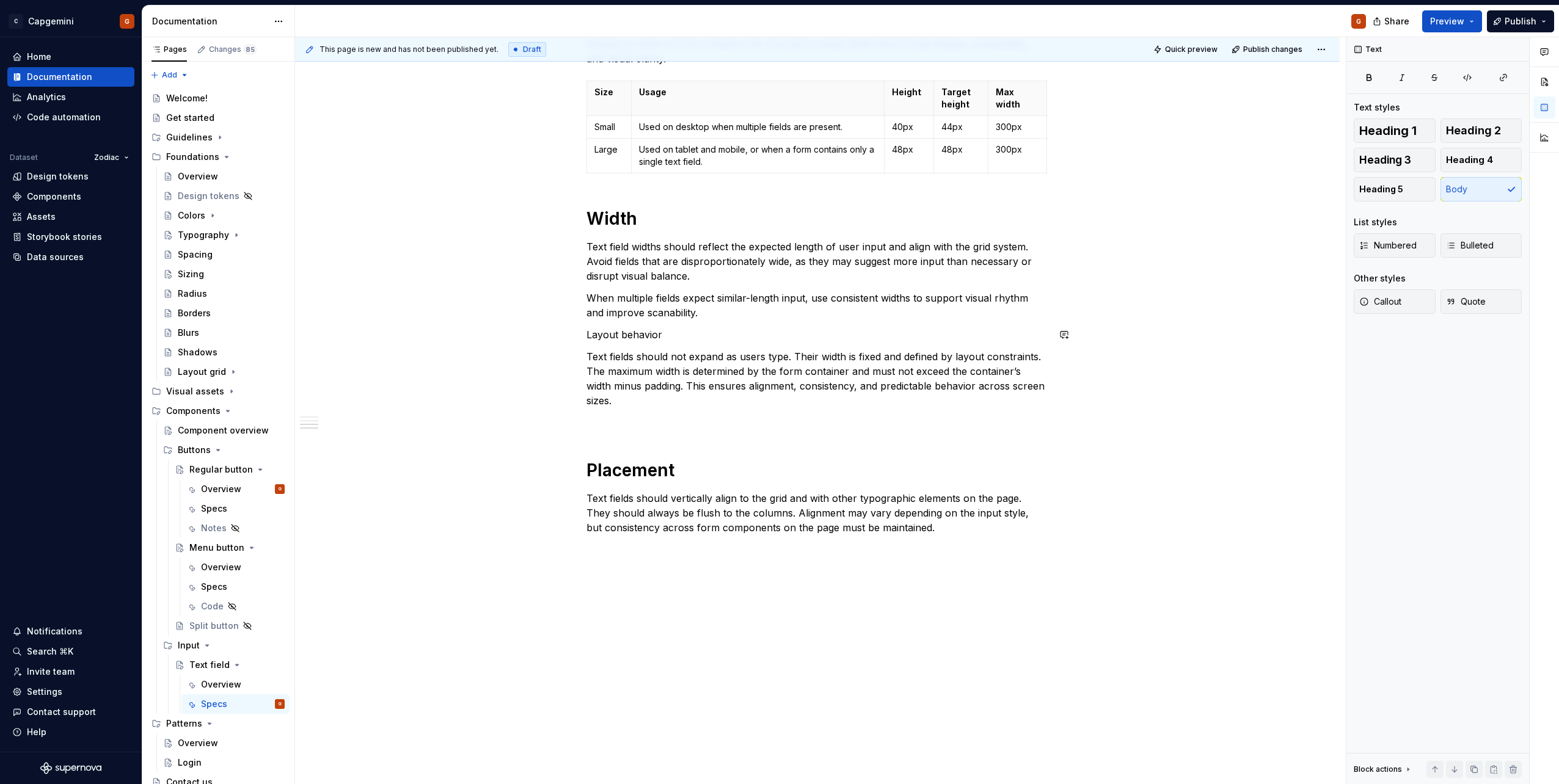
click at [612, 337] on p "Layout behavior" at bounding box center [817, 335] width 462 height 15
click at [1468, 124] on span "Heading 2" at bounding box center [1473, 130] width 55 height 12
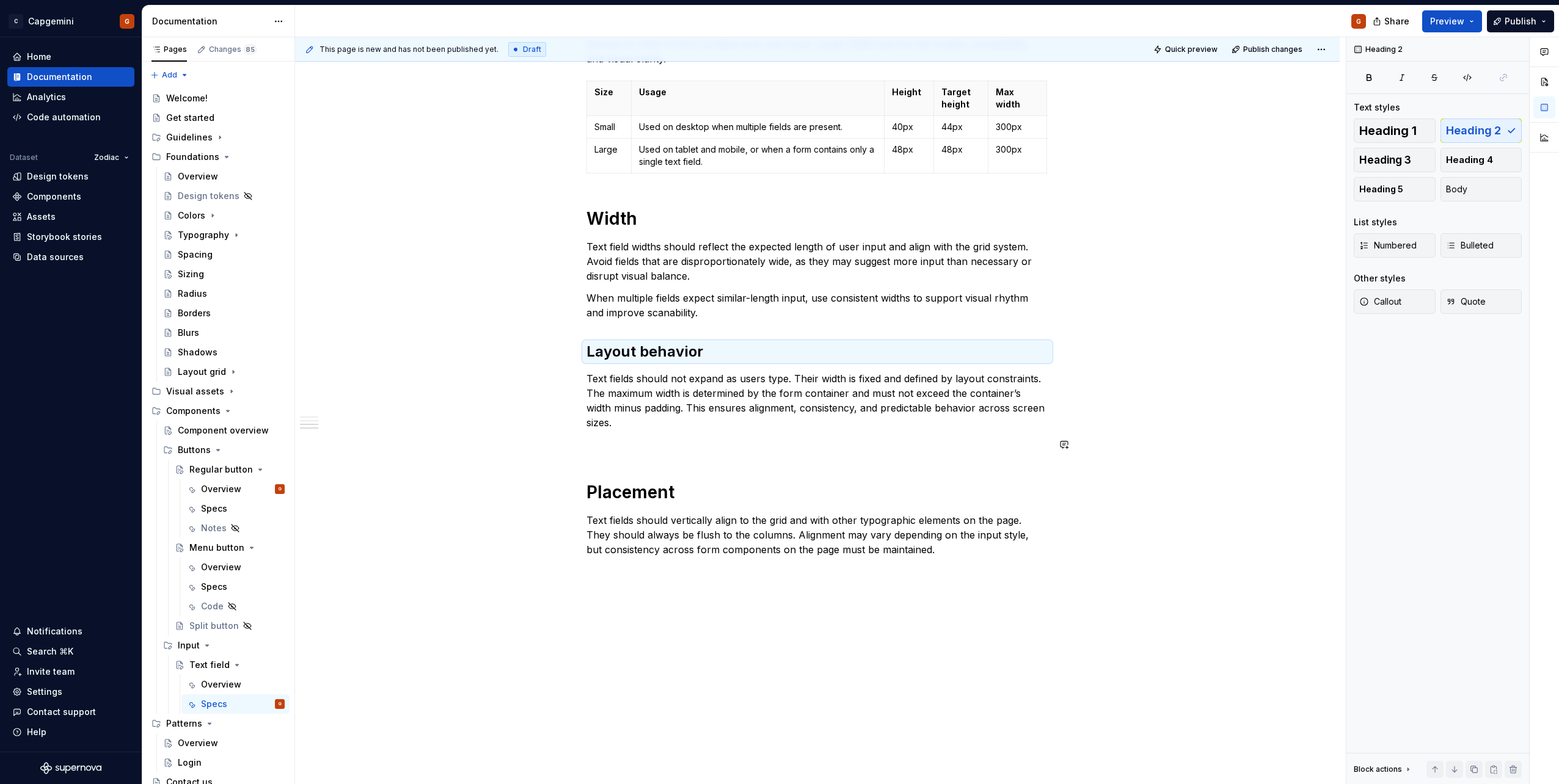
click at [640, 447] on p at bounding box center [817, 445] width 462 height 15
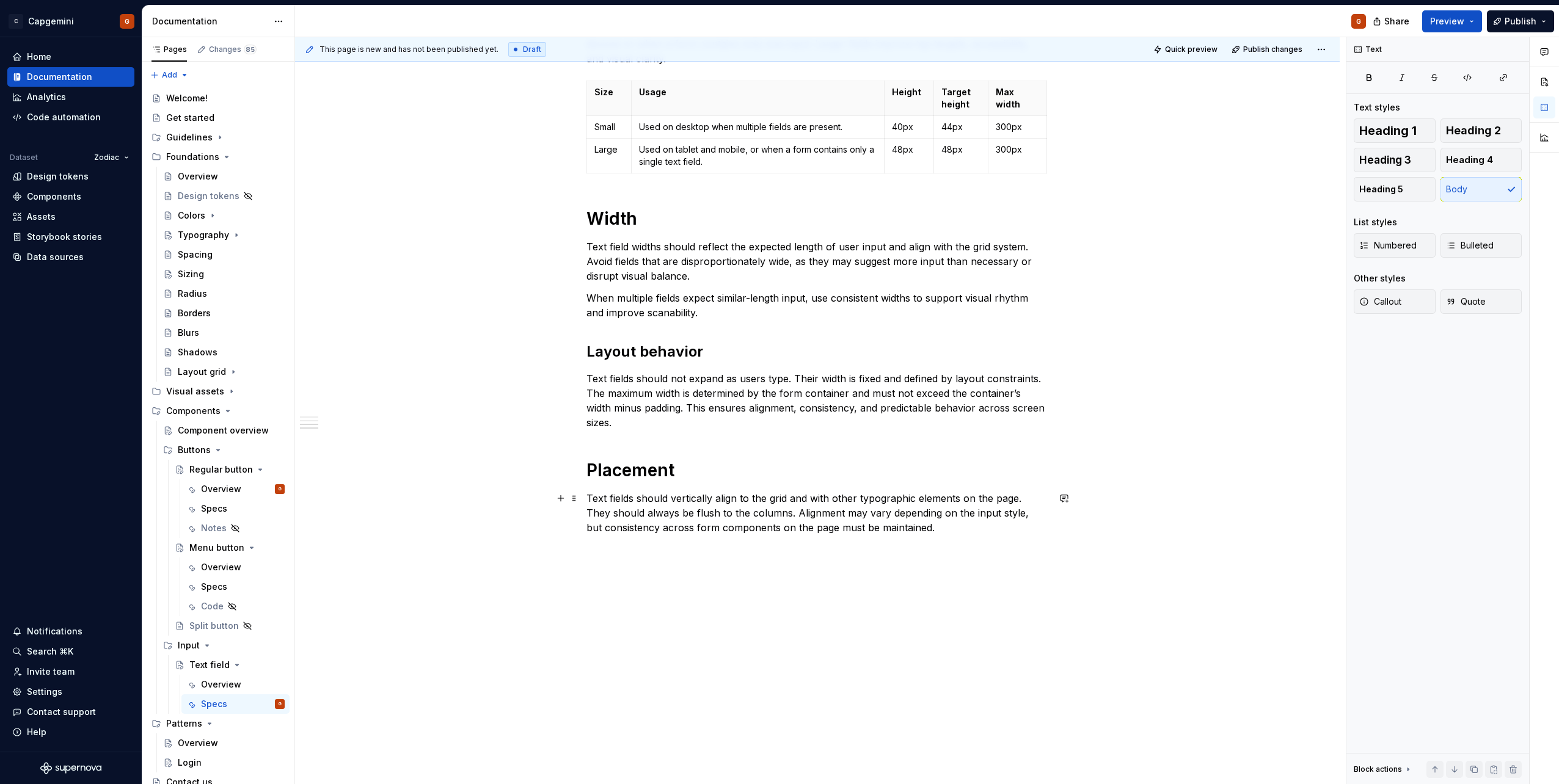
drag, startPoint x: 797, startPoint y: 510, endPoint x: 813, endPoint y: 521, distance: 19.4
click at [797, 510] on p "Text fields should vertically align to the grid and with other typographic elem…" at bounding box center [817, 513] width 462 height 44
click at [672, 417] on p "Text fields should not expand as users type. Their width is fixed and defined b…" at bounding box center [817, 401] width 462 height 59
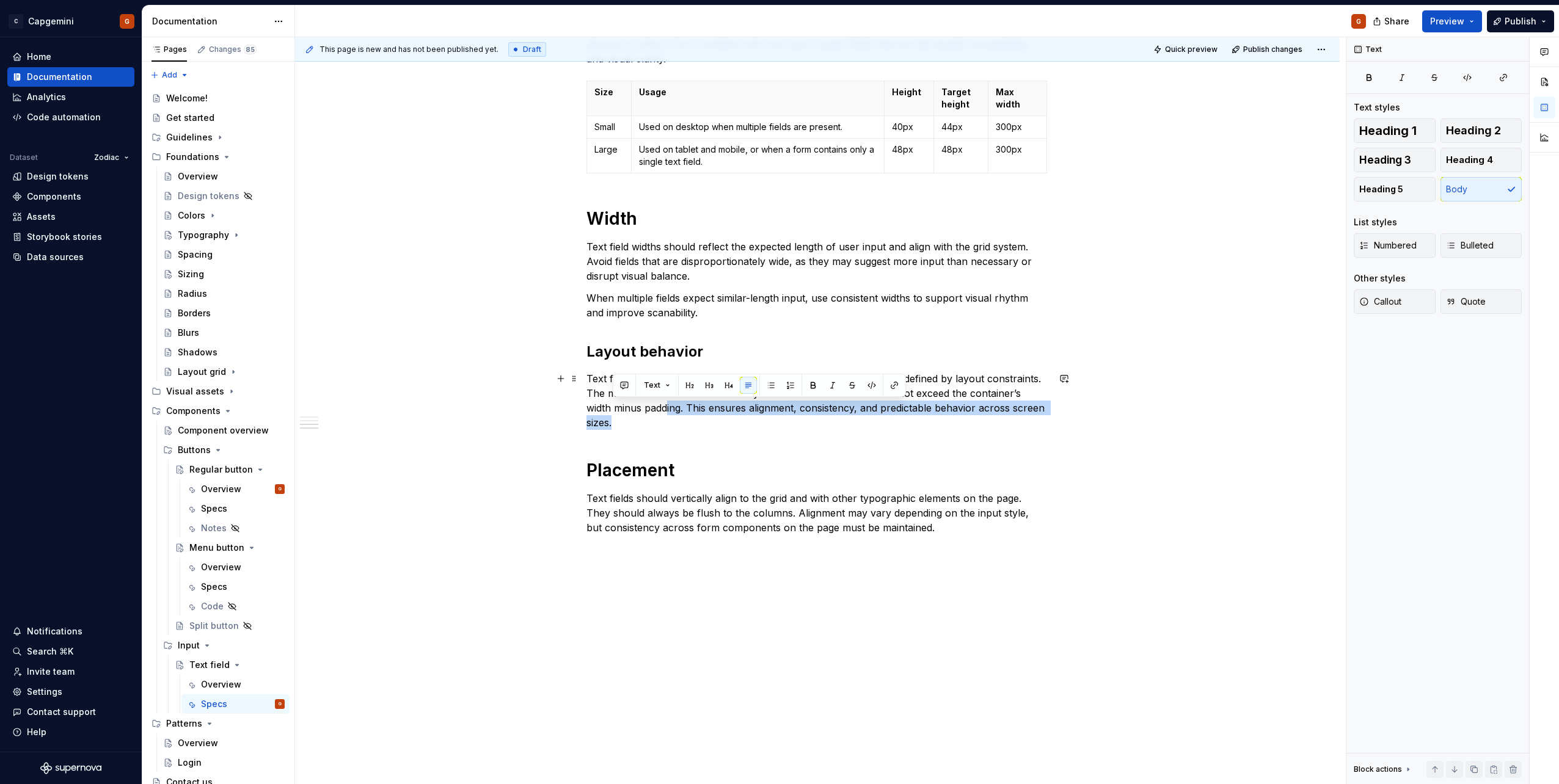
drag, startPoint x: 662, startPoint y: 427, endPoint x: 668, endPoint y: 403, distance: 24.7
click at [668, 403] on p "Text fields should not expand as users type. Their width is fixed and defined b…" at bounding box center [817, 401] width 462 height 59
click at [670, 423] on p "Text fields should not expand as users type. Their width is fixed and defined b…" at bounding box center [817, 401] width 462 height 59
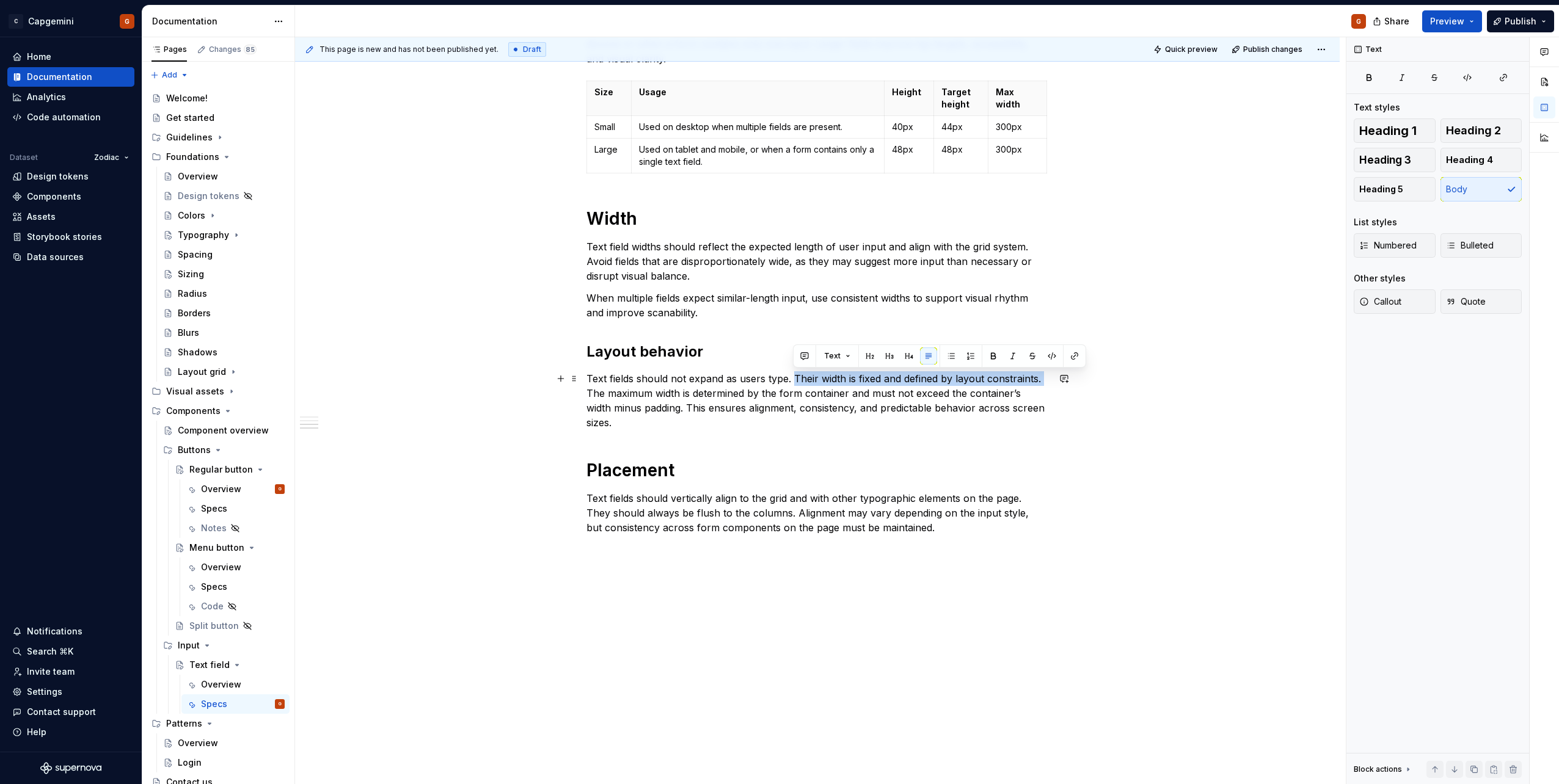
drag, startPoint x: 801, startPoint y: 378, endPoint x: 1047, endPoint y: 379, distance: 246.0
click at [1047, 379] on p "Text fields should not expand as users type. Their width is fixed and defined b…" at bounding box center [817, 401] width 462 height 59
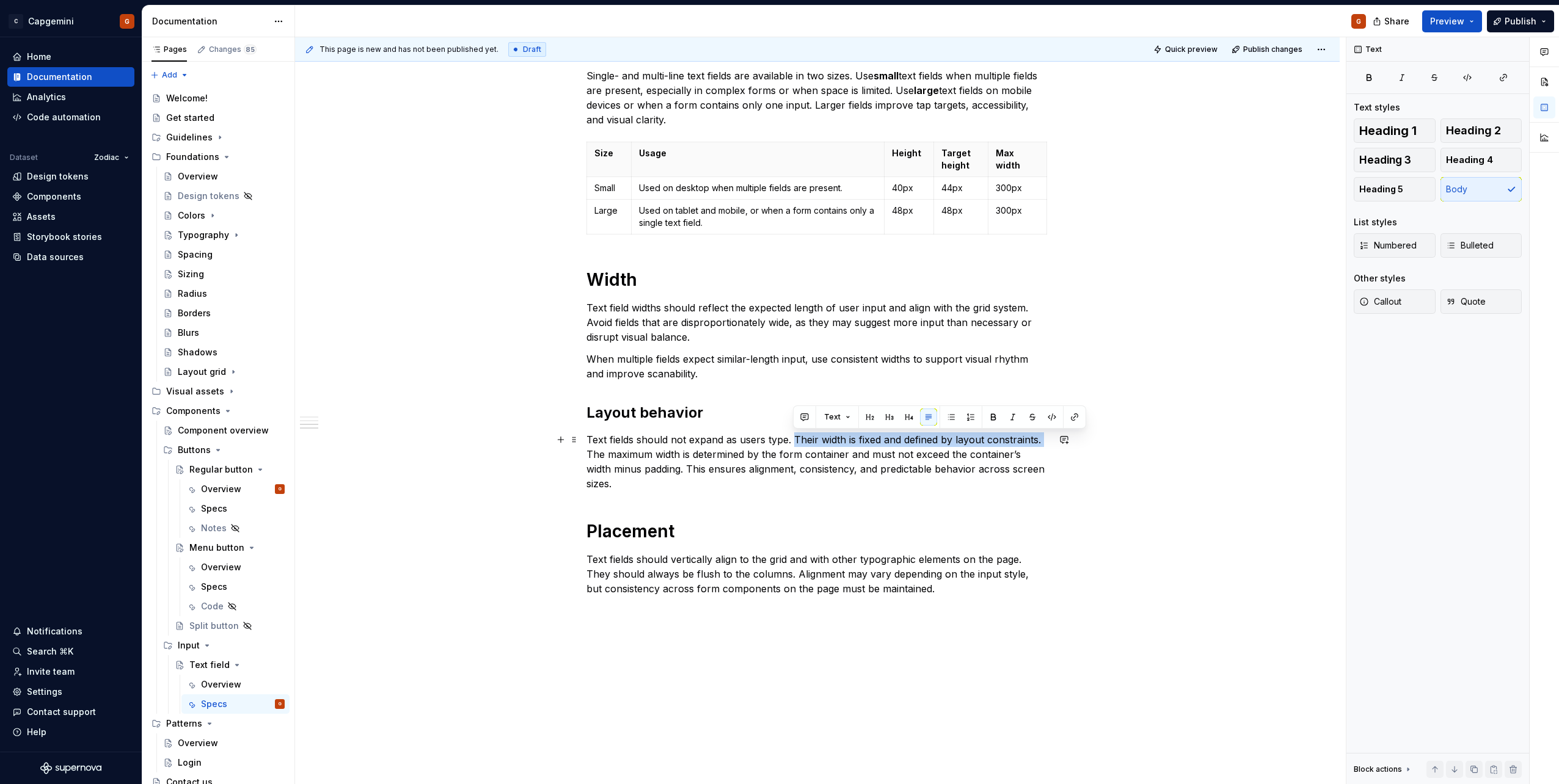
click at [805, 443] on p "Text fields should not expand as users type. Their width is fixed and defined b…" at bounding box center [817, 462] width 462 height 59
drag, startPoint x: 797, startPoint y: 437, endPoint x: 1040, endPoint y: 438, distance: 243.0
click at [1040, 438] on p "Text fields should not expand as users type. Their width is fixed and defined b…" at bounding box center [817, 462] width 462 height 59
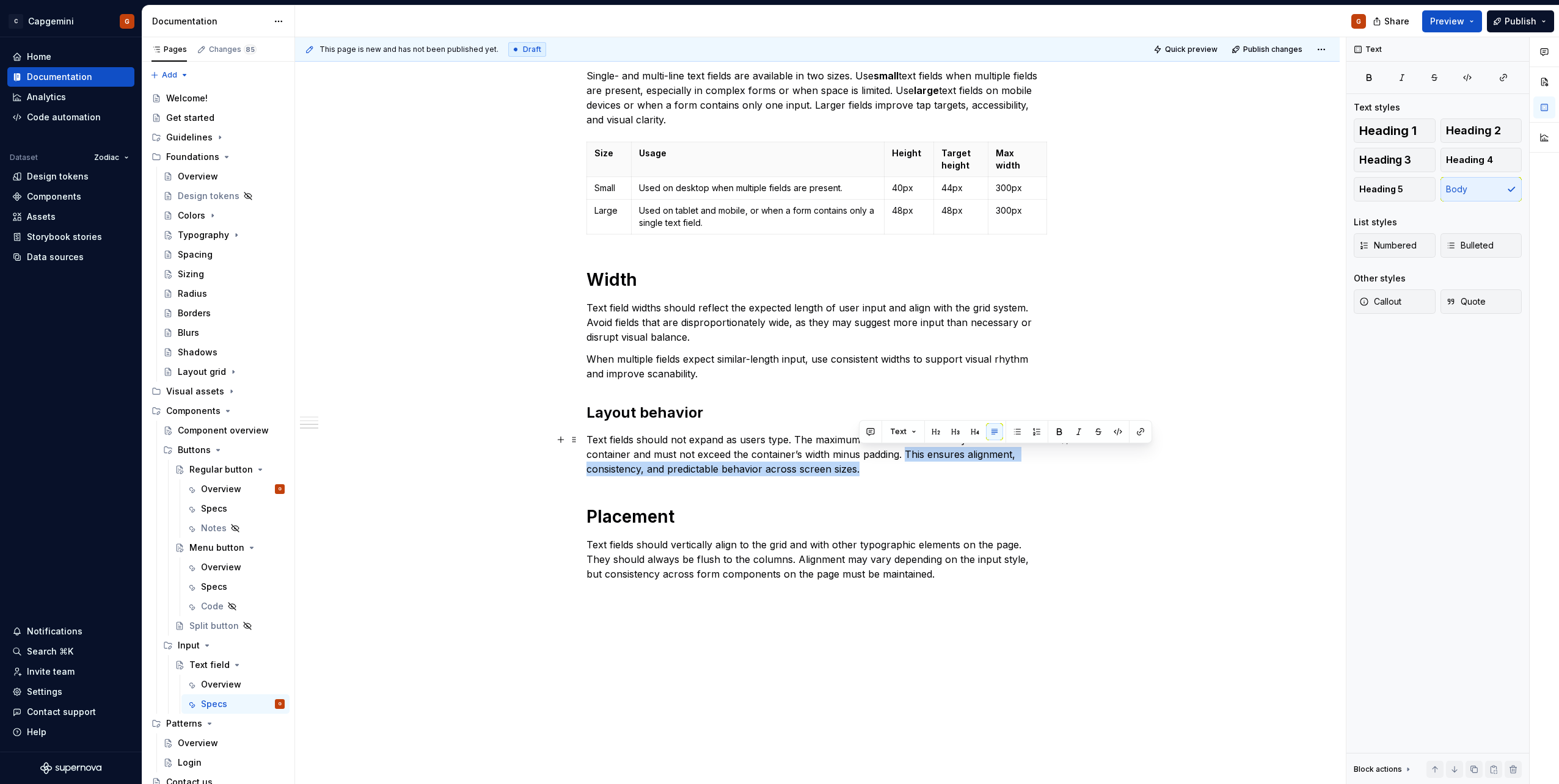
drag, startPoint x: 875, startPoint y: 473, endPoint x: 904, endPoint y: 457, distance: 33.1
click at [904, 457] on p "Text fields should not expand as users type. The maximum width is determined by…" at bounding box center [817, 455] width 462 height 44
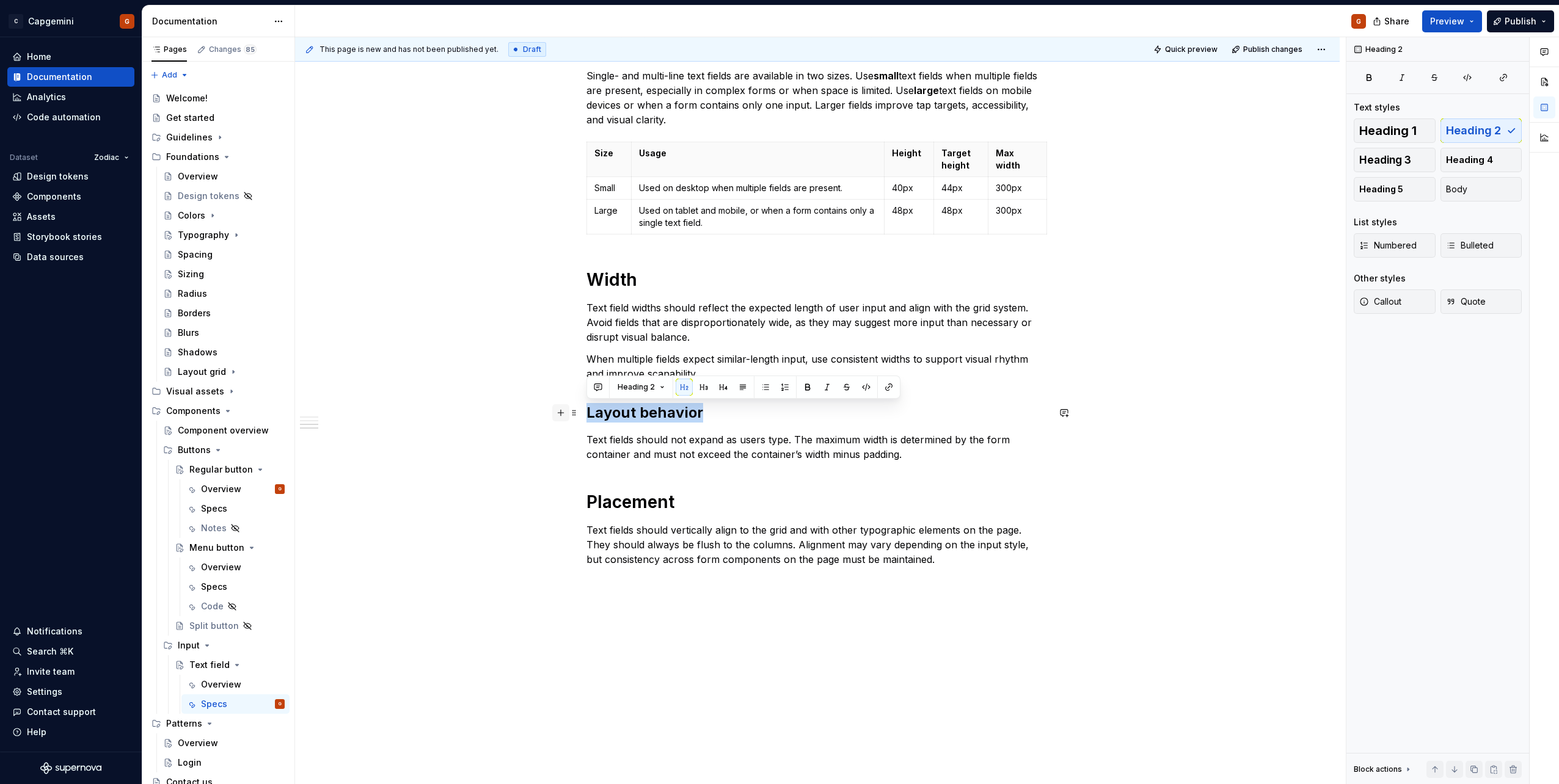
drag, startPoint x: 628, startPoint y: 414, endPoint x: 555, endPoint y: 414, distance: 73.0
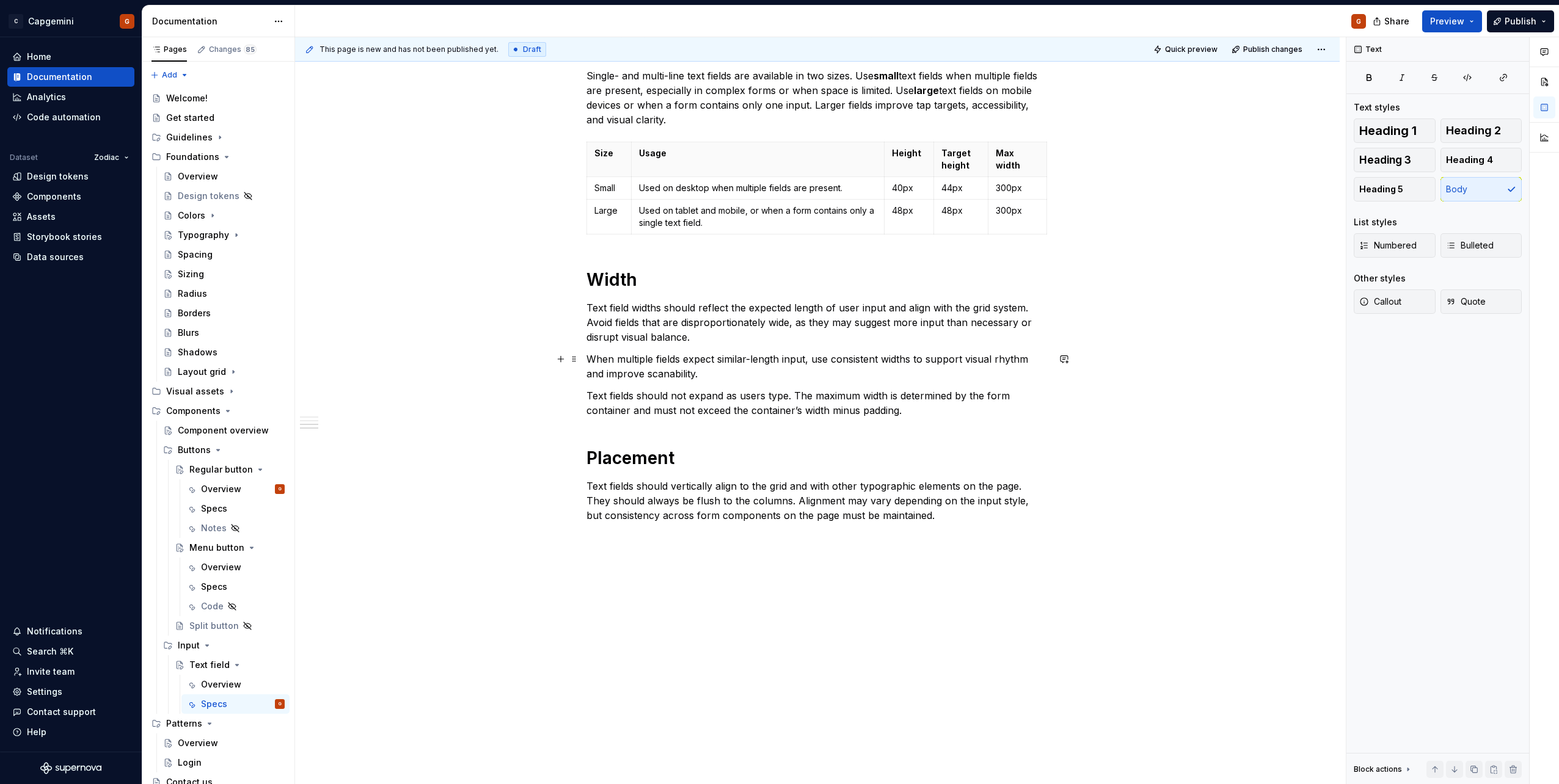
click at [704, 376] on p "When multiple fields expect similar-length input, use consistent widths to supp…" at bounding box center [817, 367] width 462 height 29
click at [828, 336] on p "Text field widths should reflect the expected length of user input and align wi…" at bounding box center [817, 323] width 462 height 44
click at [679, 376] on p "When multiple fields expect similar-length input, use consistent widths to supp…" at bounding box center [817, 367] width 462 height 29
drag, startPoint x: 679, startPoint y: 376, endPoint x: 650, endPoint y: 393, distance: 33.6
click at [650, 393] on p "Text fields should not expand as users type. The maximum width is determined by…" at bounding box center [817, 403] width 462 height 29
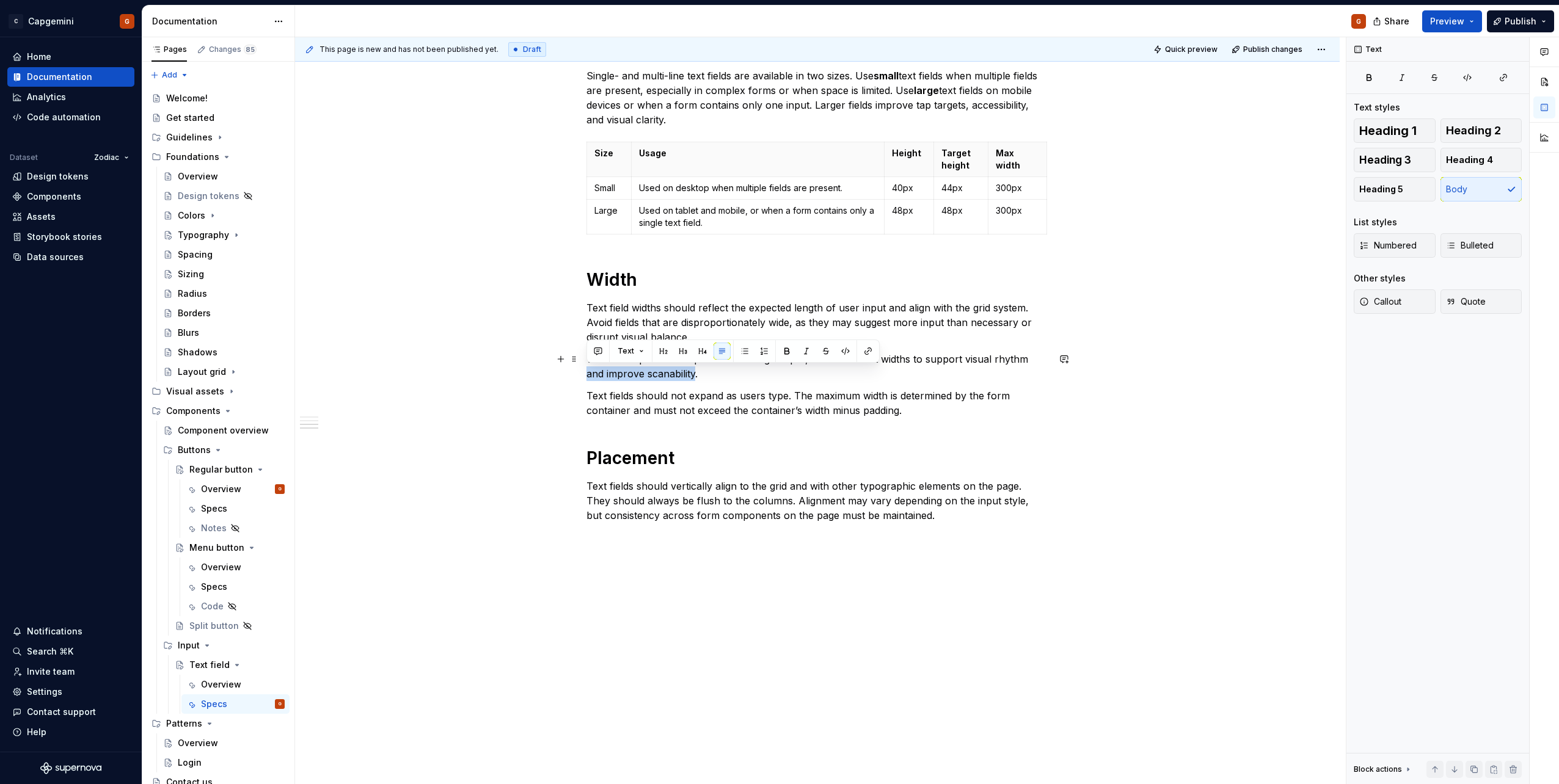
drag, startPoint x: 696, startPoint y: 374, endPoint x: 588, endPoint y: 377, distance: 108.0
click at [588, 377] on p "When multiple fields expect similar-length input, use consistent widths to supp…" at bounding box center [817, 367] width 462 height 29
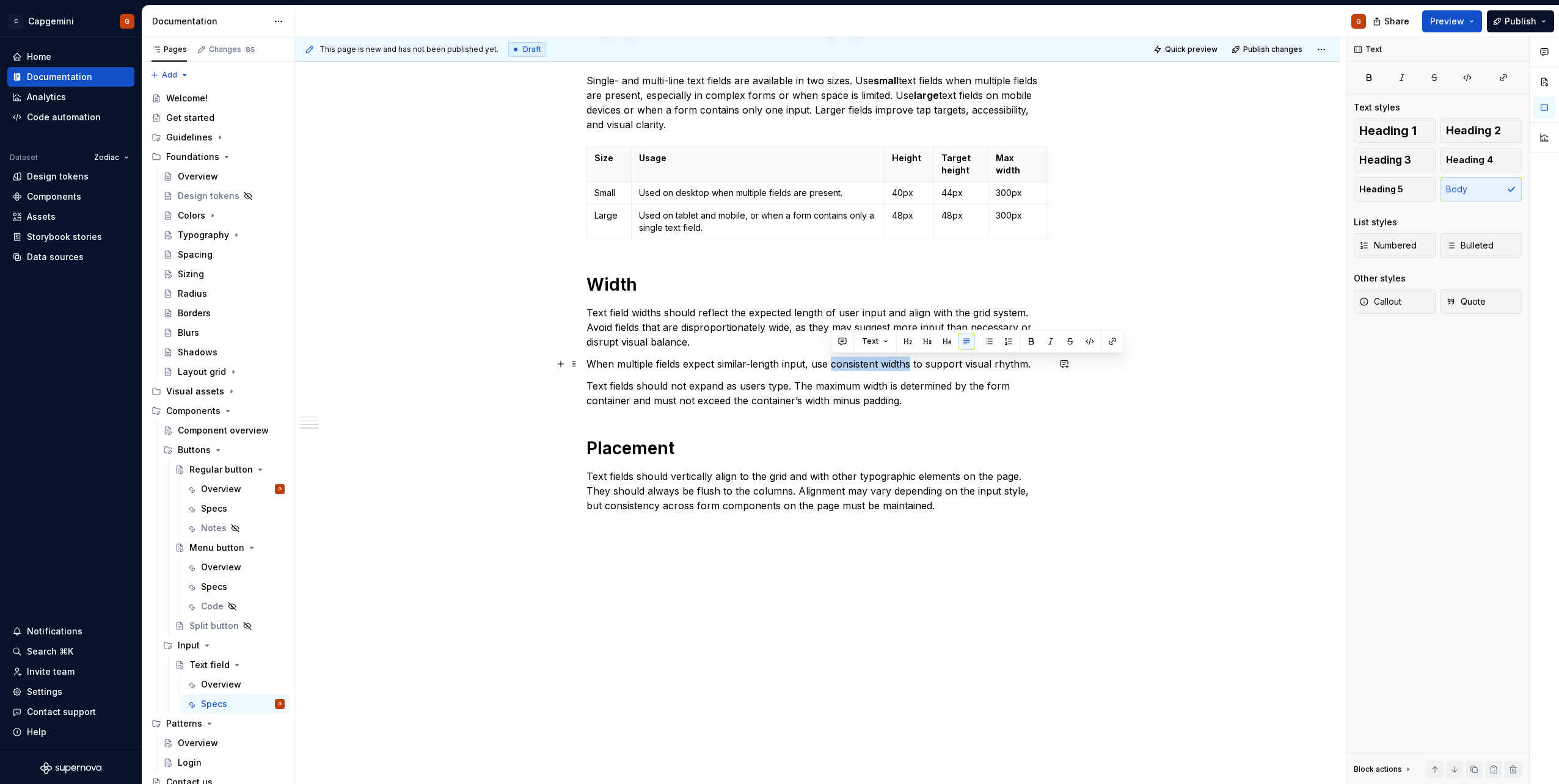
drag, startPoint x: 830, startPoint y: 368, endPoint x: 910, endPoint y: 360, distance: 80.4
click at [910, 360] on p "When multiple fields expect similar-length input, use consistent widths to supp…" at bounding box center [817, 364] width 462 height 15
click at [588, 364] on p "When multiple fields expect similar-length input, use consistent widths to supp…" at bounding box center [817, 364] width 462 height 15
click at [697, 341] on p "Text field widths should reflect the expected length of user input and align wi…" at bounding box center [817, 327] width 462 height 44
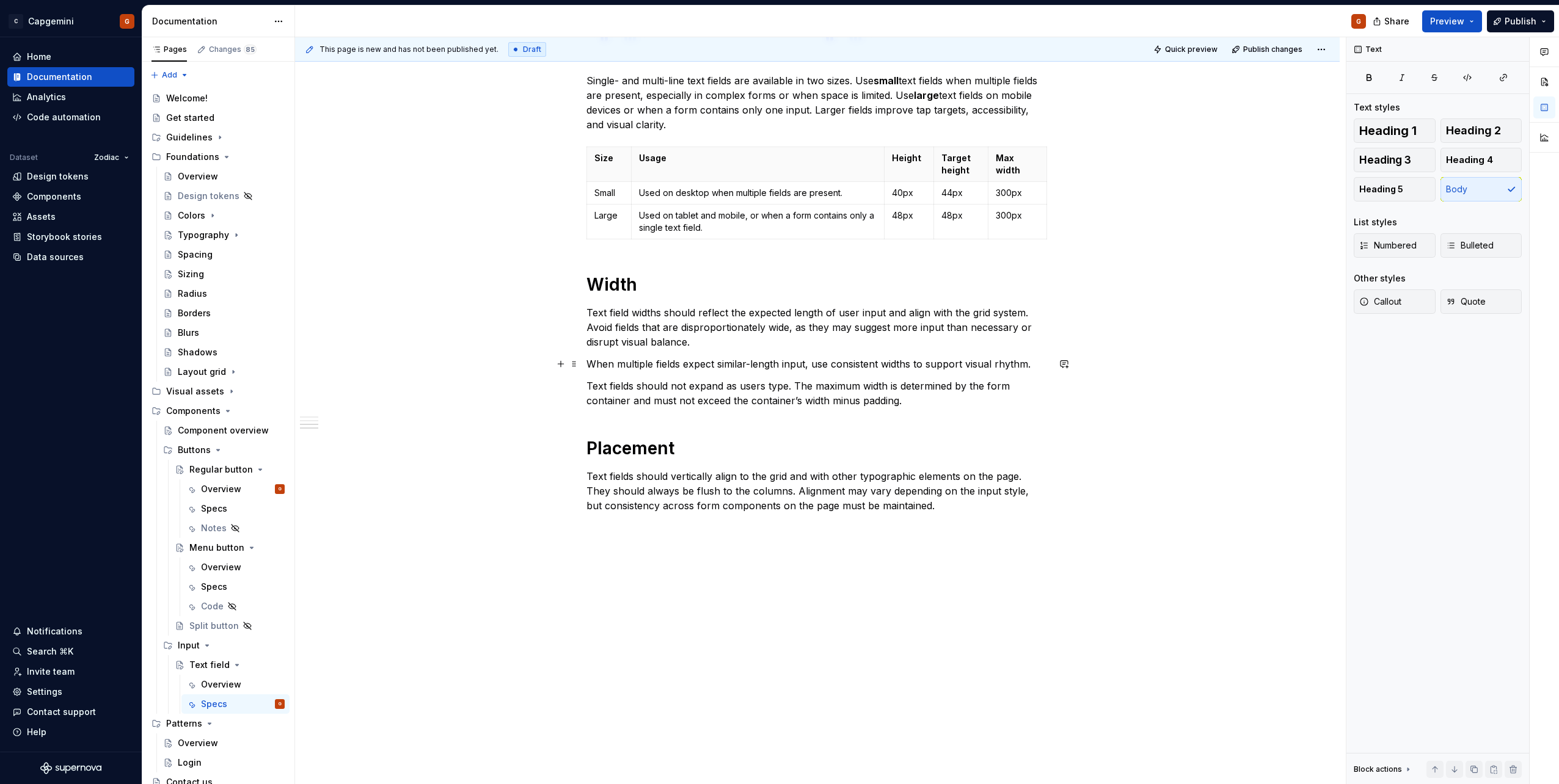
click at [1032, 367] on p "When multiple fields expect similar-length input, use consistent widths to supp…" at bounding box center [817, 364] width 462 height 15
click at [744, 342] on p "Text field widths should reflect the expected length of user input and align wi…" at bounding box center [817, 327] width 462 height 44
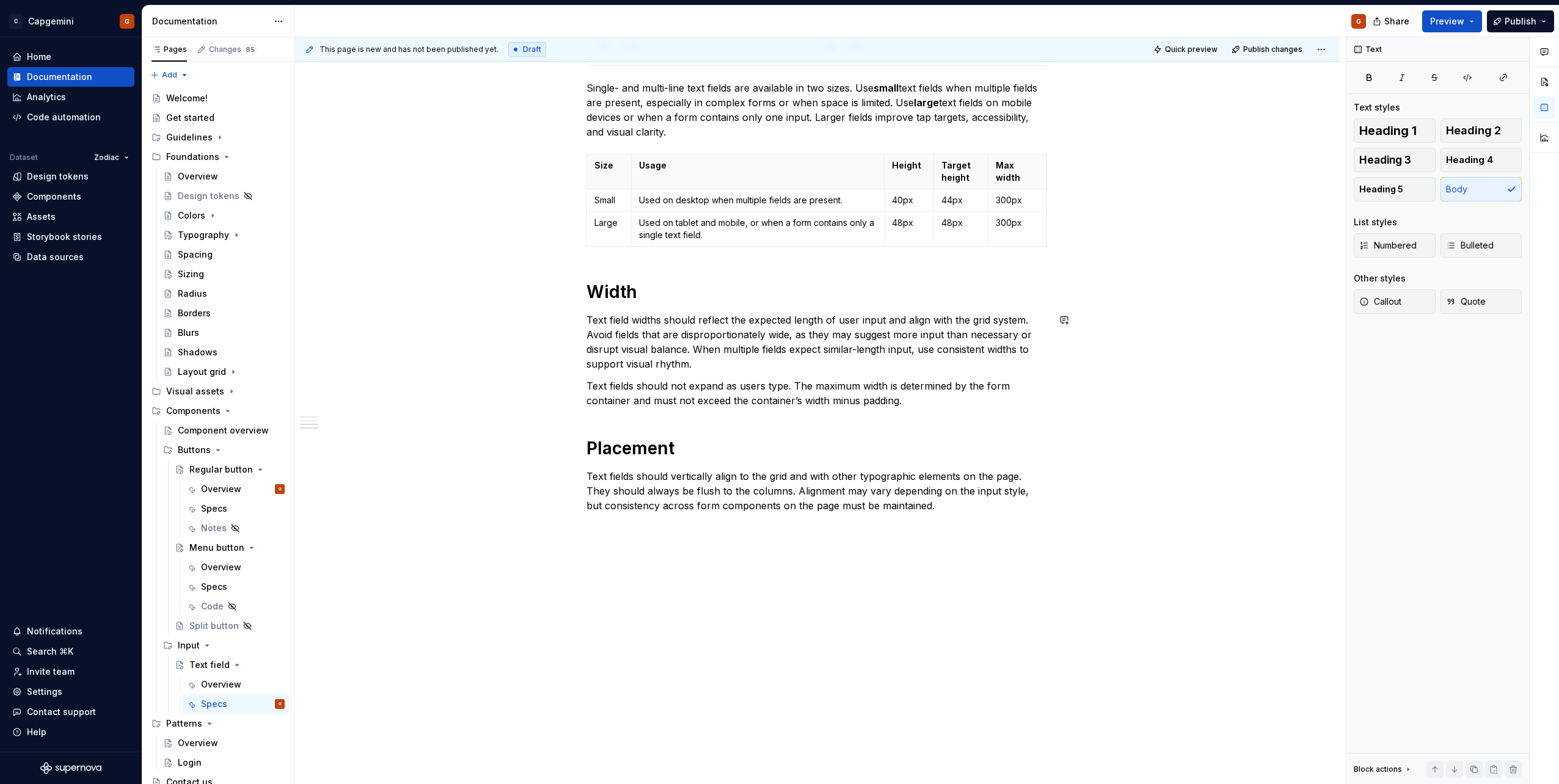
scroll to position [1091, 0]
click at [702, 492] on p "Text fields should vertically align to the grid and with other typographic elem…" at bounding box center [817, 491] width 462 height 44
click at [919, 501] on p "Text fields should vertically align to the grid and with other typographic elem…" at bounding box center [817, 491] width 462 height 44
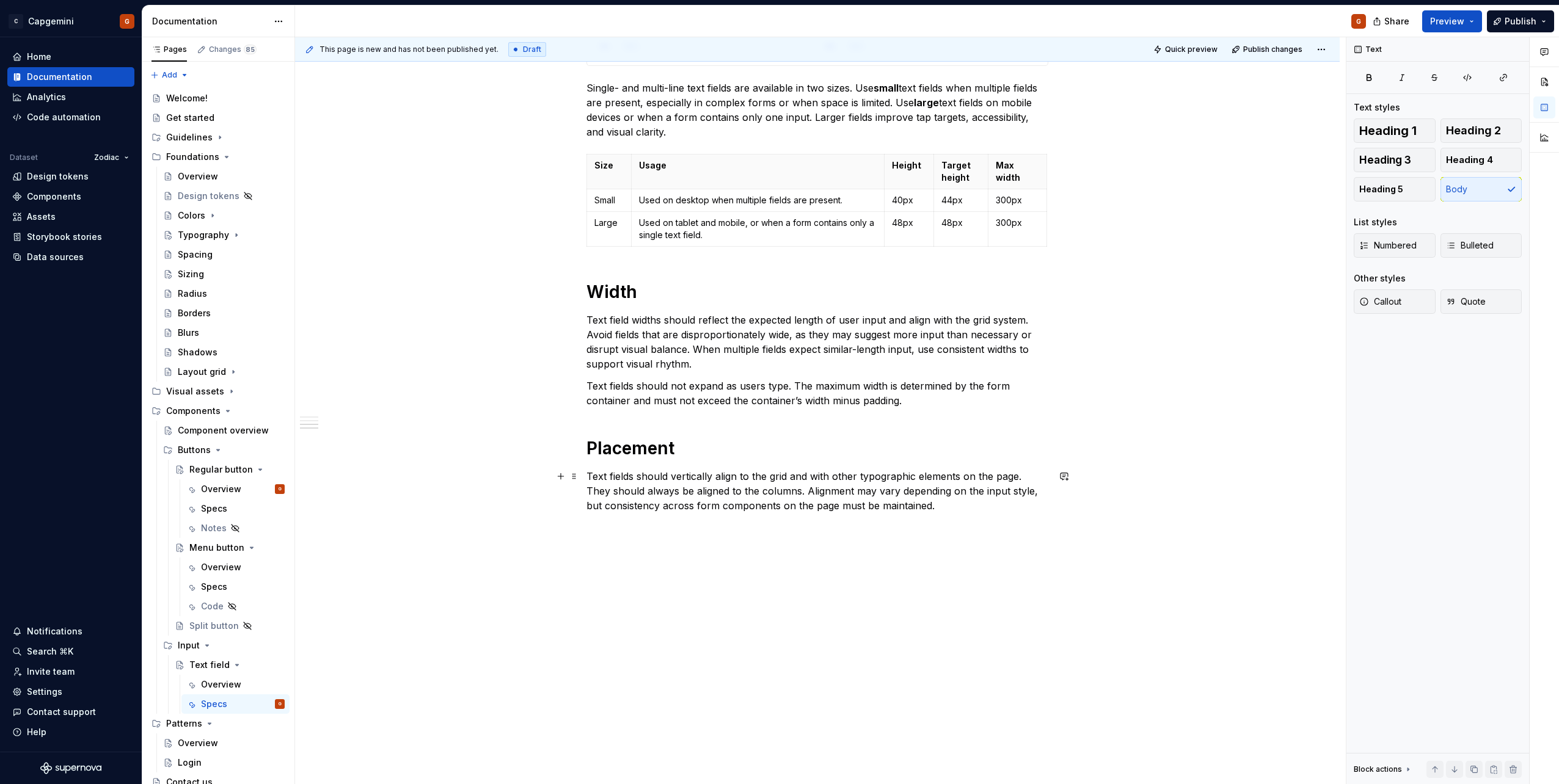
click at [805, 492] on p "Text fields should vertically align to the grid and with other typographic elem…" at bounding box center [817, 491] width 462 height 44
click at [818, 493] on p "Text fields should vertically align to the grid and with other typographic elem…" at bounding box center [817, 491] width 462 height 44
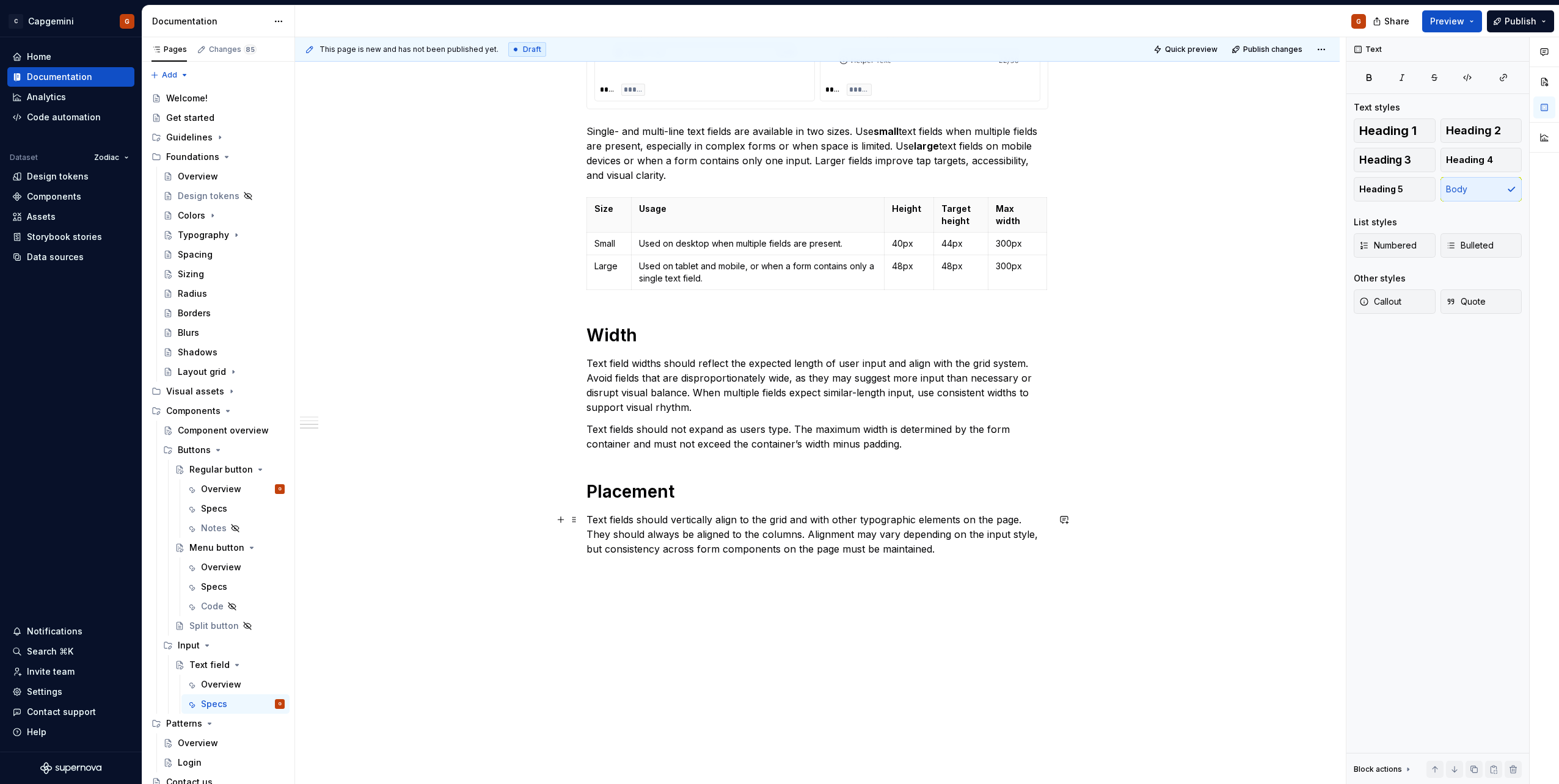
scroll to position [1030, 0]
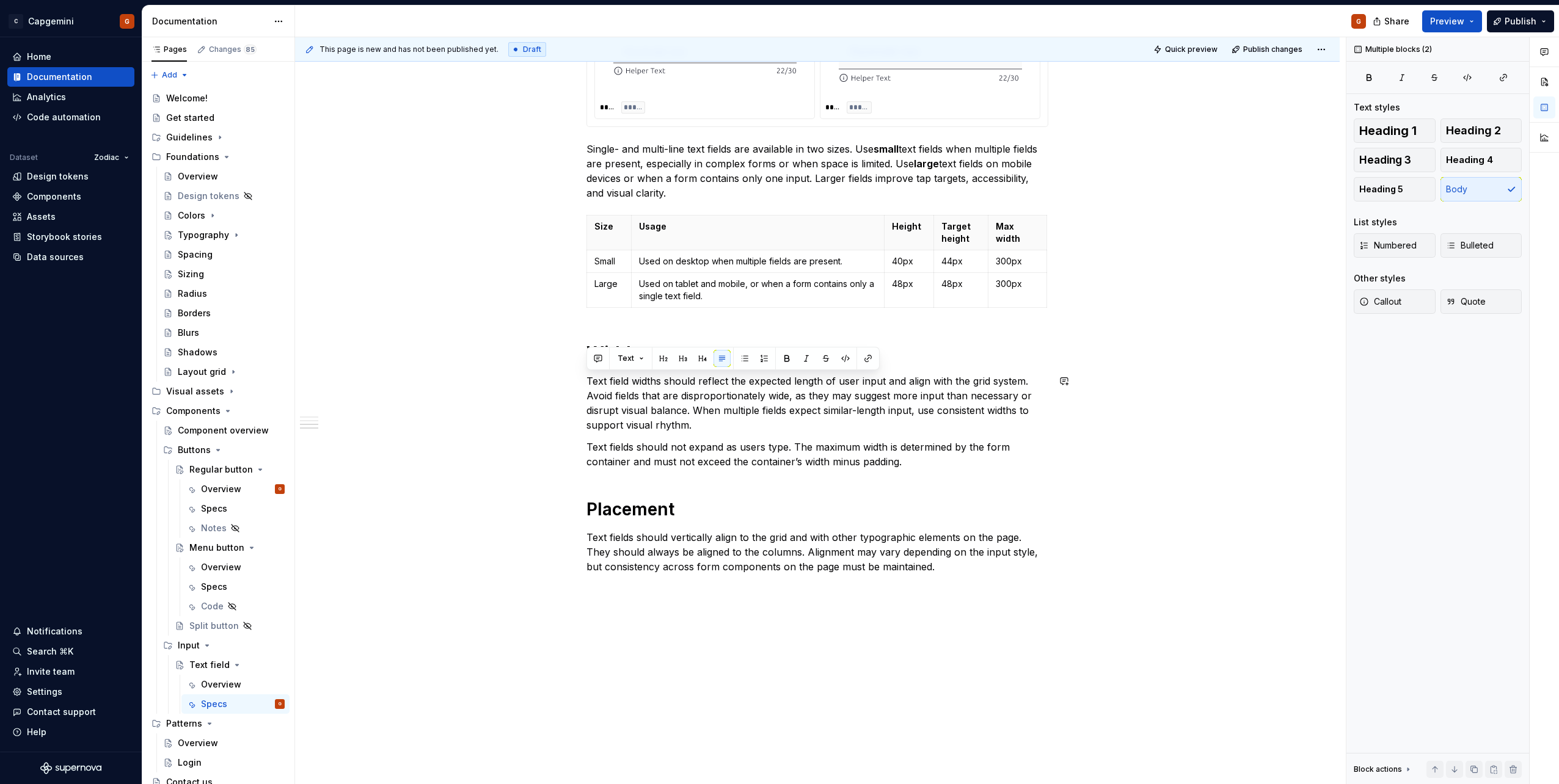
drag, startPoint x: 915, startPoint y: 463, endPoint x: 564, endPoint y: 372, distance: 362.6
click at [564, 372] on div "**********" at bounding box center [817, 13] width 1044 height 1665
copy div "Text field widths should reflect the expected length of user input and align wi…"
click at [1088, 518] on div "**********" at bounding box center [817, 13] width 1044 height 1665
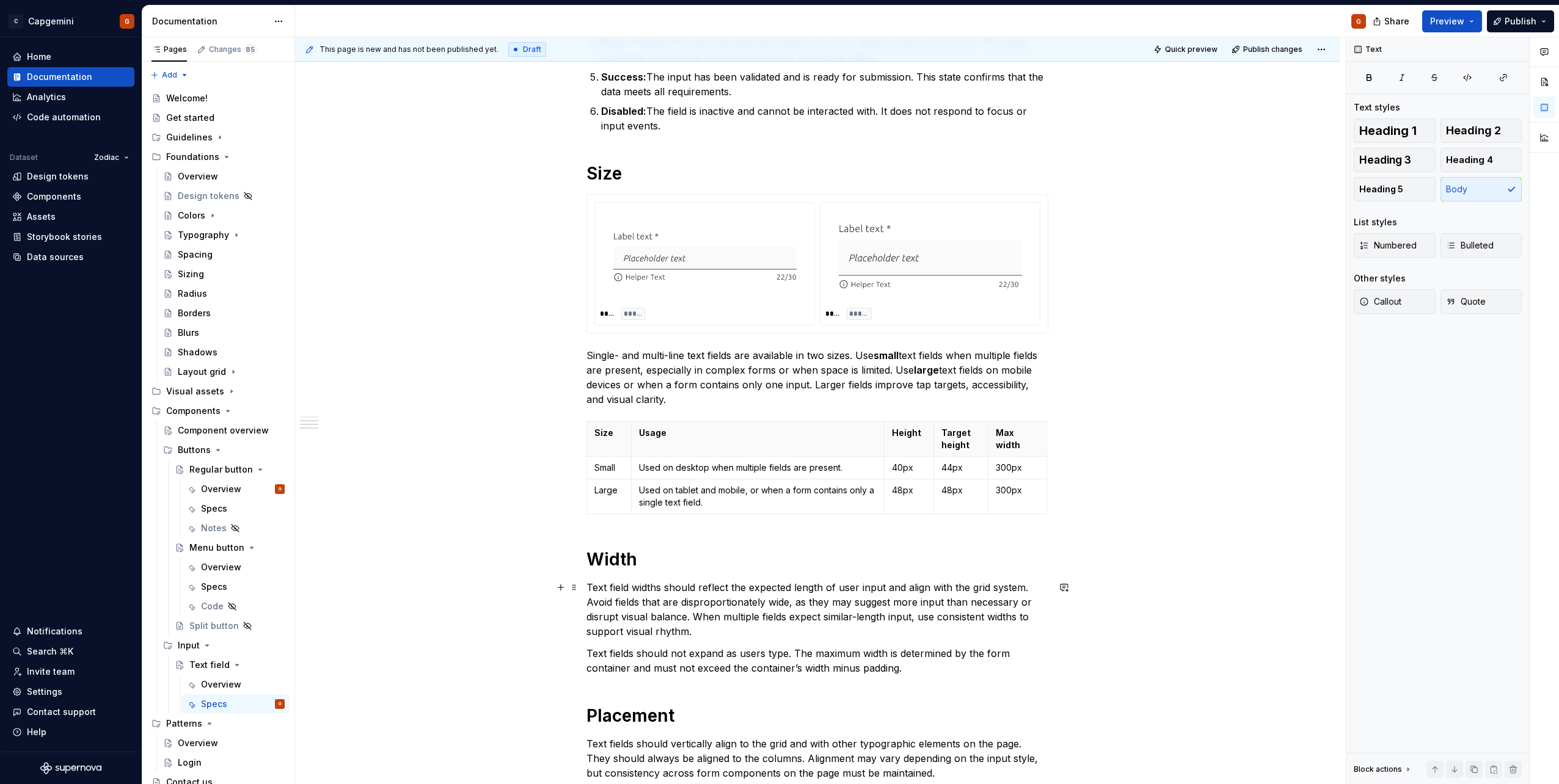
scroll to position [789, 0]
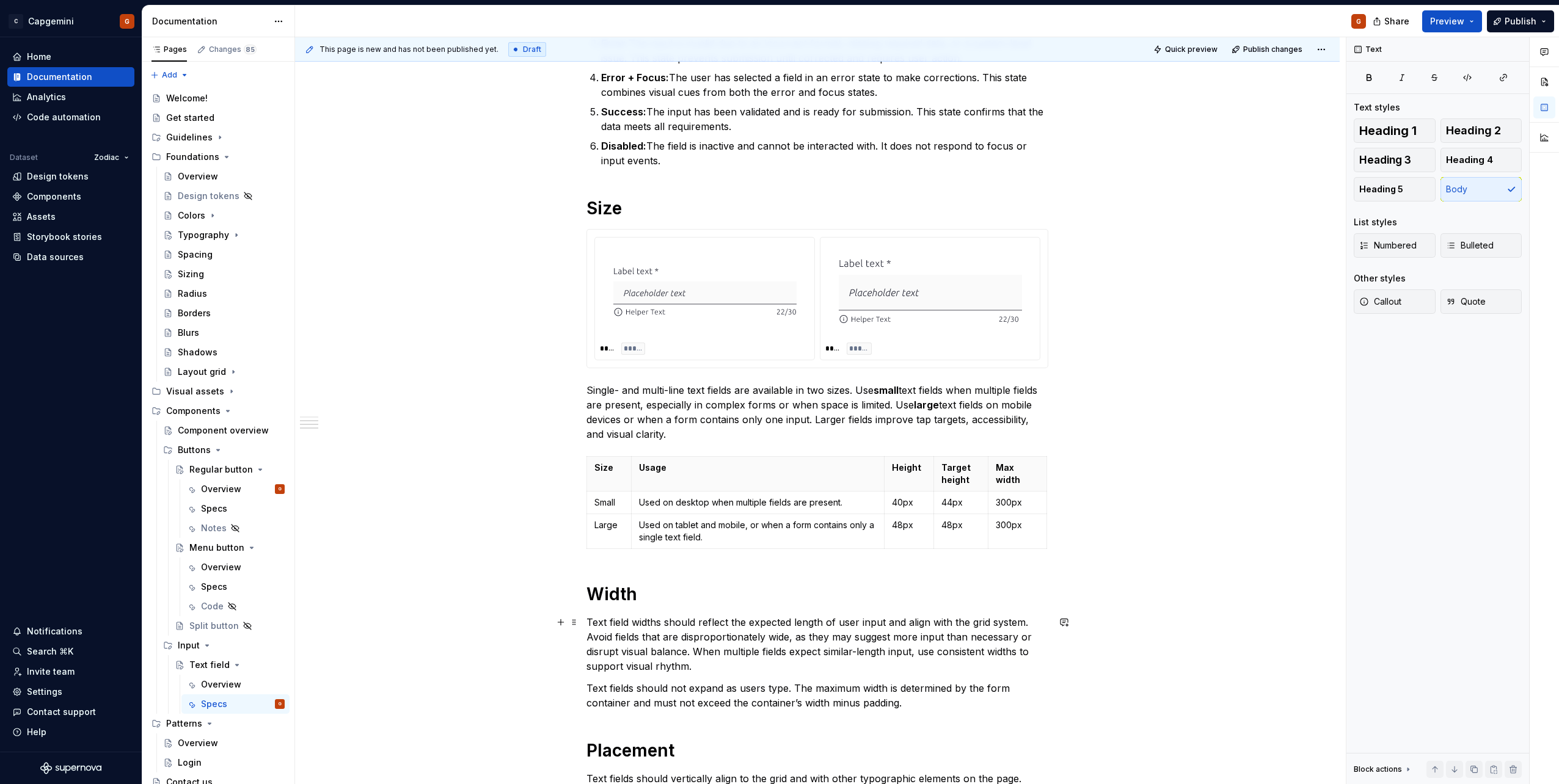
click at [716, 618] on p "Text field widths should reflect the expected length of user input and align wi…" at bounding box center [817, 644] width 462 height 59
click at [716, 664] on p "Text field widths should reflect the expected length of user input and align wi…" at bounding box center [817, 644] width 462 height 59
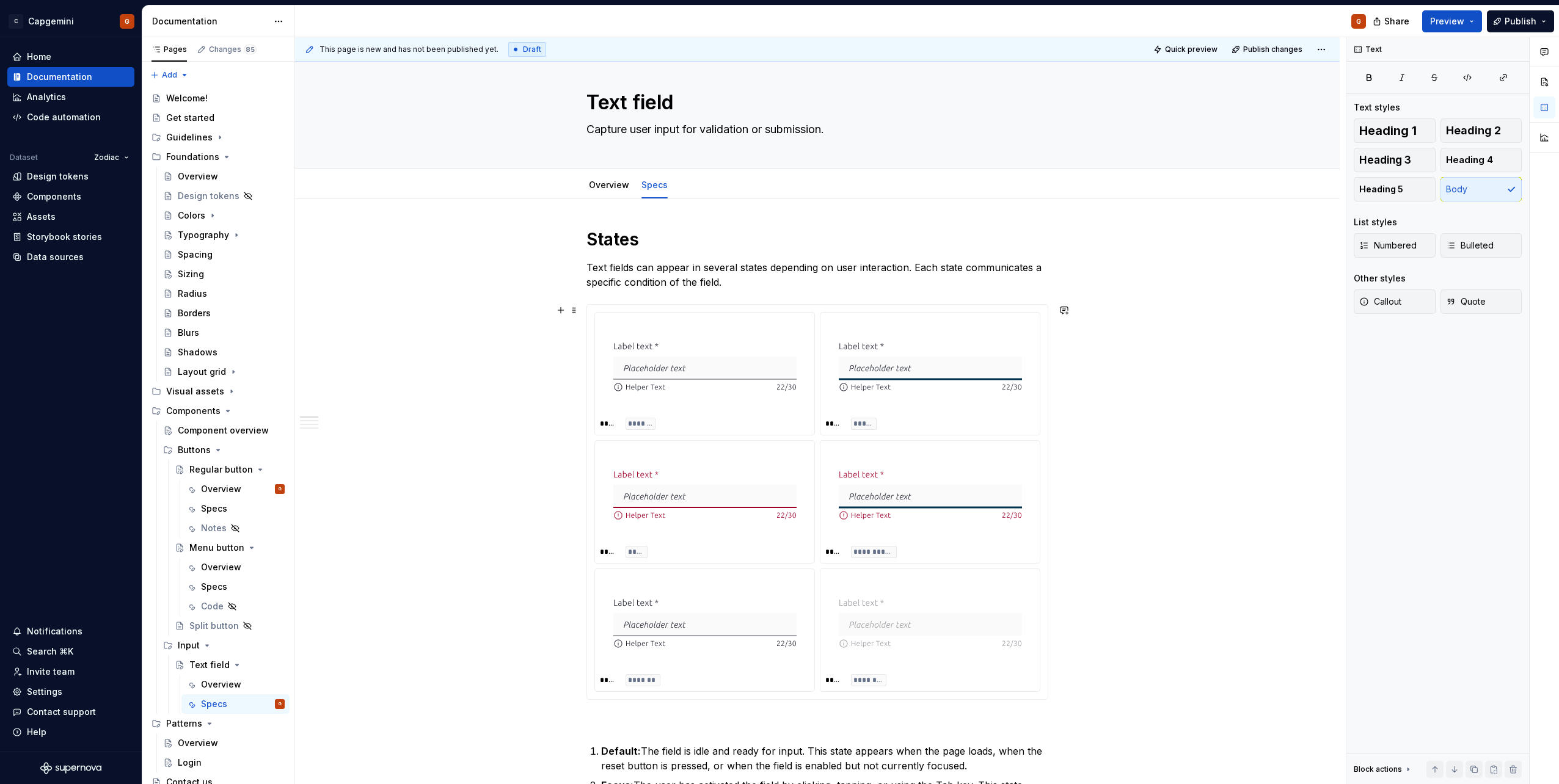
scroll to position [0, 0]
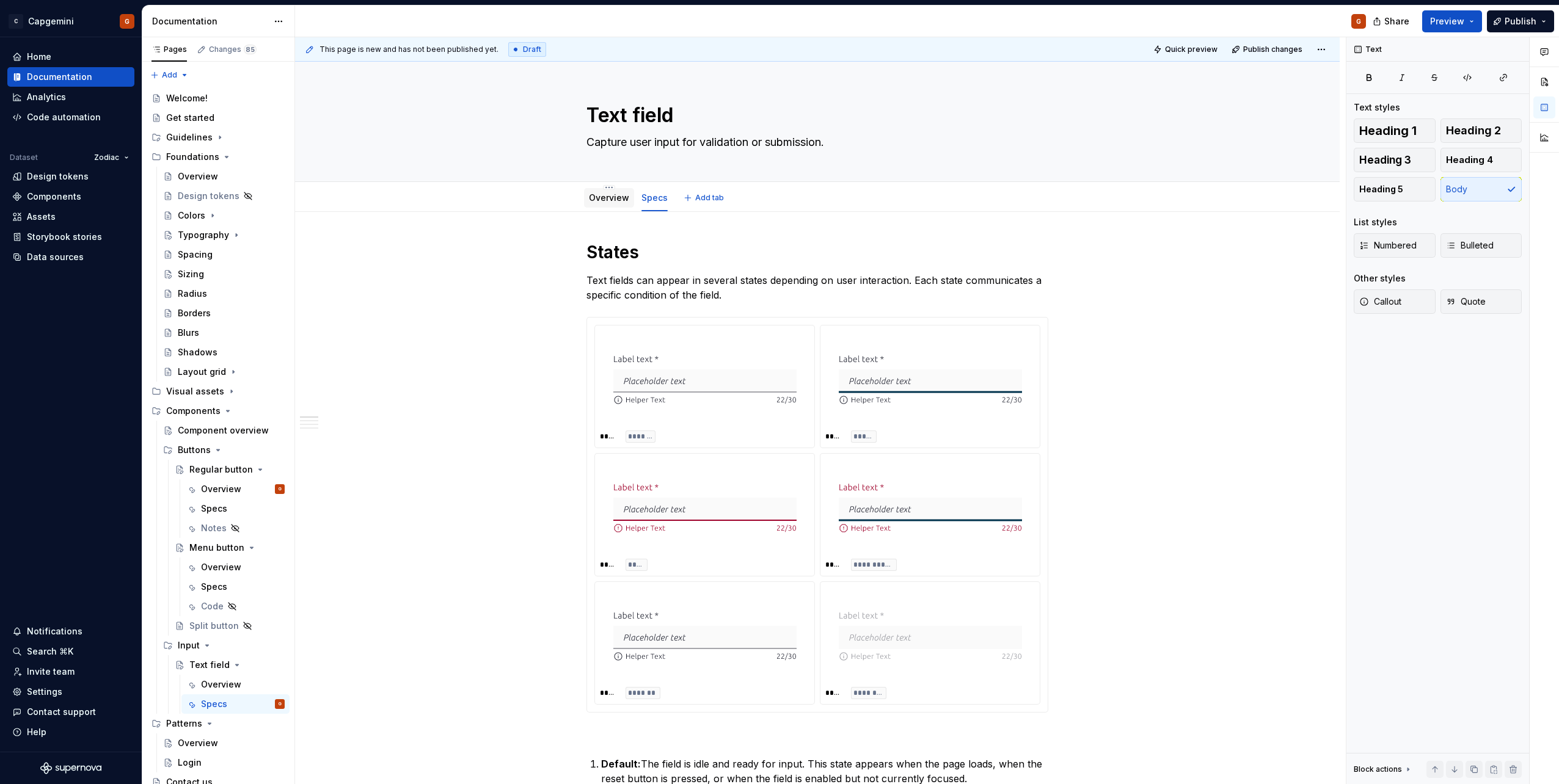
click at [609, 203] on div "Overview" at bounding box center [609, 198] width 41 height 12
click at [612, 199] on link "Overview" at bounding box center [609, 198] width 41 height 11
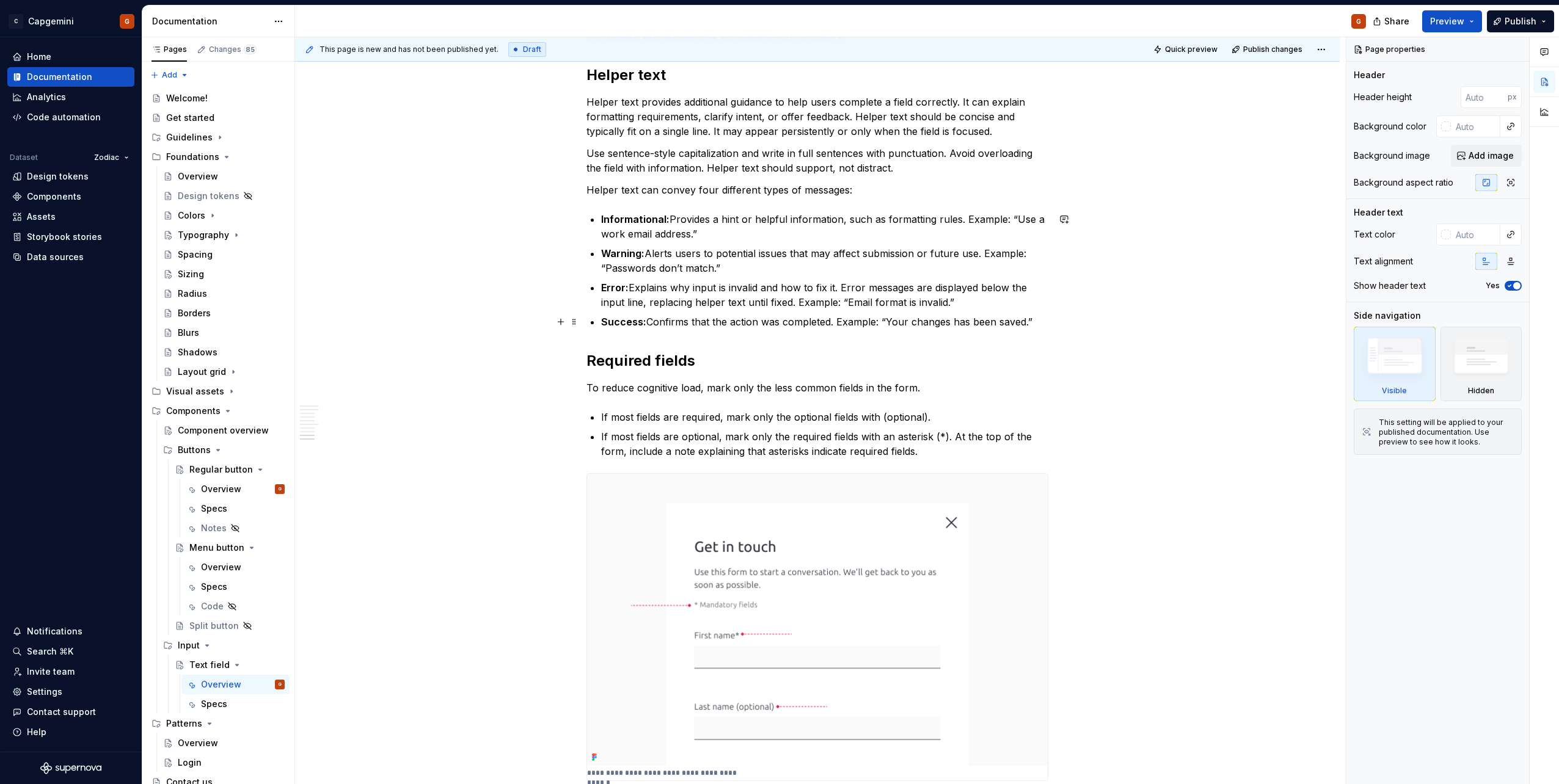
scroll to position [1955, 0]
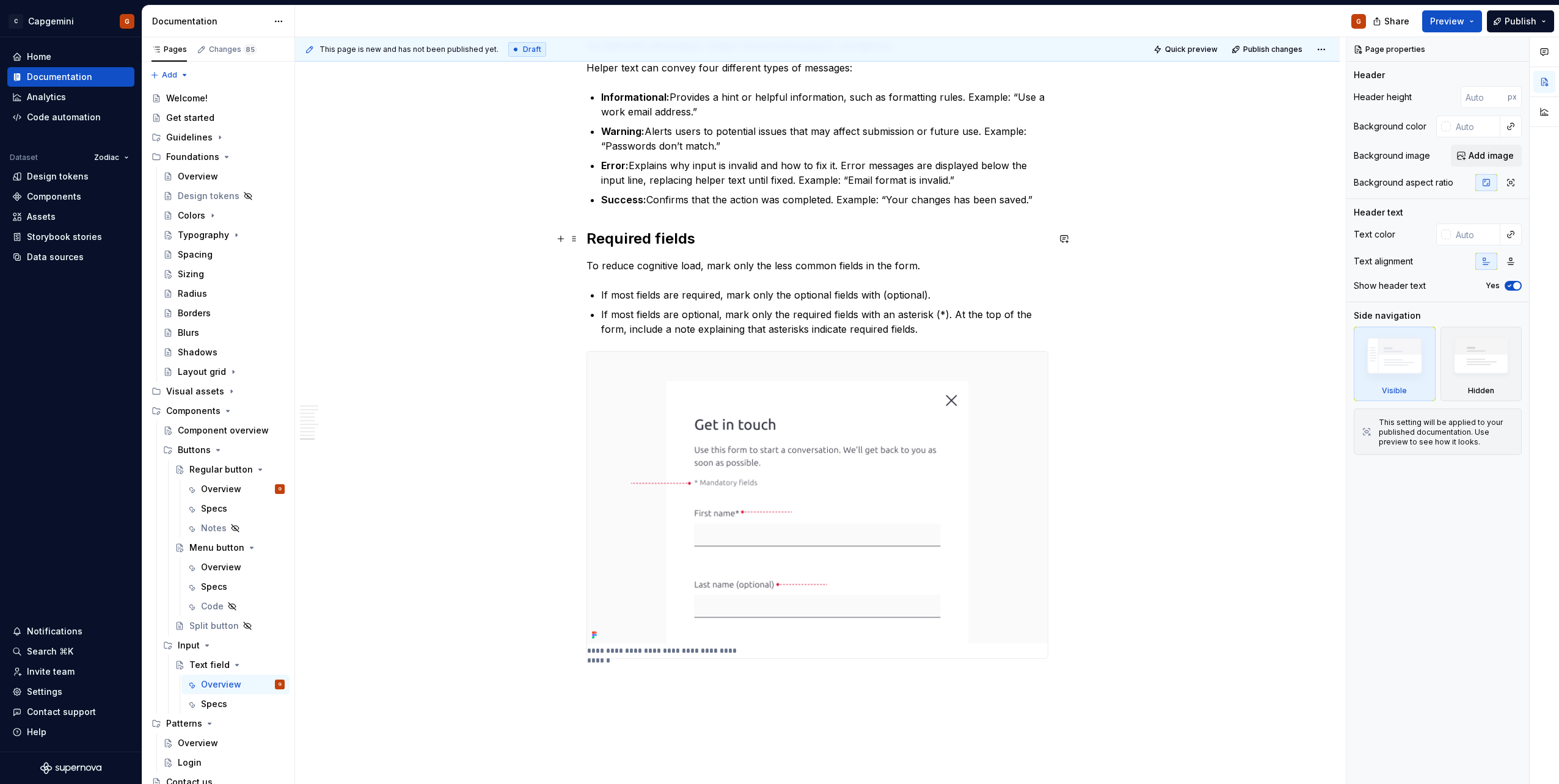
type textarea "*"
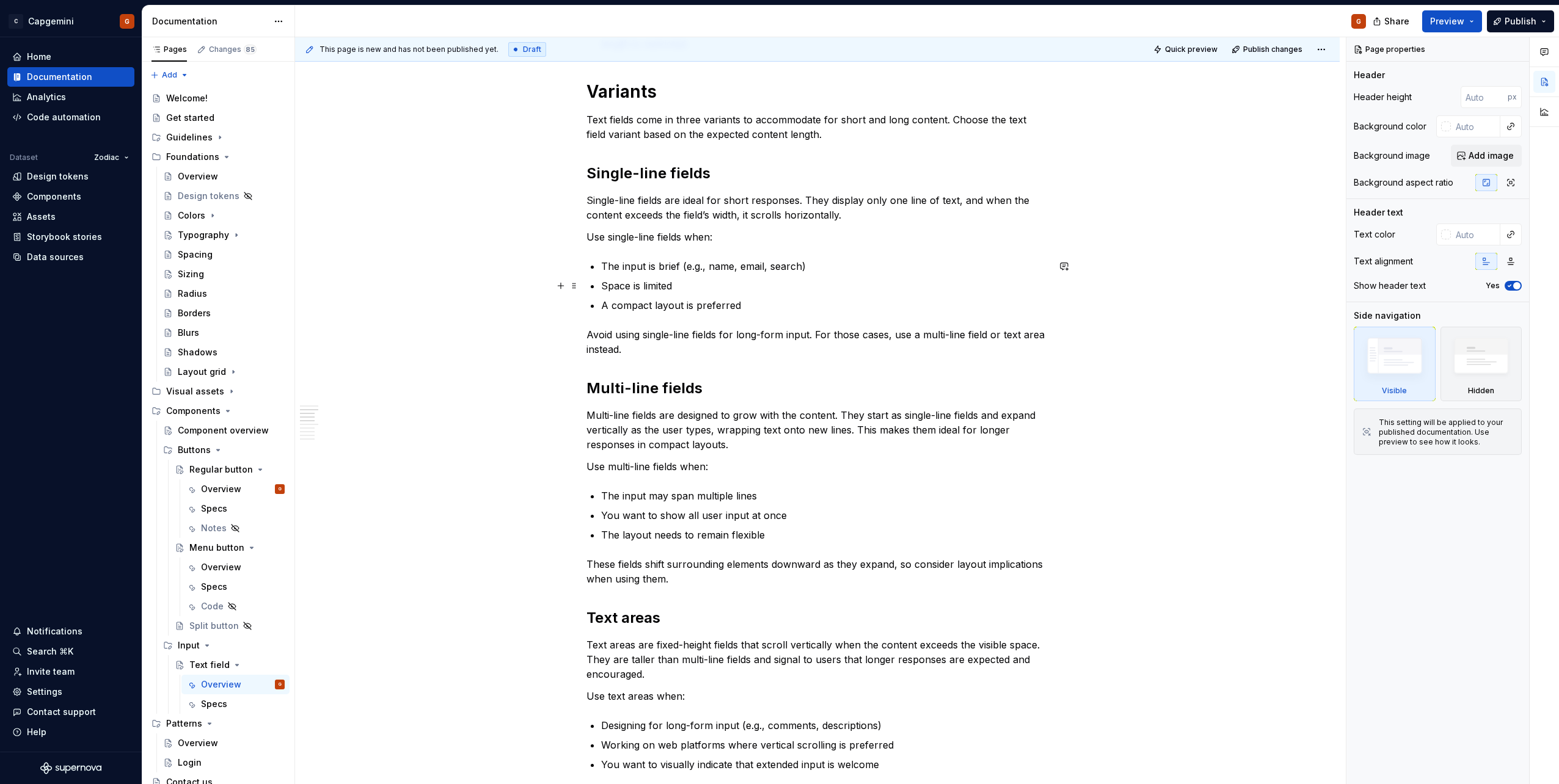
scroll to position [794, 0]
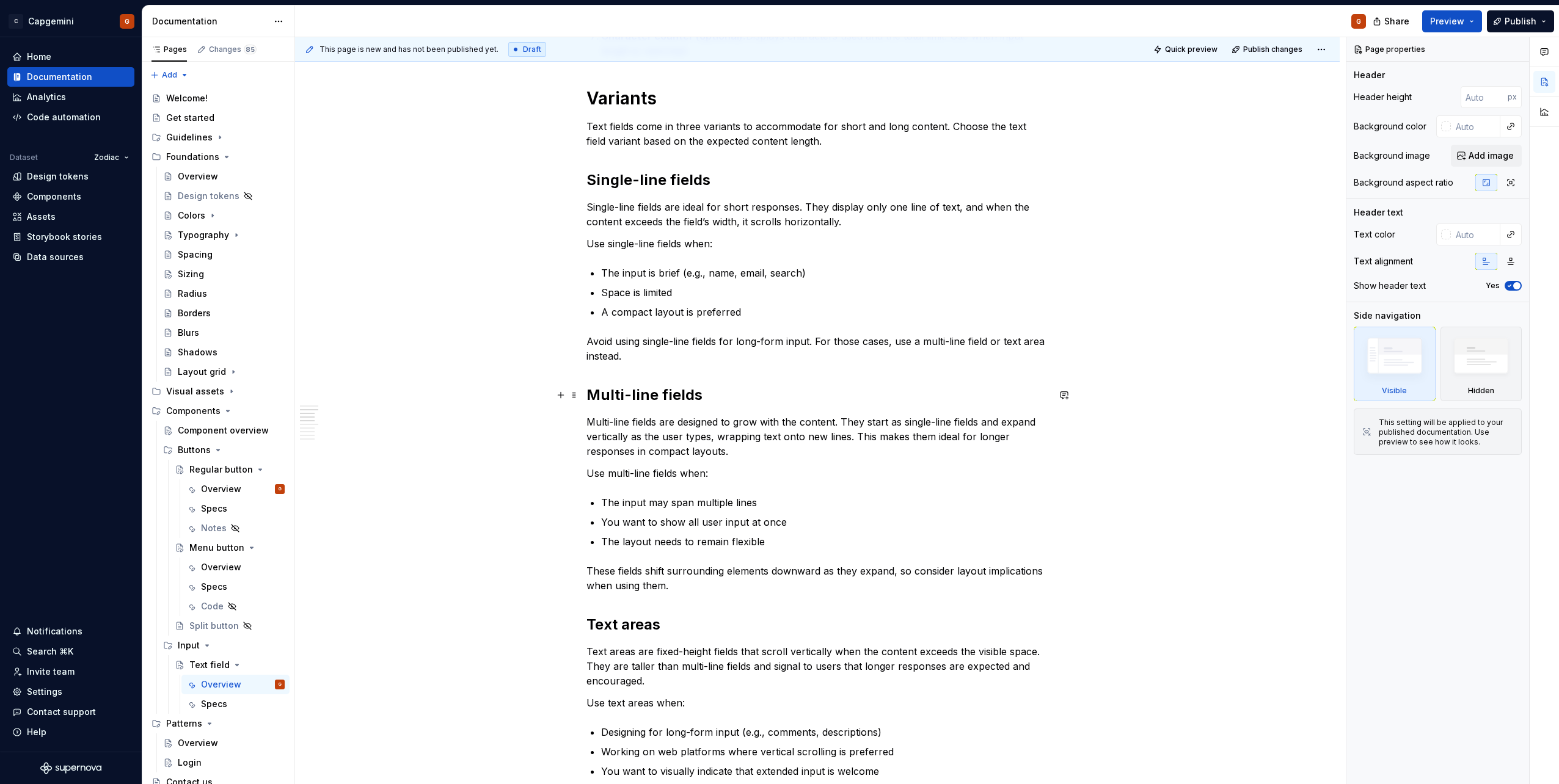
click at [677, 395] on h2 "Multi-line fields" at bounding box center [817, 395] width 462 height 19
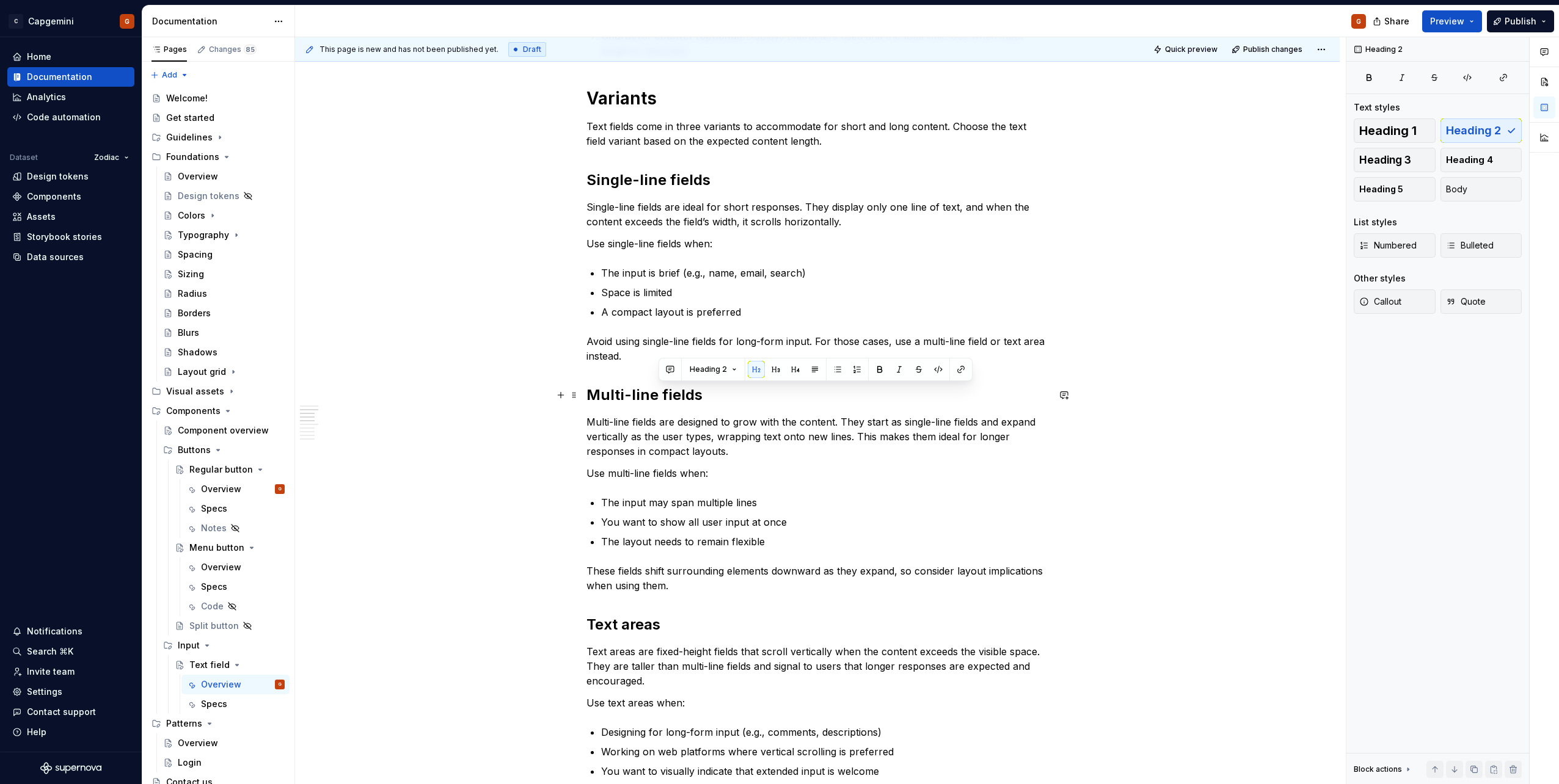
click at [677, 395] on h2 "Multi-line fields" at bounding box center [817, 395] width 462 height 19
click at [650, 626] on h2 "Text areas" at bounding box center [817, 624] width 462 height 19
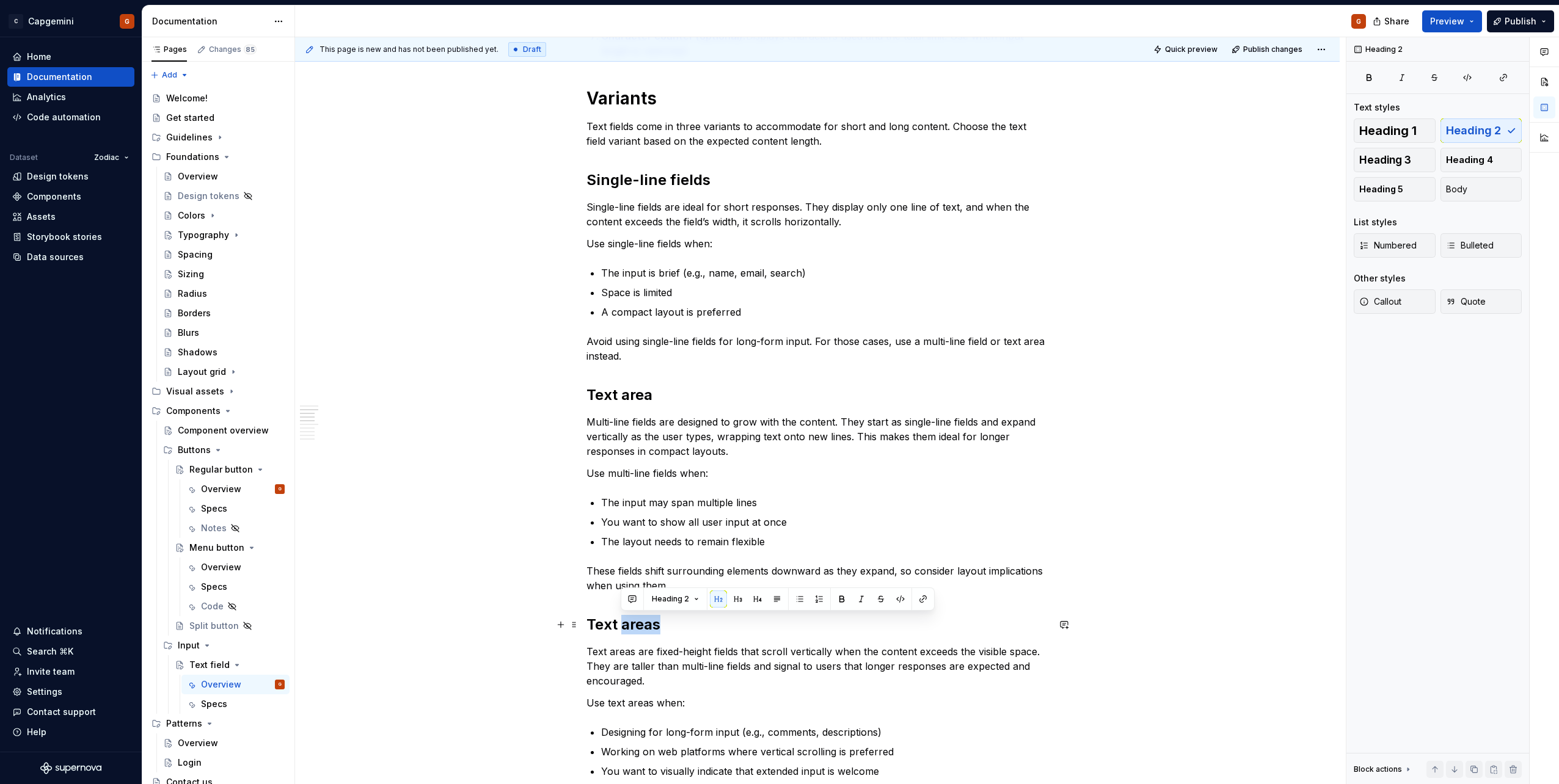
click at [650, 626] on h2 "Text areas" at bounding box center [817, 624] width 462 height 19
click at [594, 657] on p "Text areas are fixed-height fields that scroll vertically when the content exce…" at bounding box center [817, 666] width 462 height 44
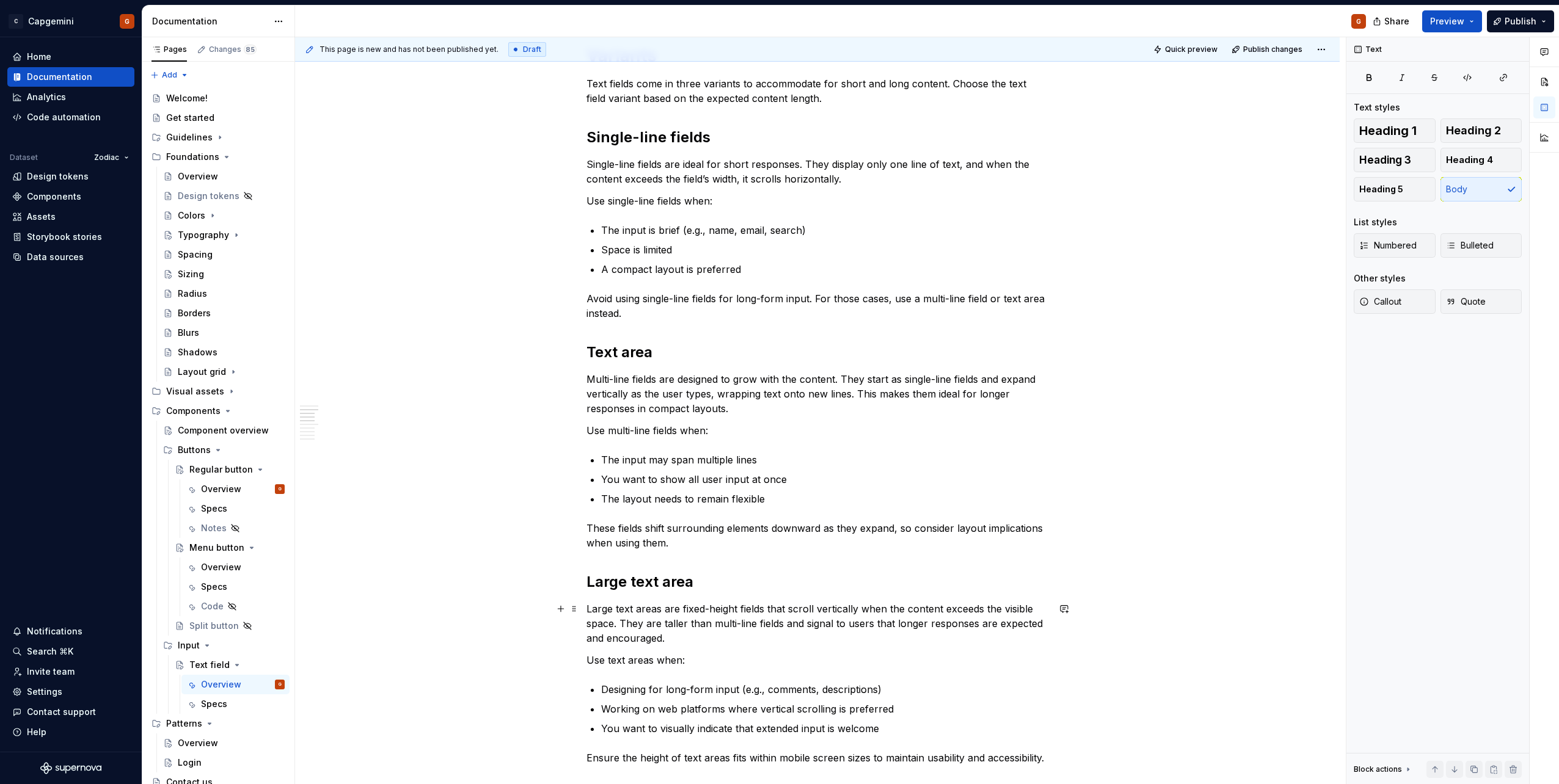
scroll to position [855, 0]
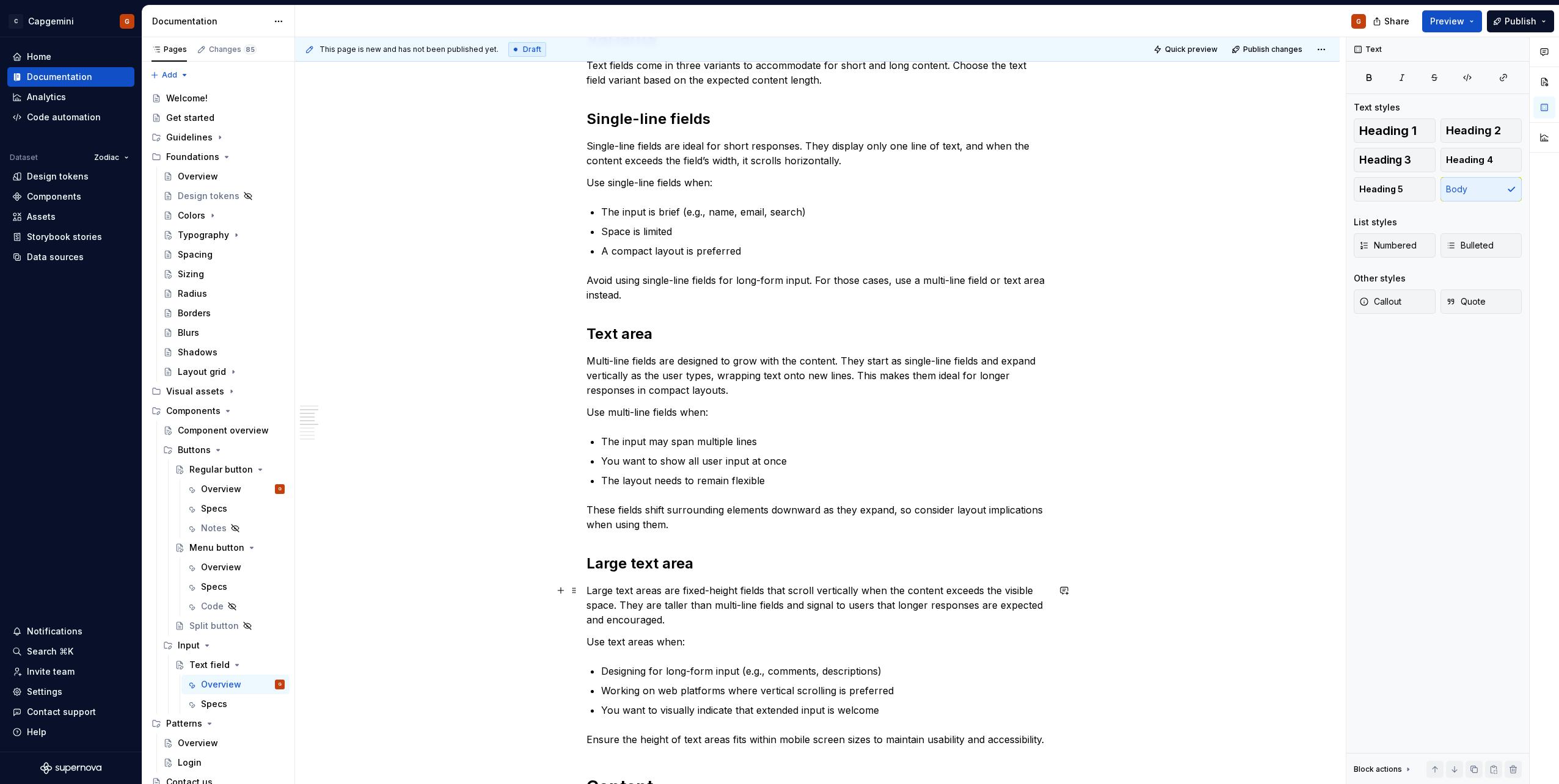
click at [719, 608] on p "Large text areas are fixed-height fields that scroll vertically when the conten…" at bounding box center [817, 605] width 462 height 44
drag, startPoint x: 587, startPoint y: 363, endPoint x: 656, endPoint y: 360, distance: 69.1
click at [656, 360] on p "Multi-line fields are designed to grow with the content. They start as single-l…" at bounding box center [817, 375] width 462 height 44
click at [822, 359] on p "Text areas are designed to grow with the content. They start as single-line fie…" at bounding box center [817, 375] width 462 height 44
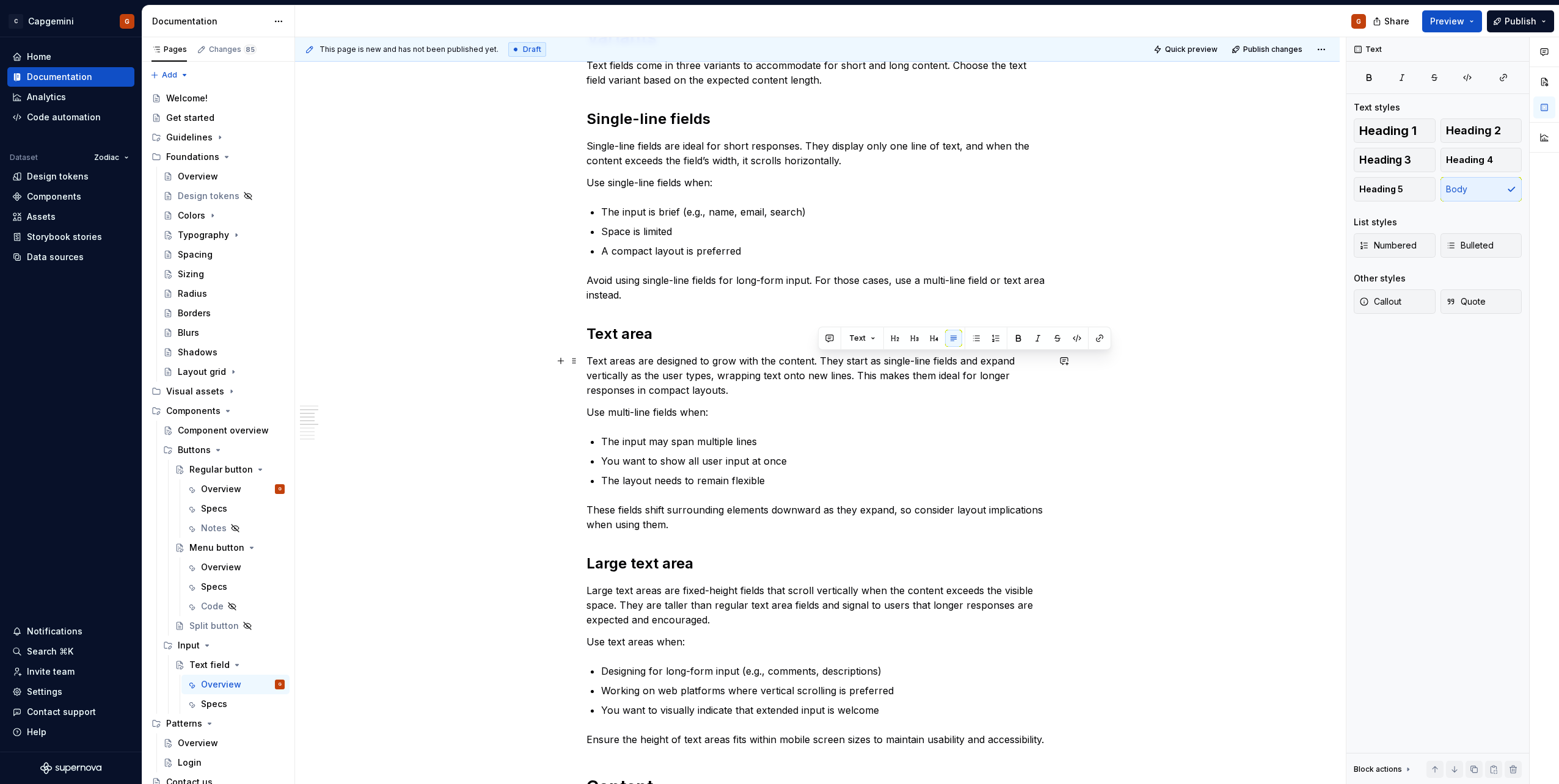
click at [857, 360] on p "Text areas are designed to grow with the content. They start as single-line fie…" at bounding box center [817, 375] width 462 height 44
drag, startPoint x: 850, startPoint y: 359, endPoint x: 977, endPoint y: 357, distance: 127.0
click at [977, 357] on p "Text areas are designed to grow with the content. They start as single-line fie…" at bounding box center [817, 375] width 462 height 44
click at [850, 362] on p "Text areas are designed to grow with the content. They start as single-line fie…" at bounding box center [817, 375] width 462 height 44
drag, startPoint x: 868, startPoint y: 361, endPoint x: 961, endPoint y: 361, distance: 93.0
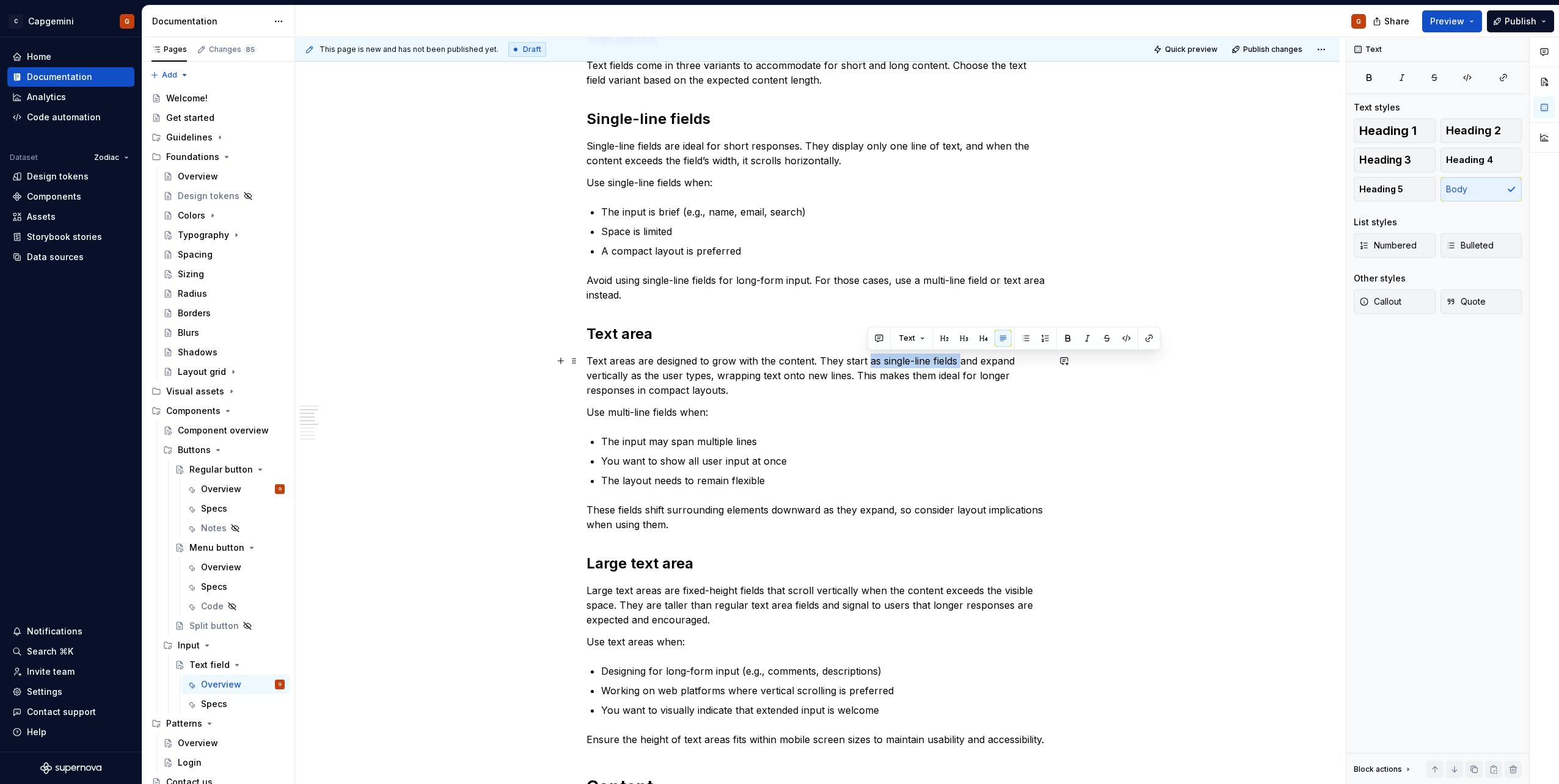
click at [961, 361] on p "Text areas are designed to grow with the content. They start as single-line fie…" at bounding box center [817, 375] width 462 height 44
click at [875, 361] on p "Text areas are designed to grow with the content. They start as single-line fie…" at bounding box center [817, 375] width 462 height 44
drag, startPoint x: 883, startPoint y: 359, endPoint x: 897, endPoint y: 359, distance: 14.0
click at [897, 359] on p "Text areas are designed to grow with the content. They start as single-line fie…" at bounding box center [817, 375] width 462 height 44
click at [884, 360] on p "Text areas are designed to grow with the content. They start as single-line fie…" at bounding box center [817, 375] width 462 height 44
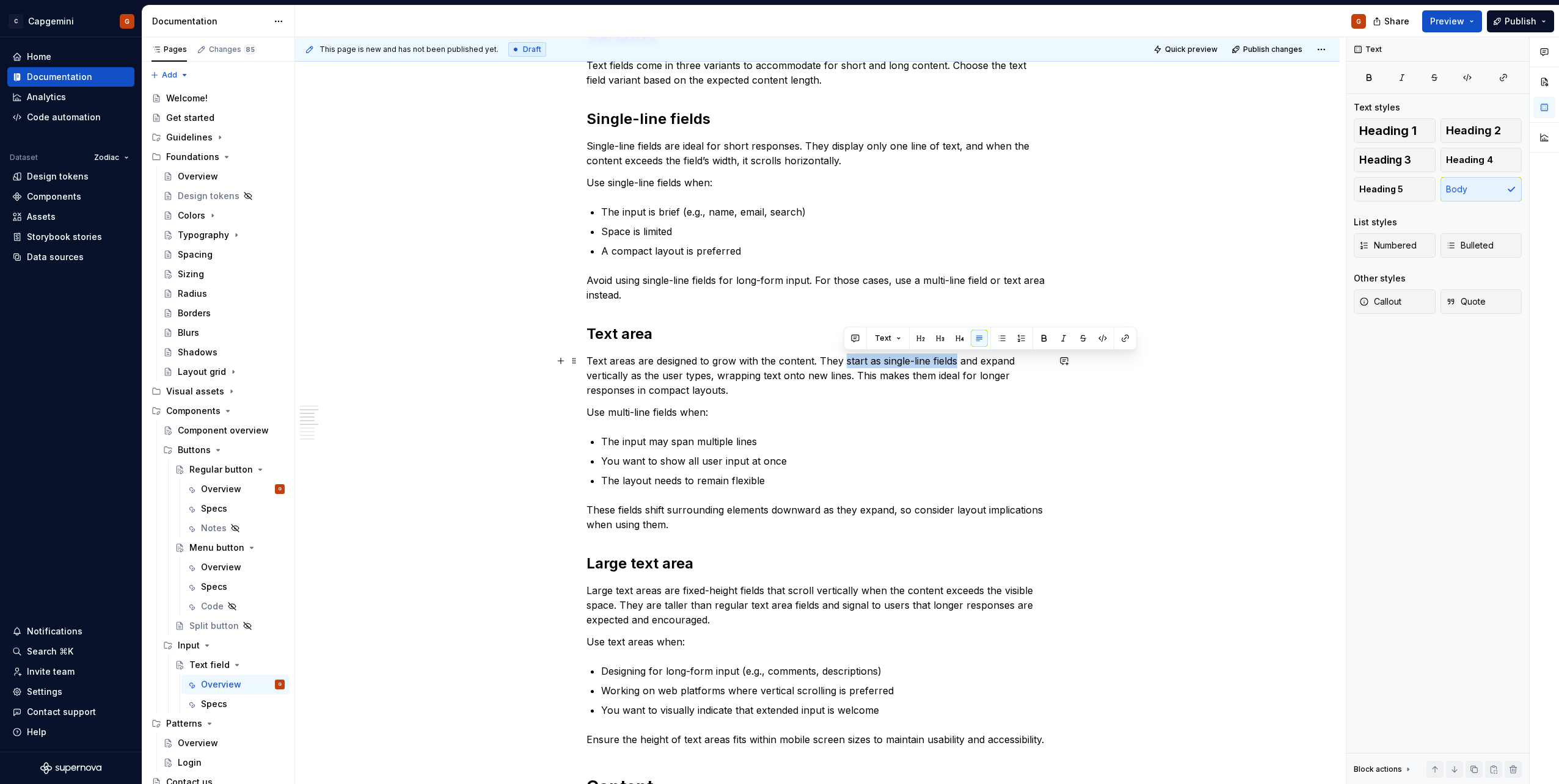
drag, startPoint x: 844, startPoint y: 359, endPoint x: 956, endPoint y: 360, distance: 112.0
click at [956, 360] on p "Text areas are designed to grow with the content. They start as single-line fie…" at bounding box center [817, 375] width 462 height 44
drag, startPoint x: 957, startPoint y: 364, endPoint x: 844, endPoint y: 363, distance: 113.0
click at [844, 363] on p "Text areas are designed to grow with the content. They start as single-line fie…" at bounding box center [817, 375] width 462 height 44
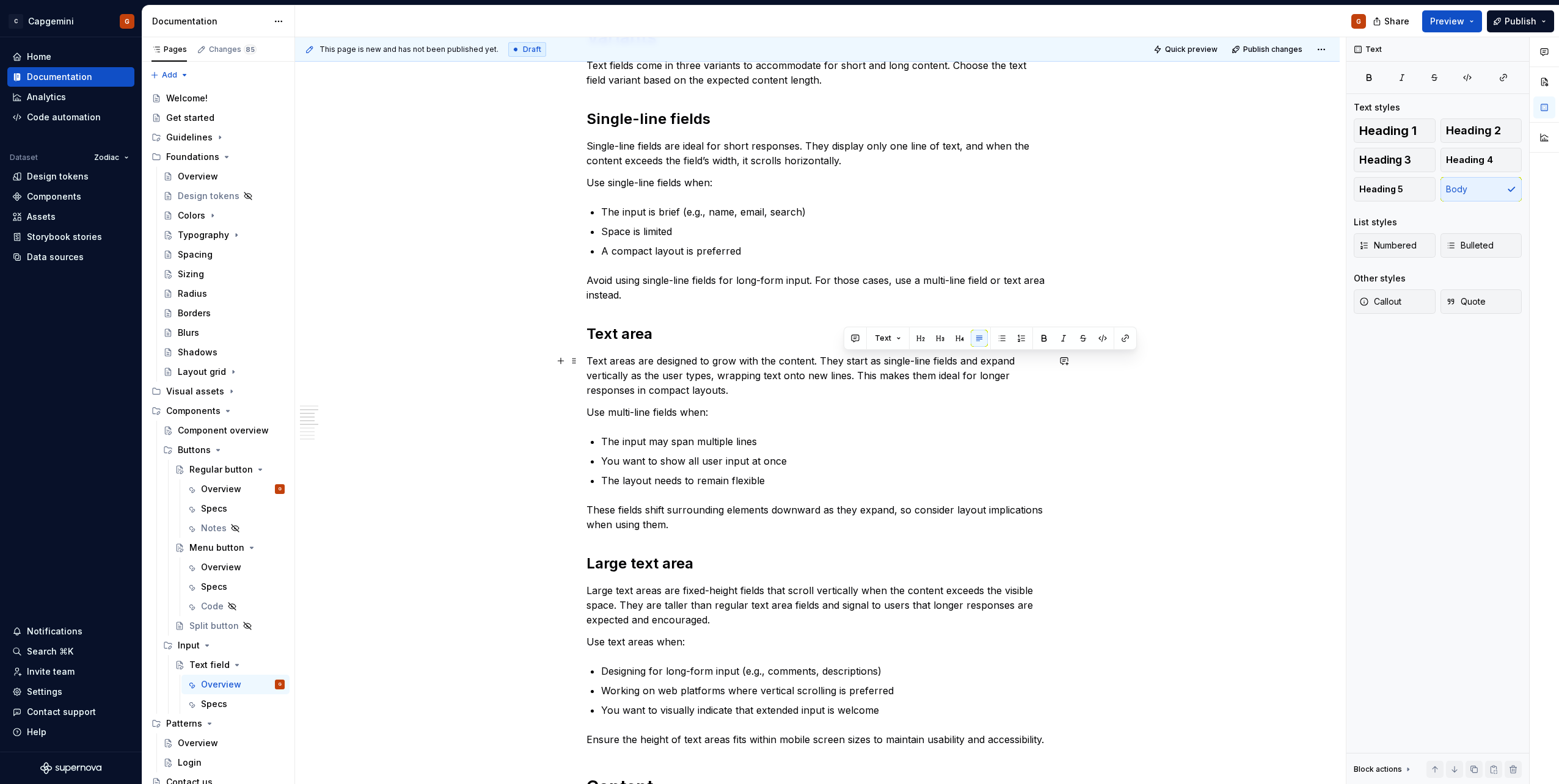
click at [837, 364] on p "Text areas are designed to grow with the content. They start as single-line fie…" at bounding box center [817, 375] width 462 height 44
drag, startPoint x: 845, startPoint y: 361, endPoint x: 957, endPoint y: 358, distance: 112.0
click at [957, 358] on p "Text areas are designed to grow with the content. They start as single-line fie…" at bounding box center [817, 375] width 462 height 44
click at [845, 364] on p "Text areas are designed to grow with the content. They consist of four lines an…" at bounding box center [817, 375] width 462 height 44
click at [869, 356] on p "Text areas are designed to grow with the content. They are consist of four line…" at bounding box center [817, 375] width 462 height 44
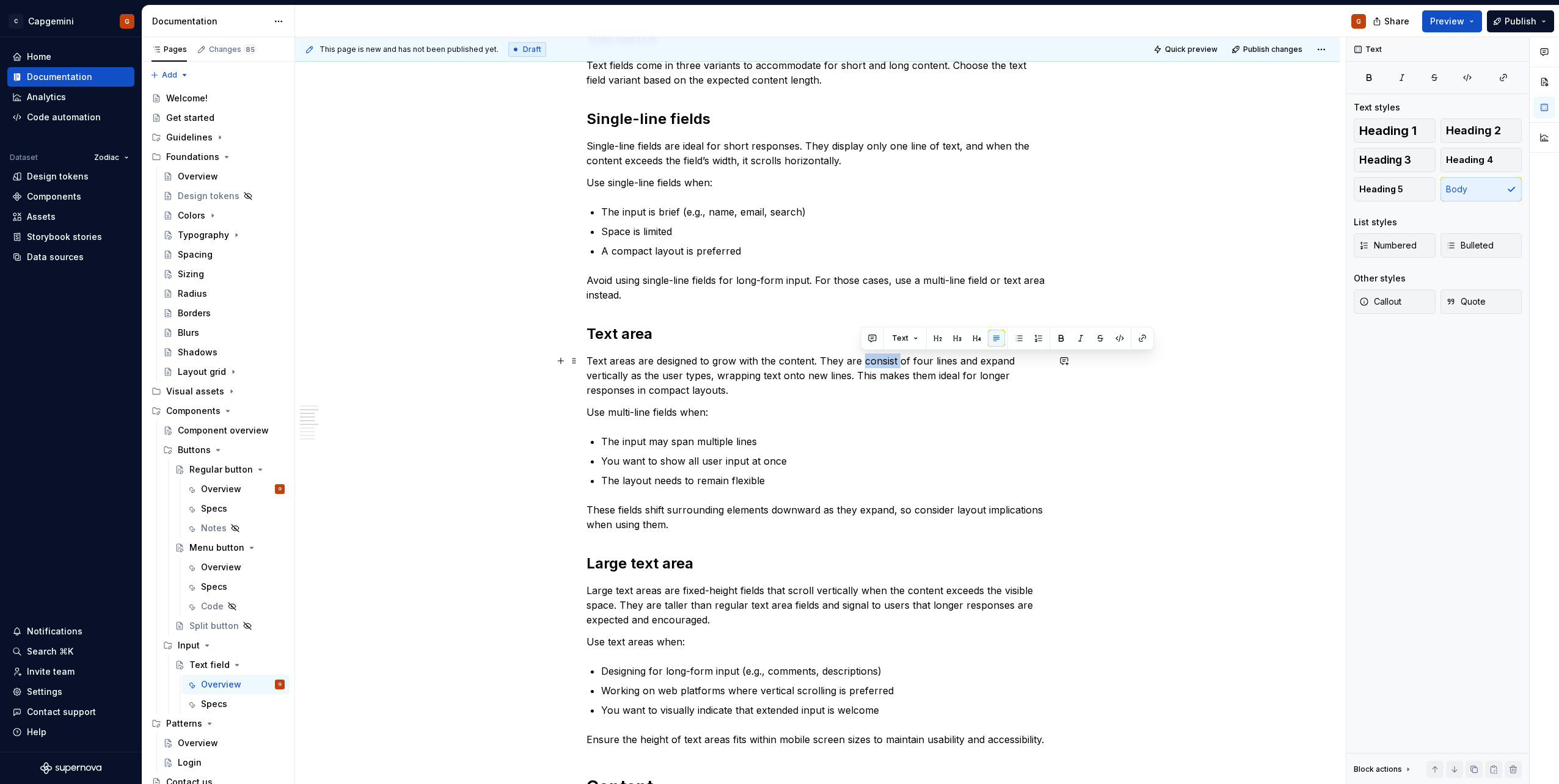
click at [869, 356] on p "Text areas are designed to grow with the content. They are consist of four line…" at bounding box center [817, 375] width 462 height 44
type textarea "*"
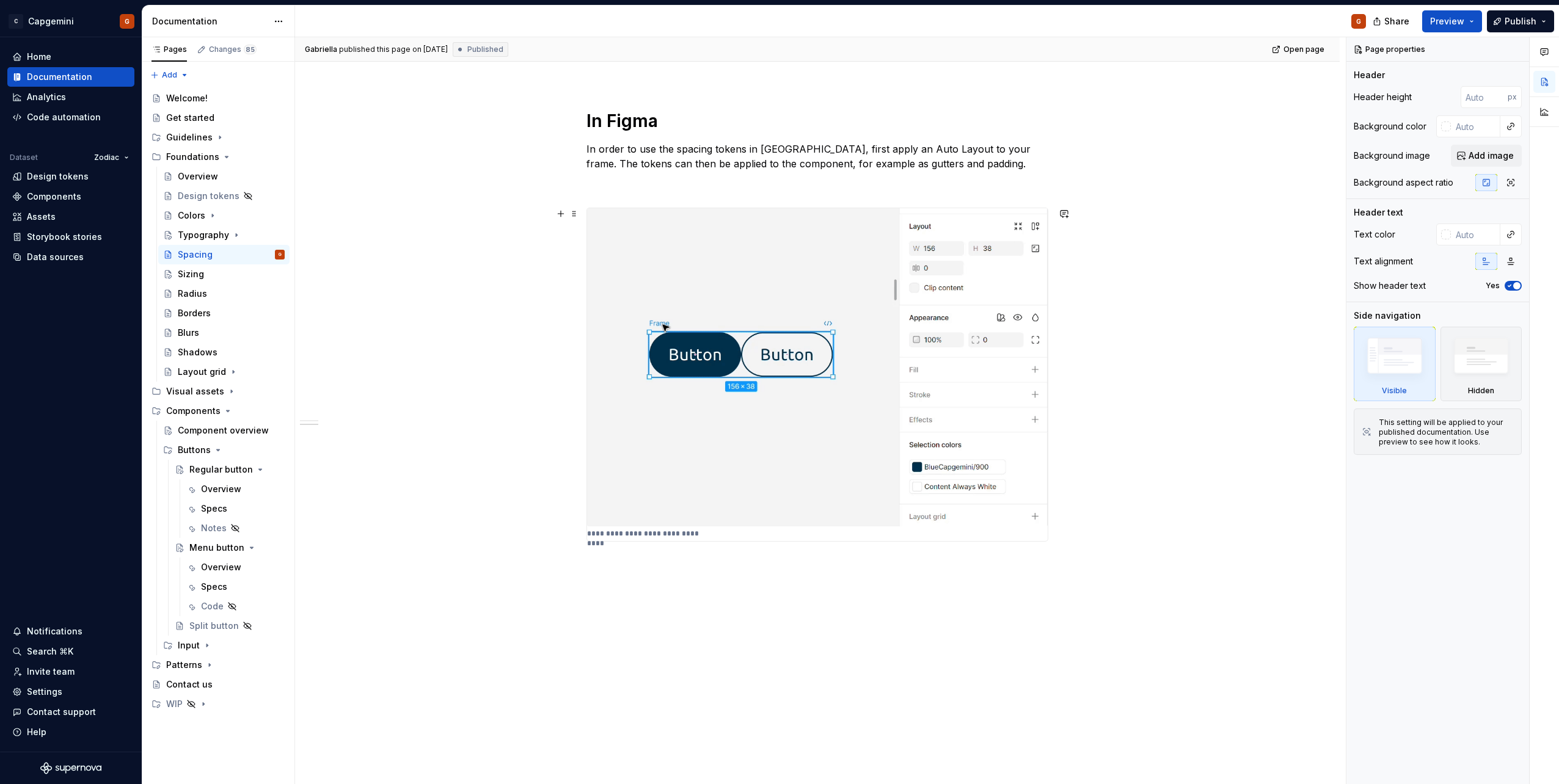
scroll to position [1489, 0]
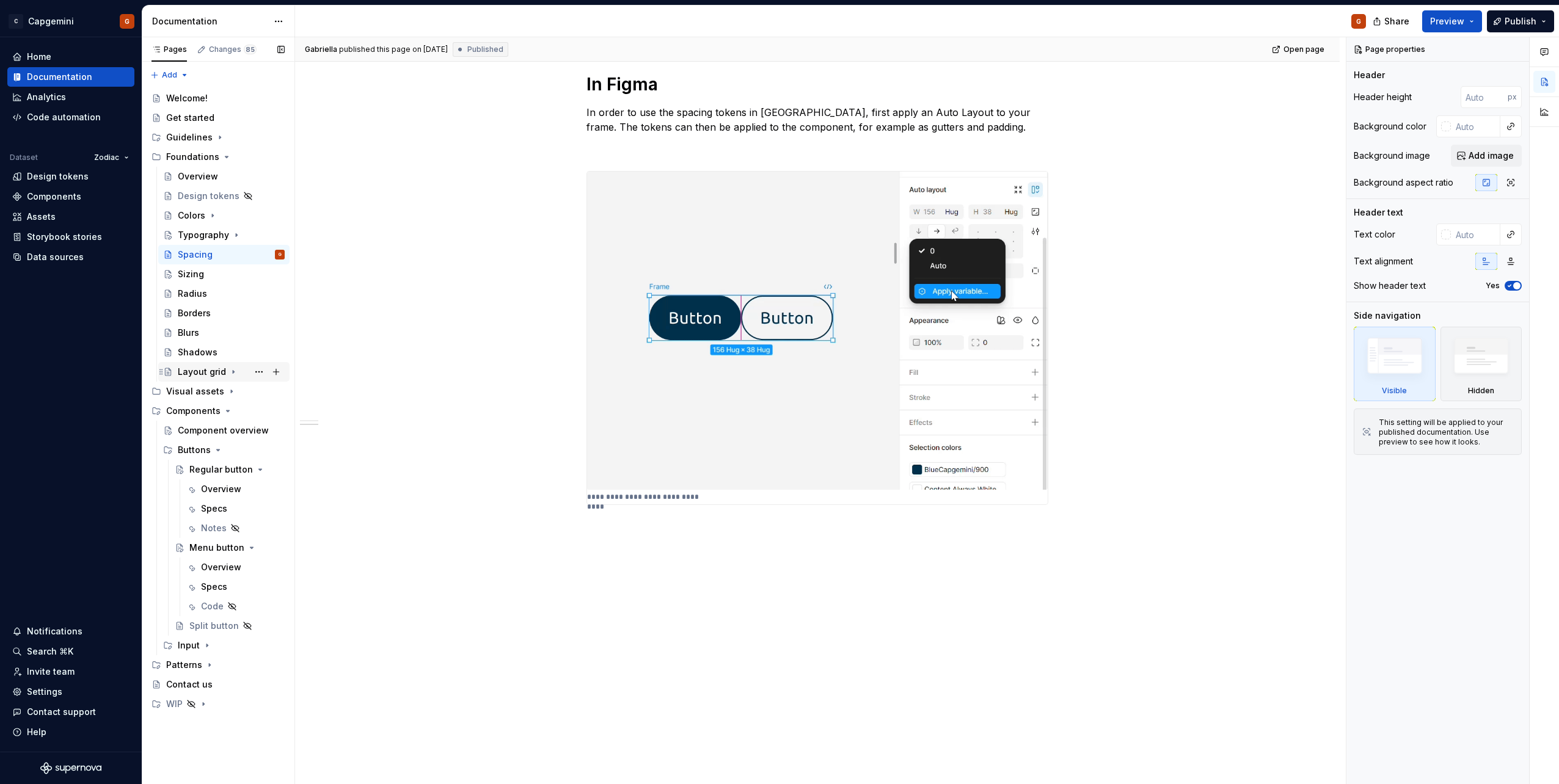
click at [196, 372] on div "Layout grid" at bounding box center [202, 372] width 48 height 12
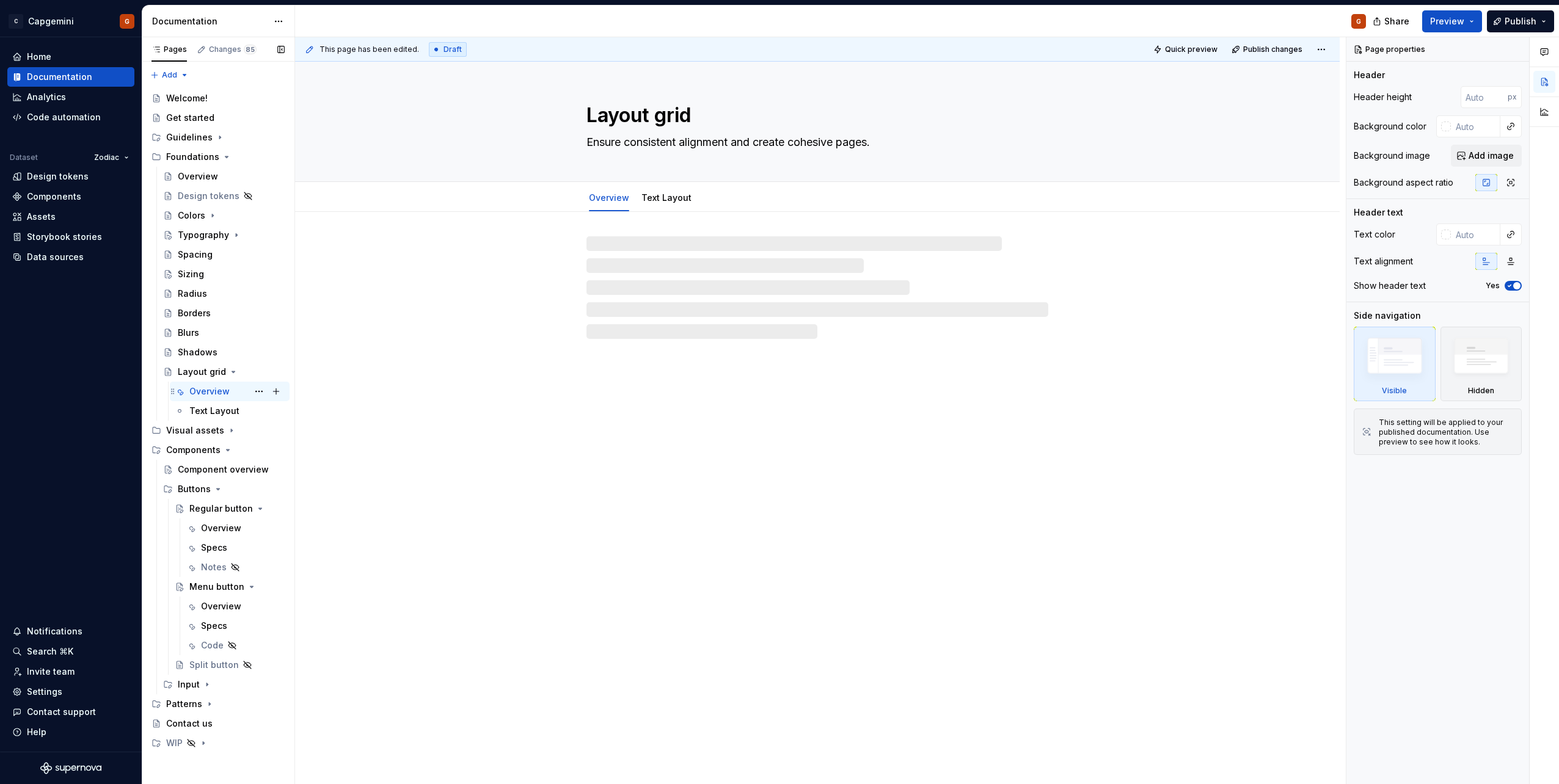
click at [206, 390] on div "Overview" at bounding box center [209, 391] width 41 height 12
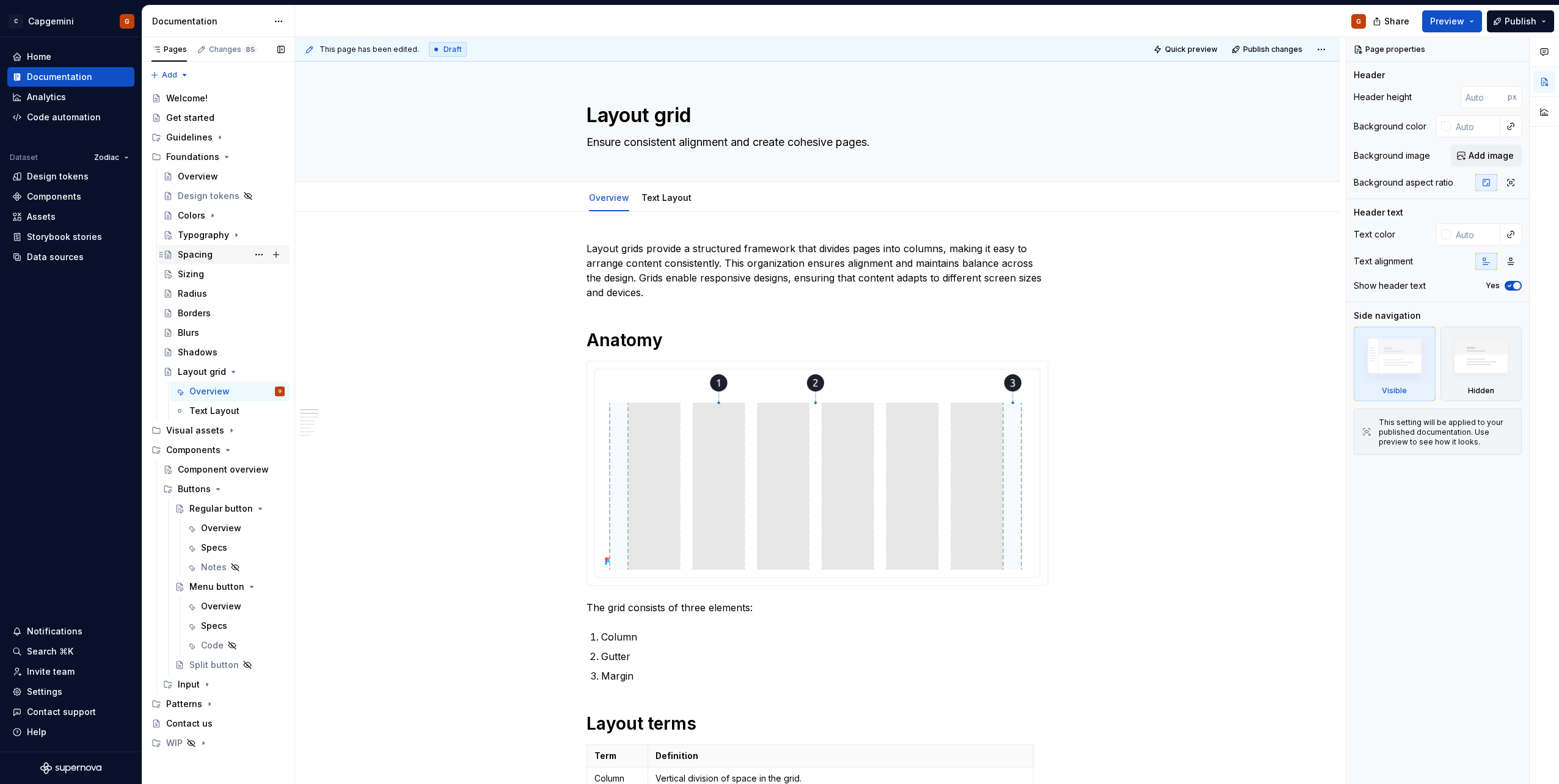
click at [212, 256] on div "Spacing" at bounding box center [231, 255] width 107 height 17
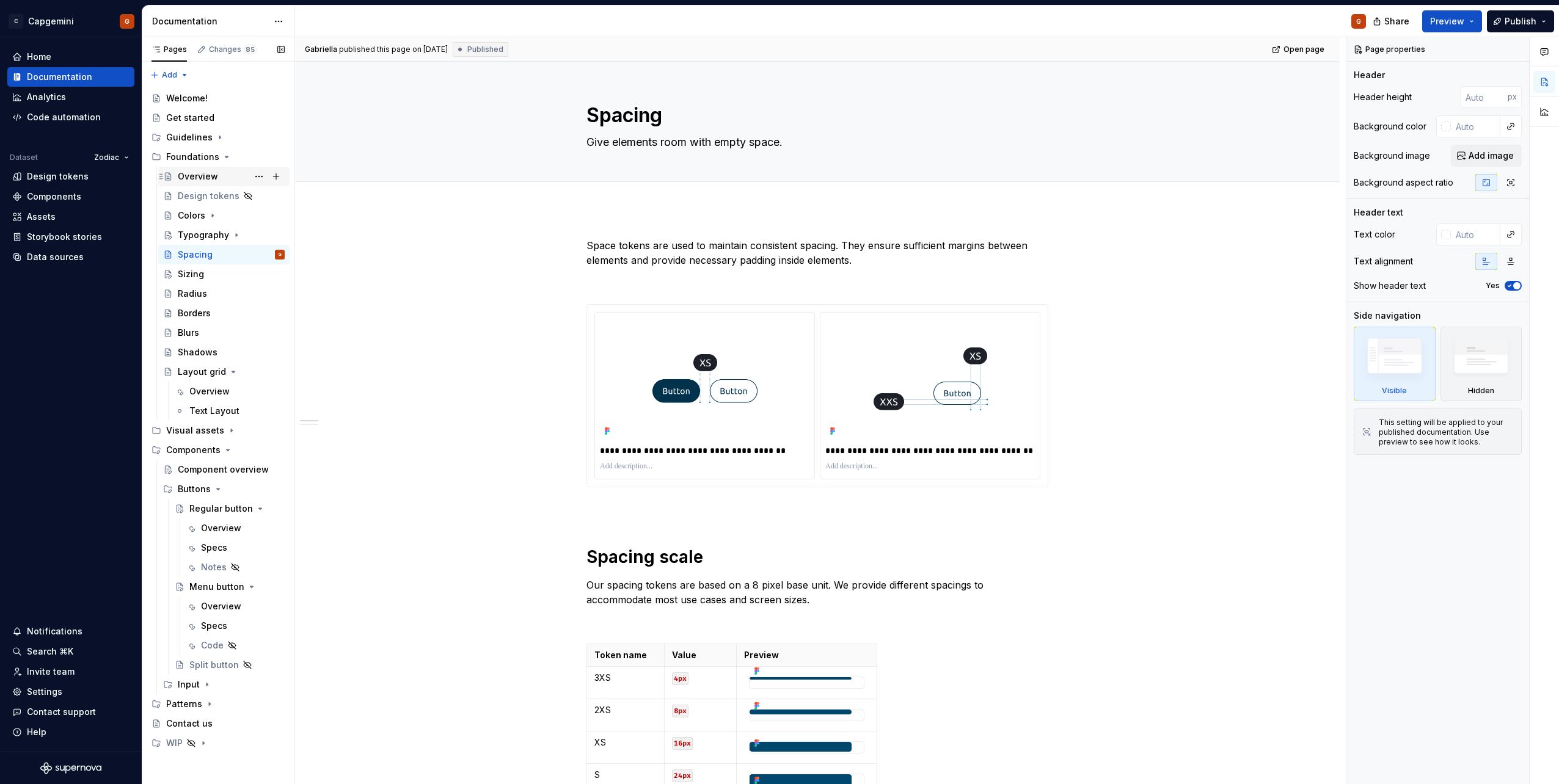
click at [212, 180] on div "Overview" at bounding box center [198, 176] width 41 height 12
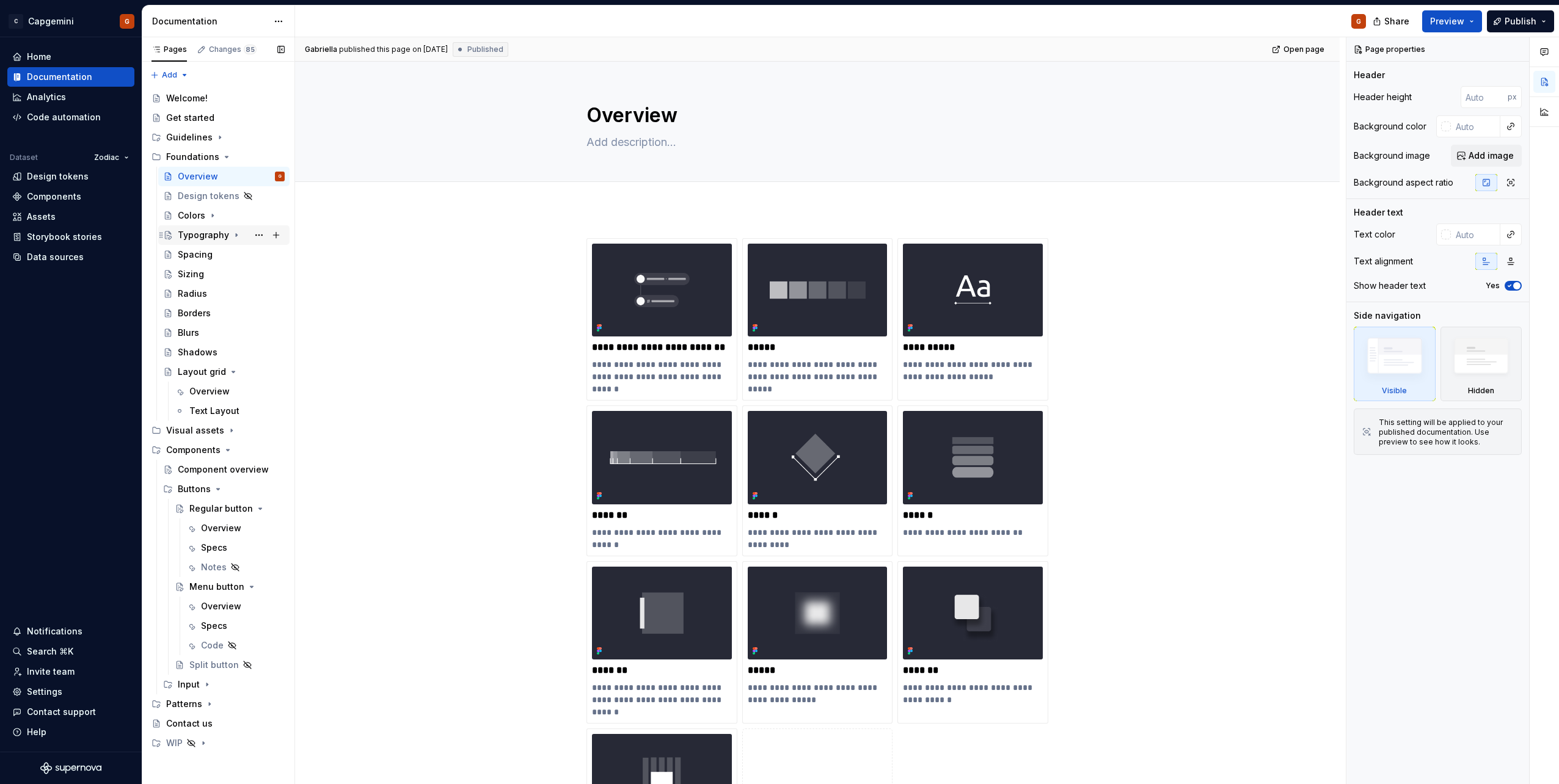
click at [206, 240] on div "Typography" at bounding box center [203, 235] width 51 height 12
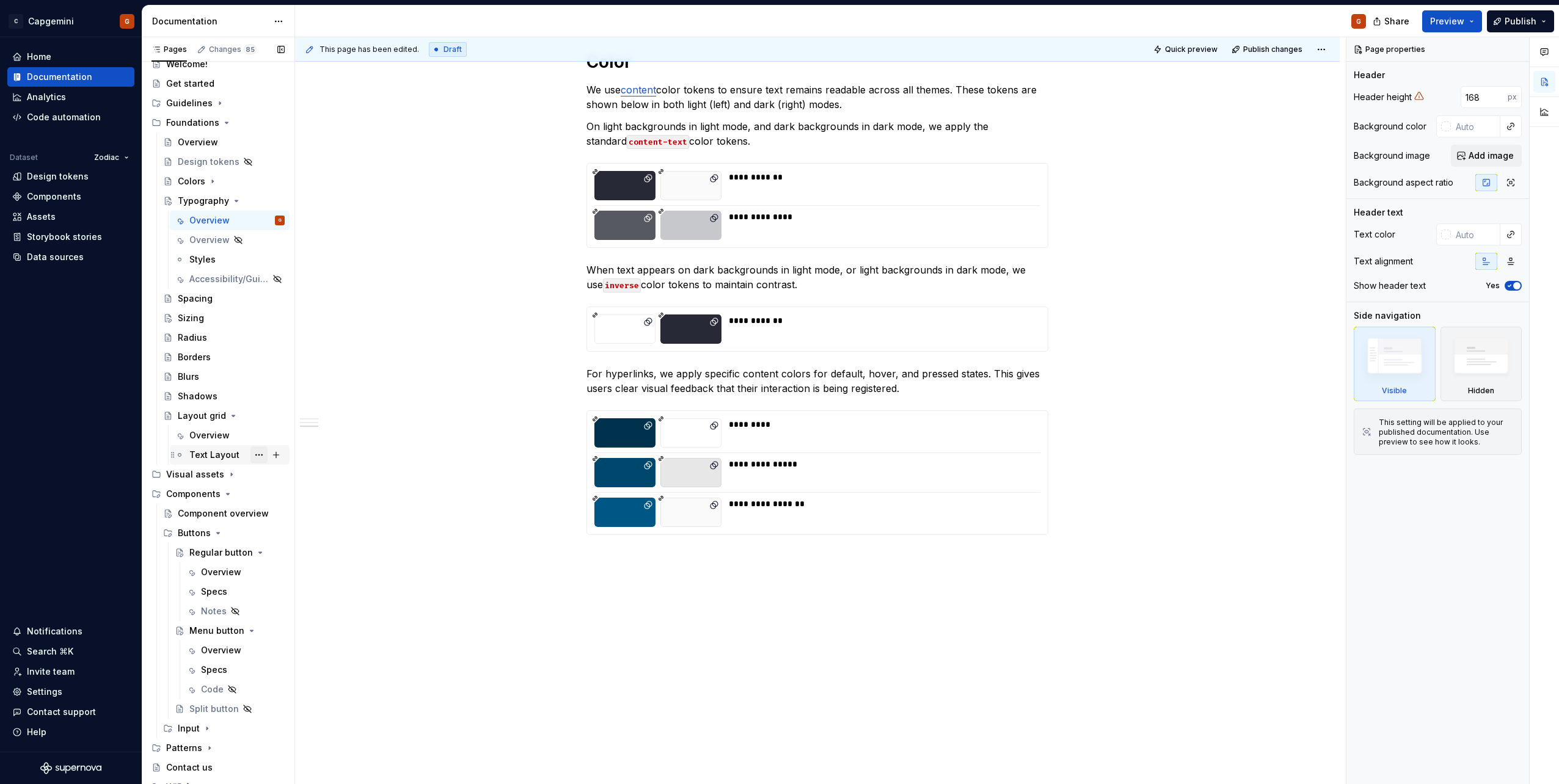
scroll to position [44, 0]
click at [204, 560] on div "Overview" at bounding box center [221, 562] width 41 height 12
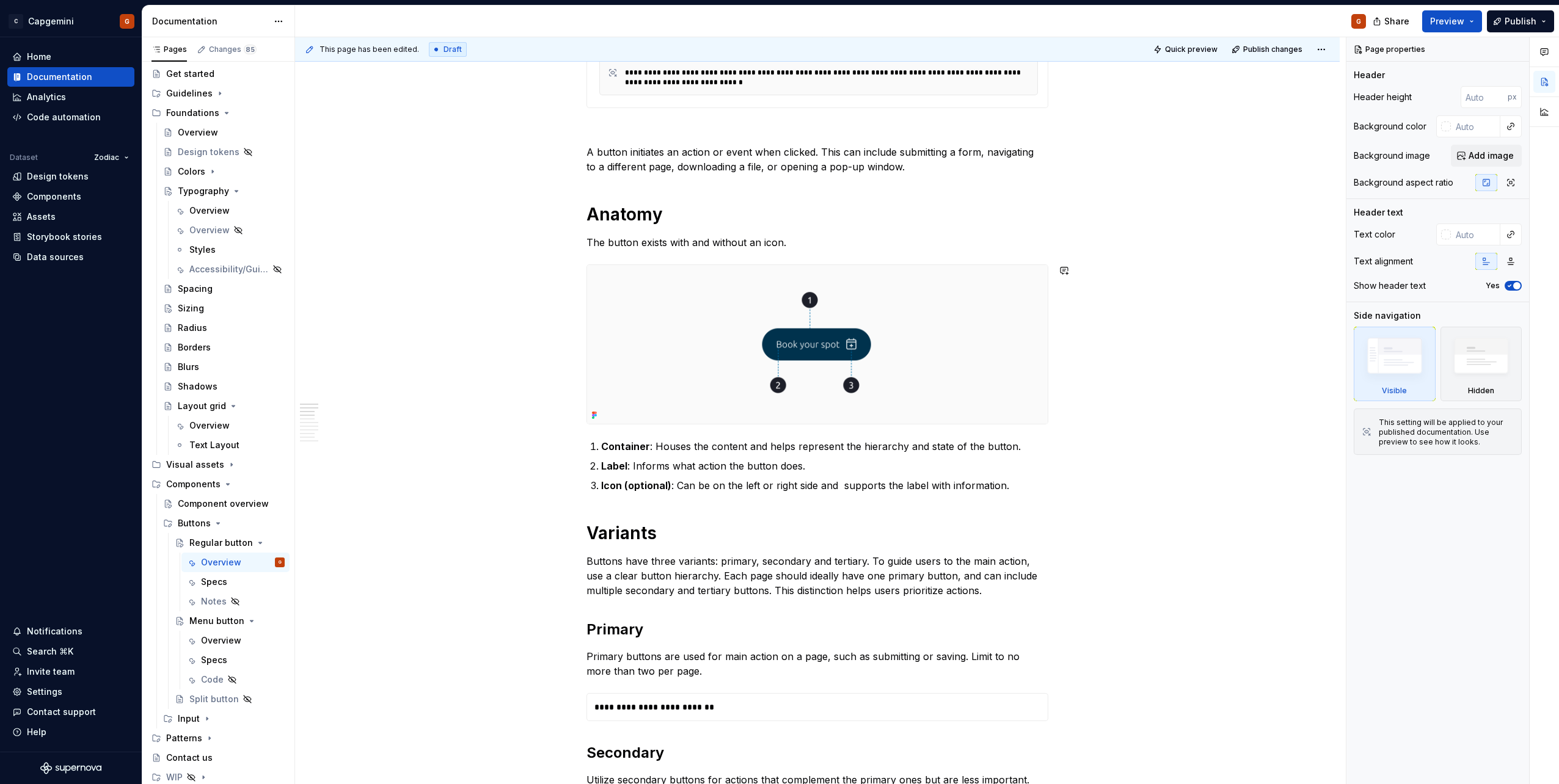
scroll to position [611, 0]
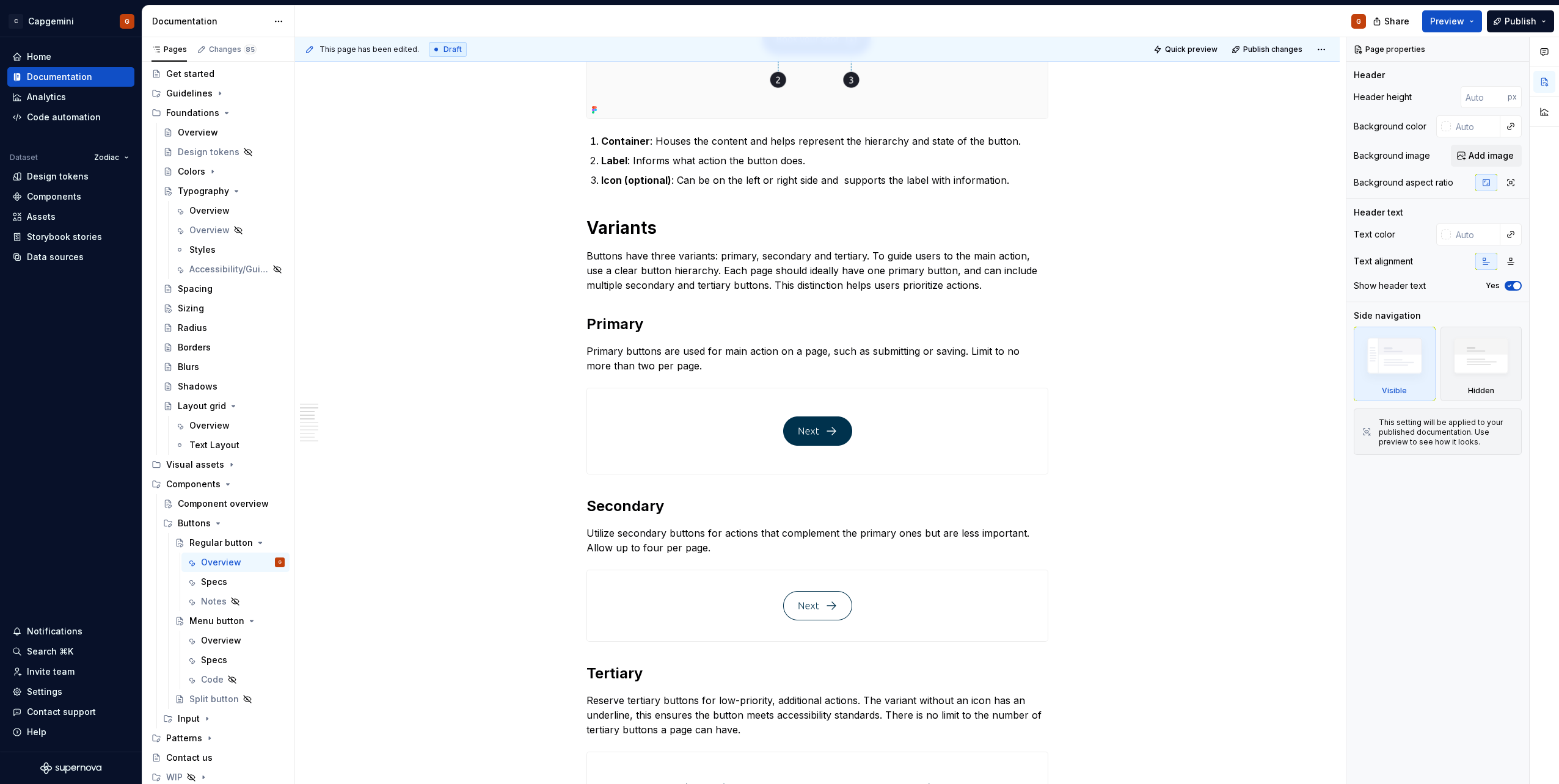
type textarea "*"
